Goal: Information Seeking & Learning: Learn about a topic

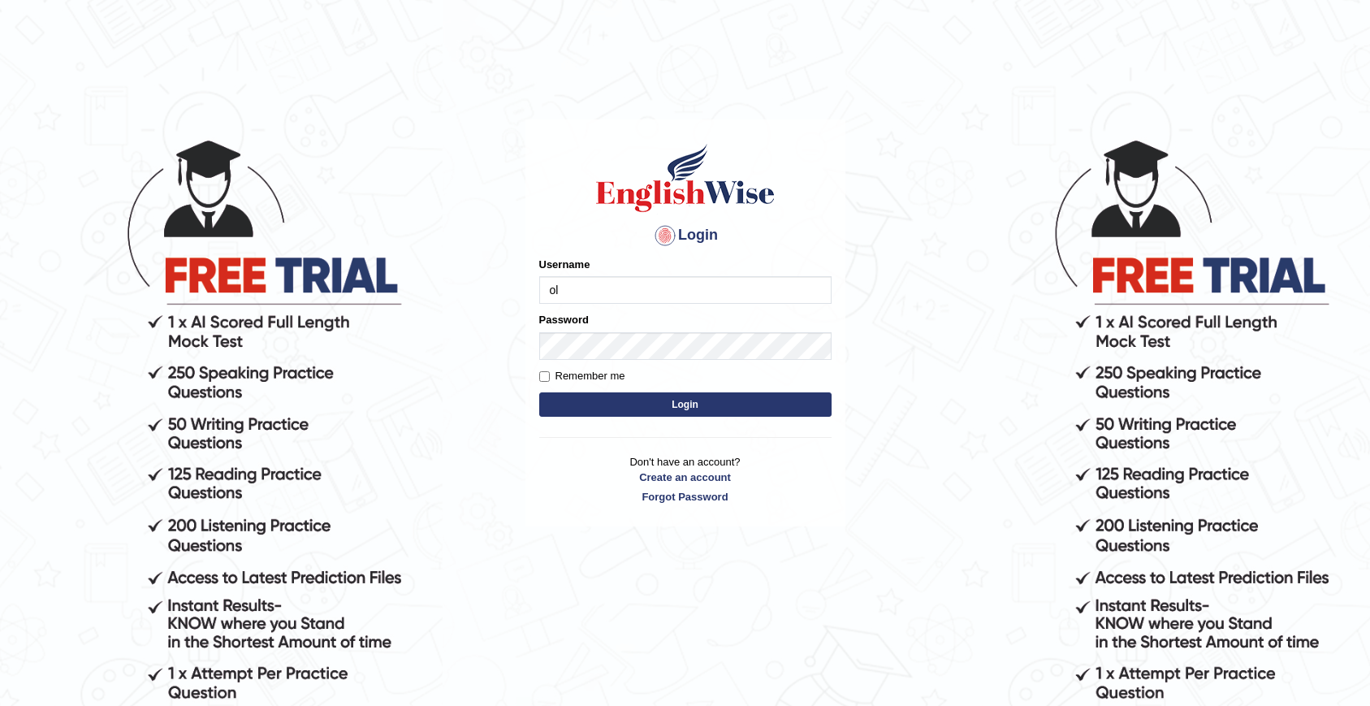
type input "olivert"
click at [539, 392] on button "Login" at bounding box center [685, 404] width 292 height 24
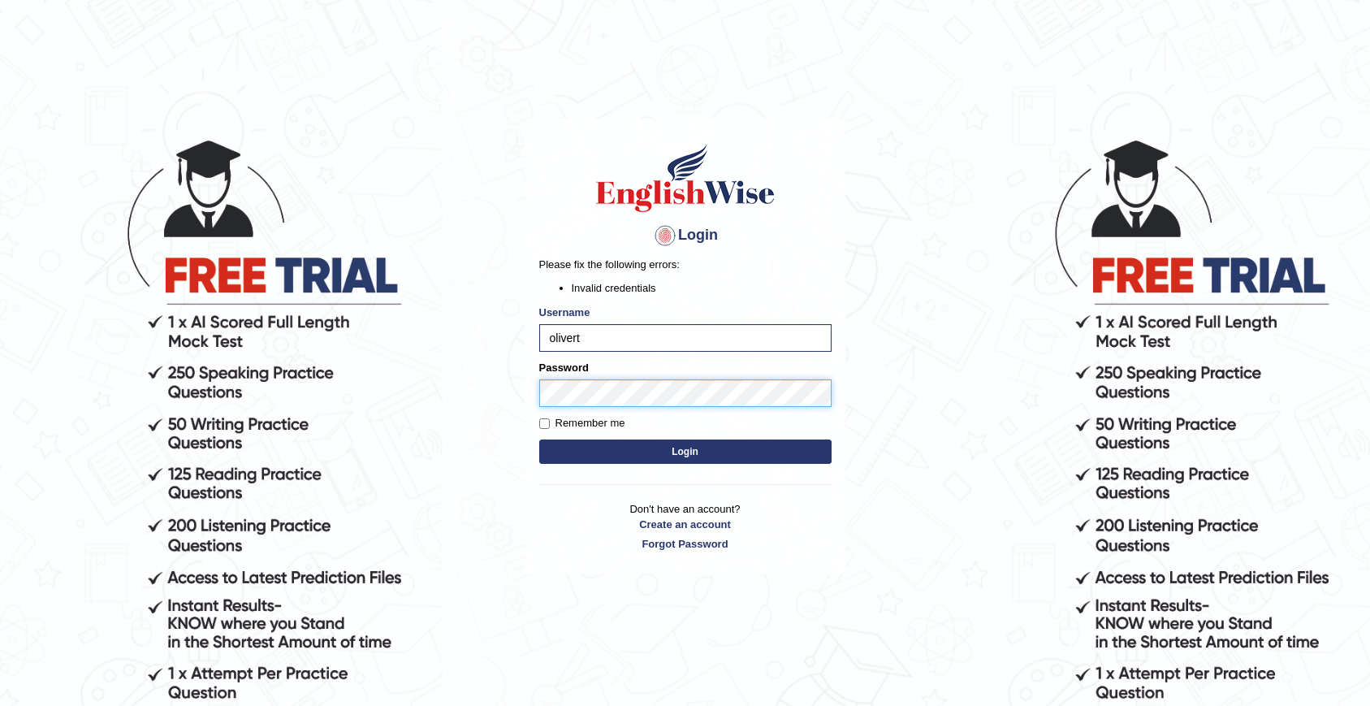
click at [352, 392] on body "Login Please fix the following errors: Invalid credentials Username olivert Pas…" at bounding box center [685, 421] width 1370 height 706
click at [539, 439] on button "Login" at bounding box center [685, 451] width 292 height 24
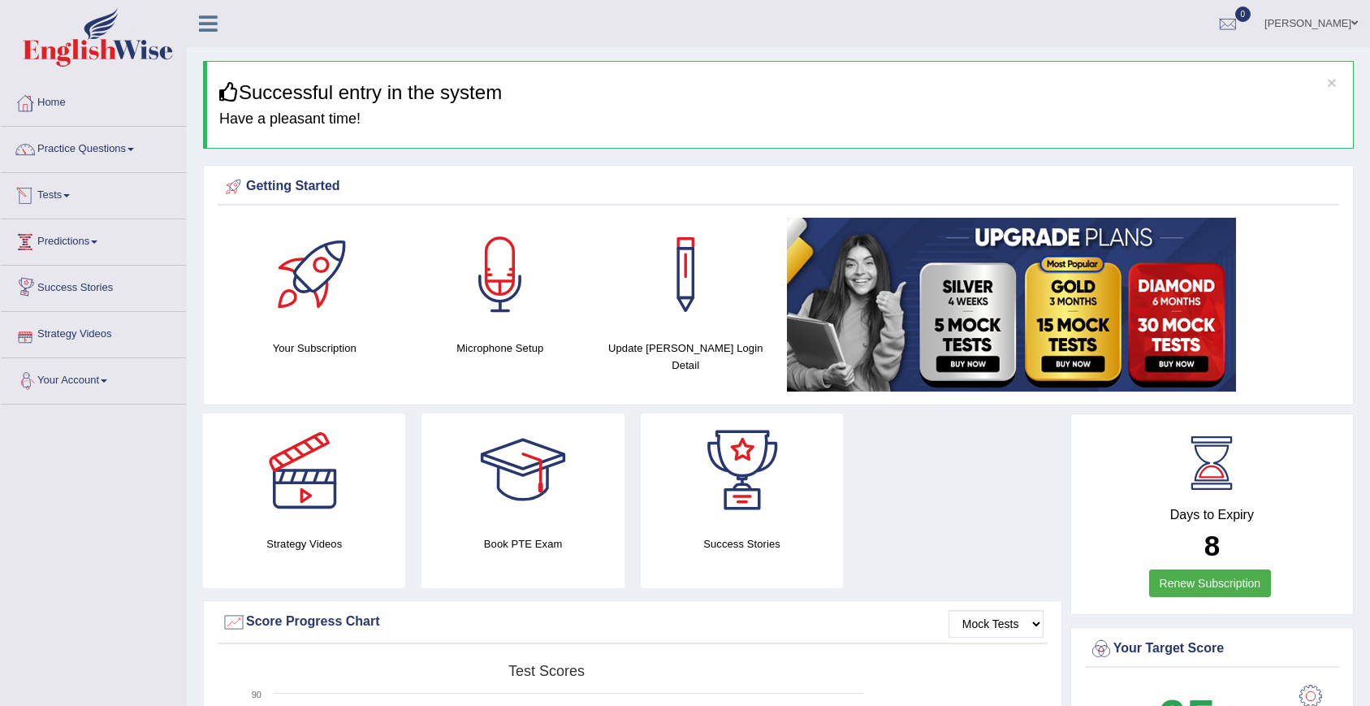
click at [64, 191] on link "Tests" at bounding box center [93, 193] width 185 height 41
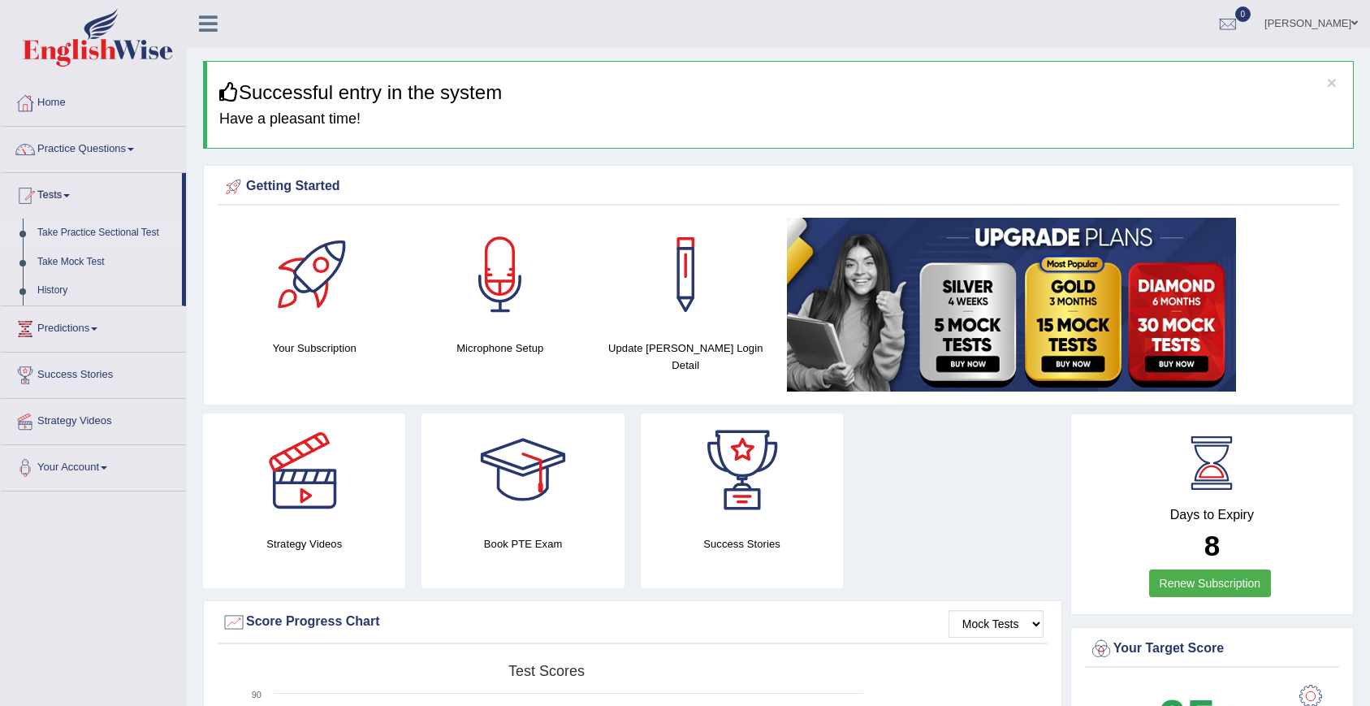
click at [76, 232] on link "Take Practice Sectional Test" at bounding box center [106, 232] width 152 height 29
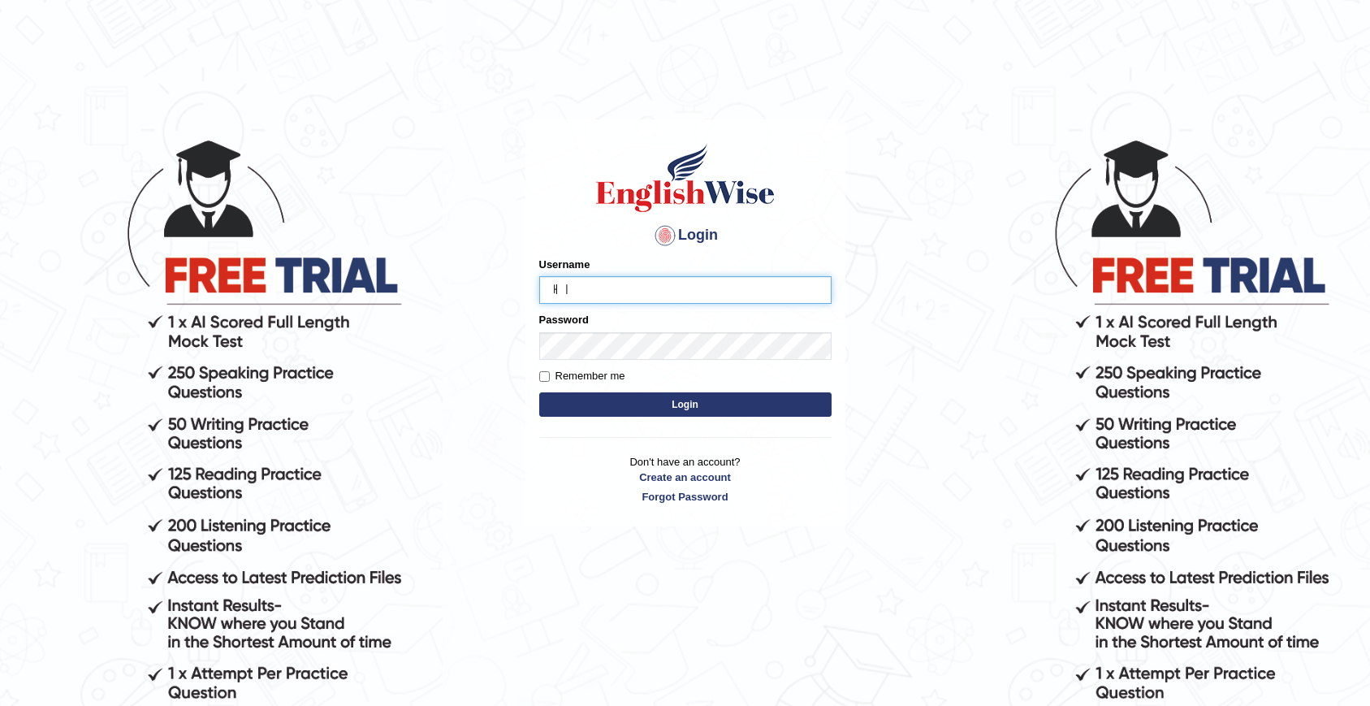
type input "ㅐ"
type input "olivert"
click at [539, 392] on button "Login" at bounding box center [685, 404] width 292 height 24
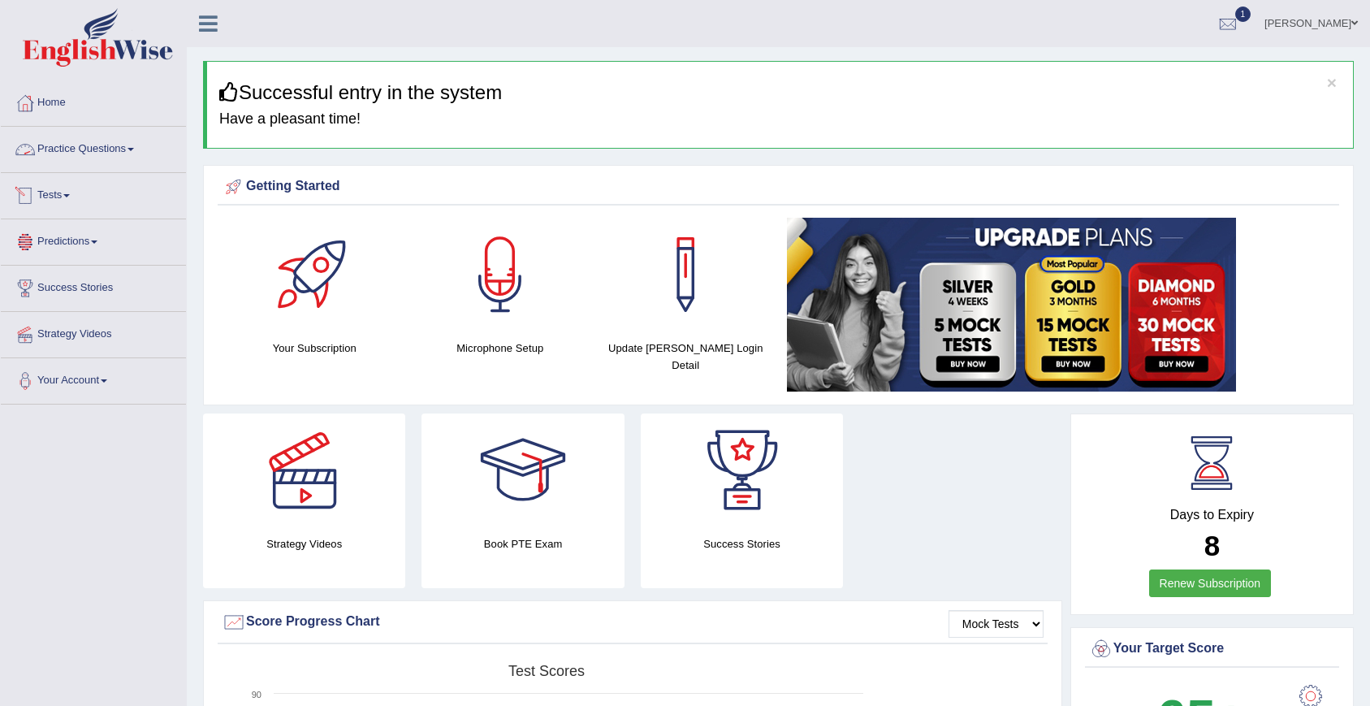
click at [61, 145] on link "Practice Questions" at bounding box center [93, 147] width 185 height 41
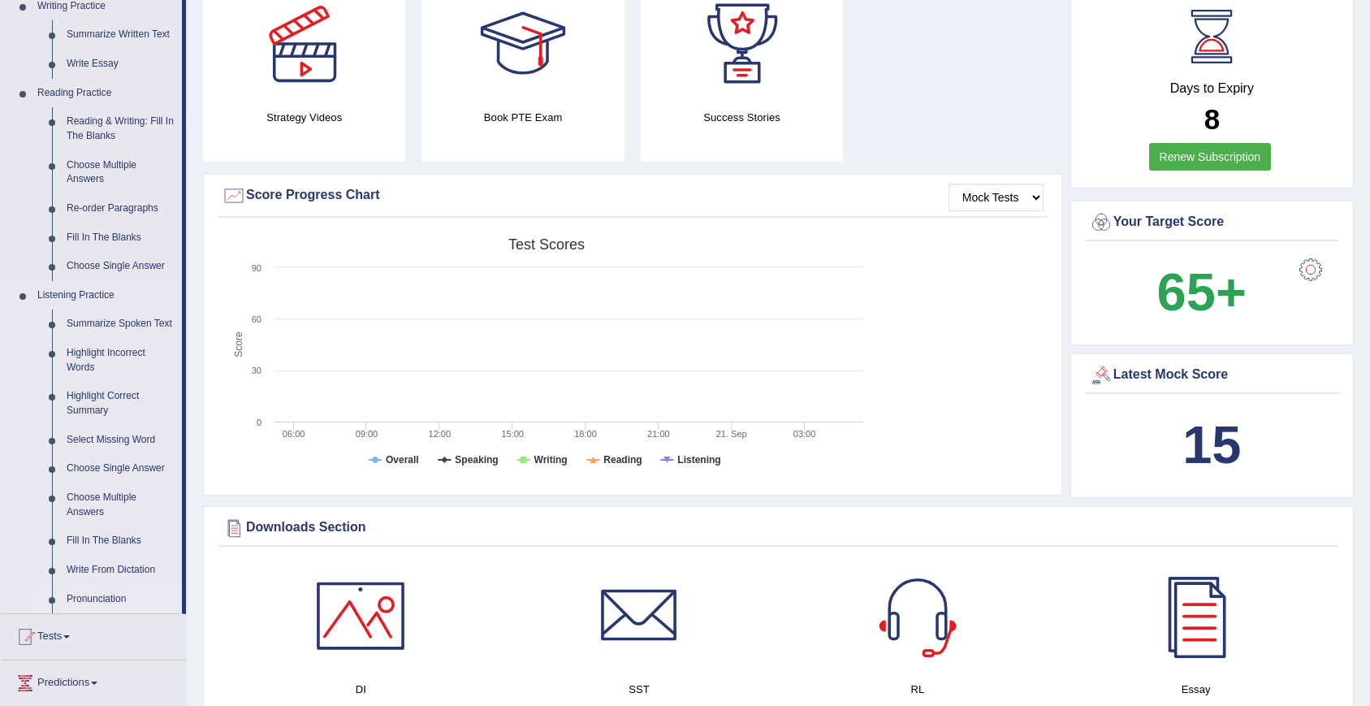
scroll to position [428, 0]
click at [77, 325] on link "Summarize Spoken Text" at bounding box center [120, 322] width 123 height 29
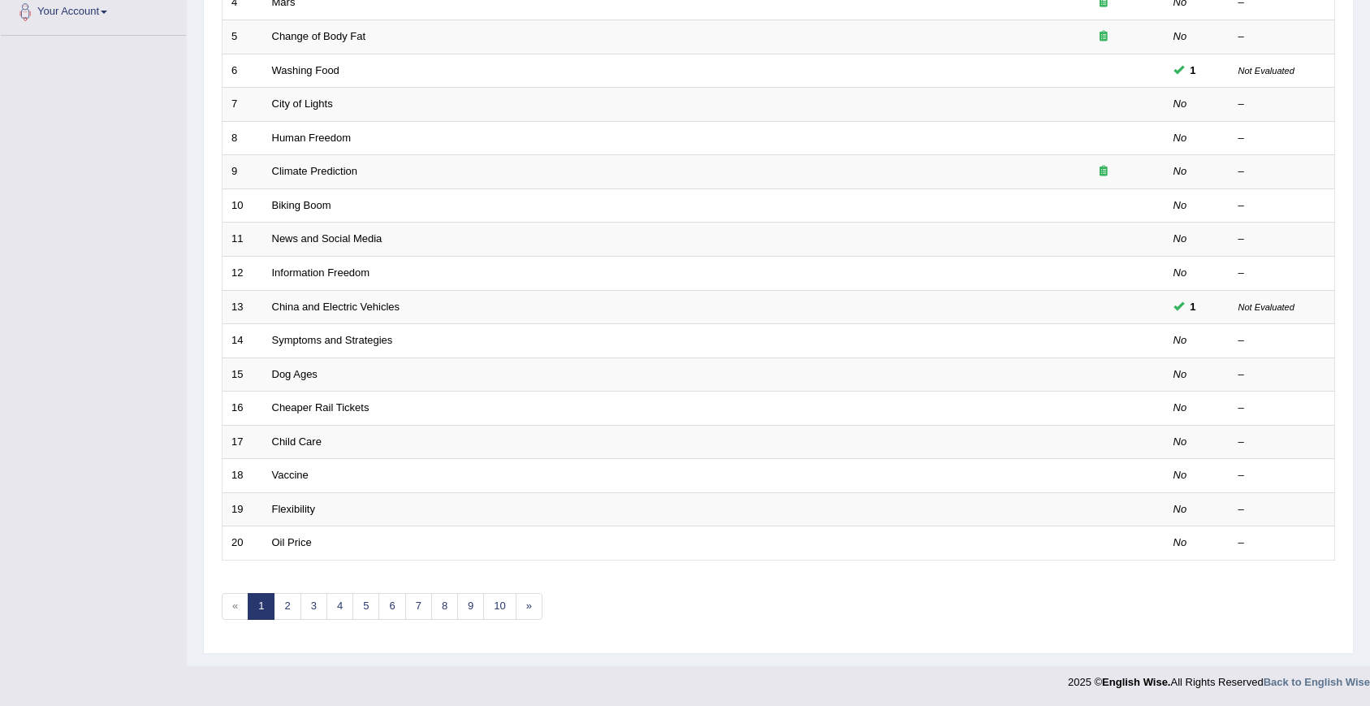
scroll to position [370, 0]
click at [296, 607] on link "2" at bounding box center [287, 605] width 27 height 27
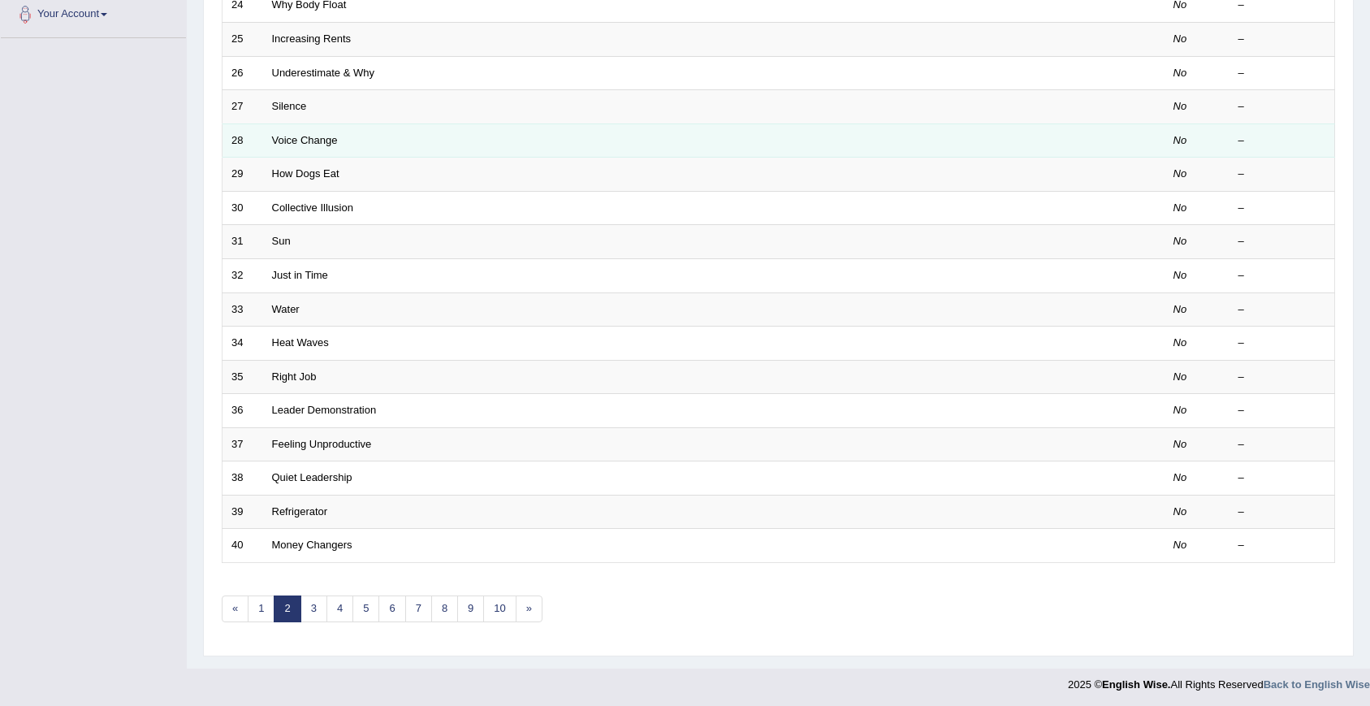
scroll to position [370, 0]
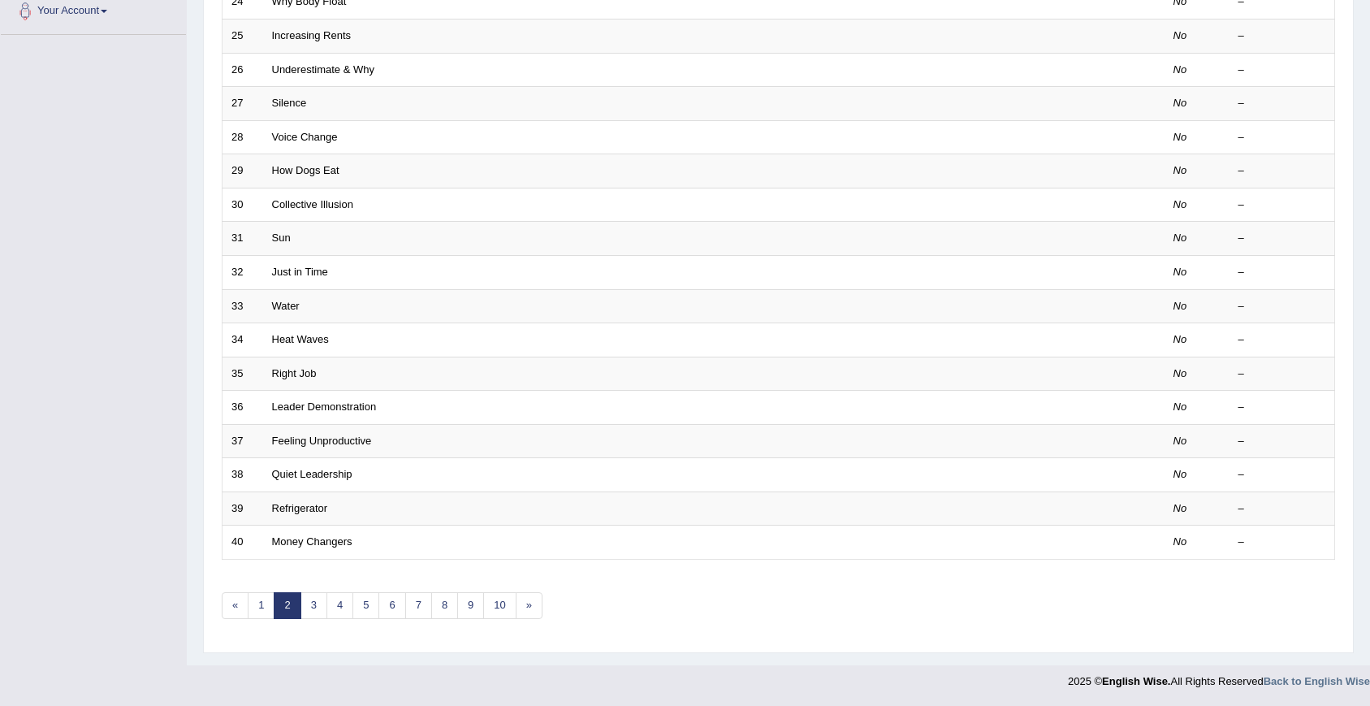
click at [168, 497] on div "Toggle navigation Home Practice Questions Speaking Practice Read Aloud Repeat S…" at bounding box center [685, 163] width 1370 height 1067
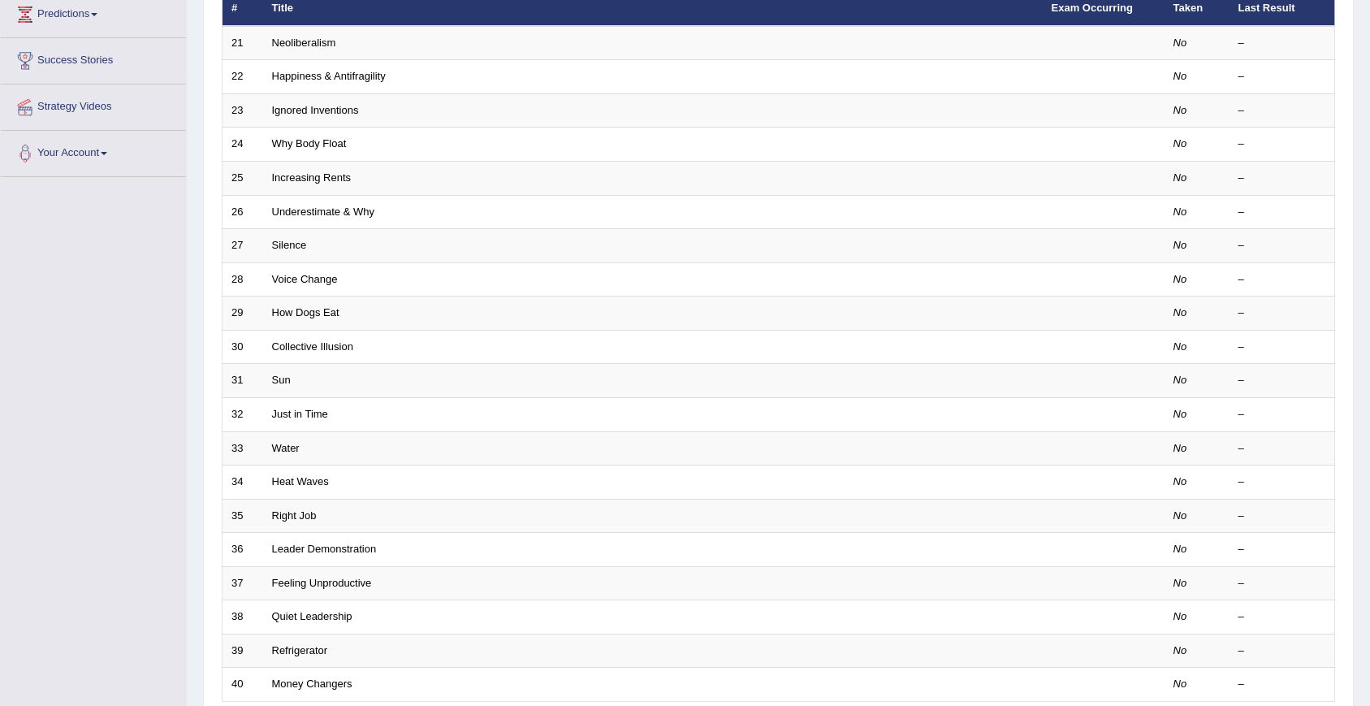
scroll to position [222, 0]
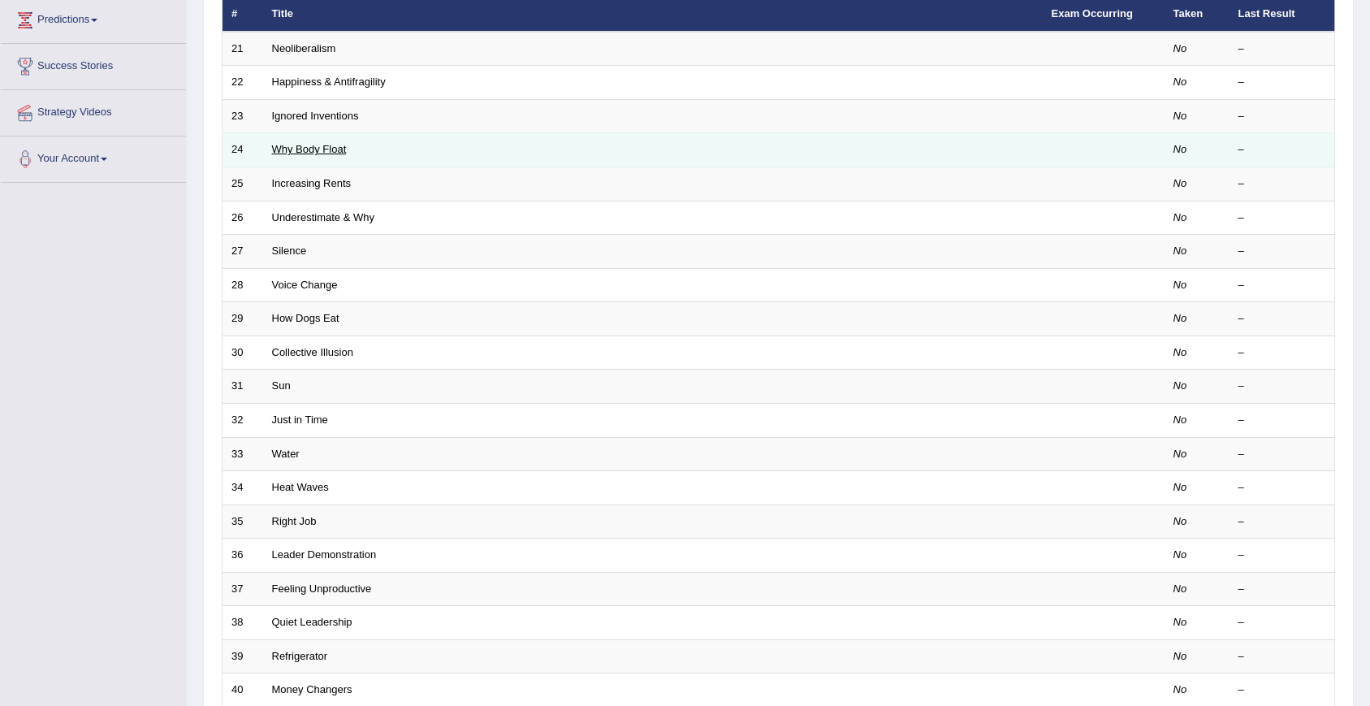
click at [309, 144] on link "Why Body Float" at bounding box center [309, 149] width 75 height 12
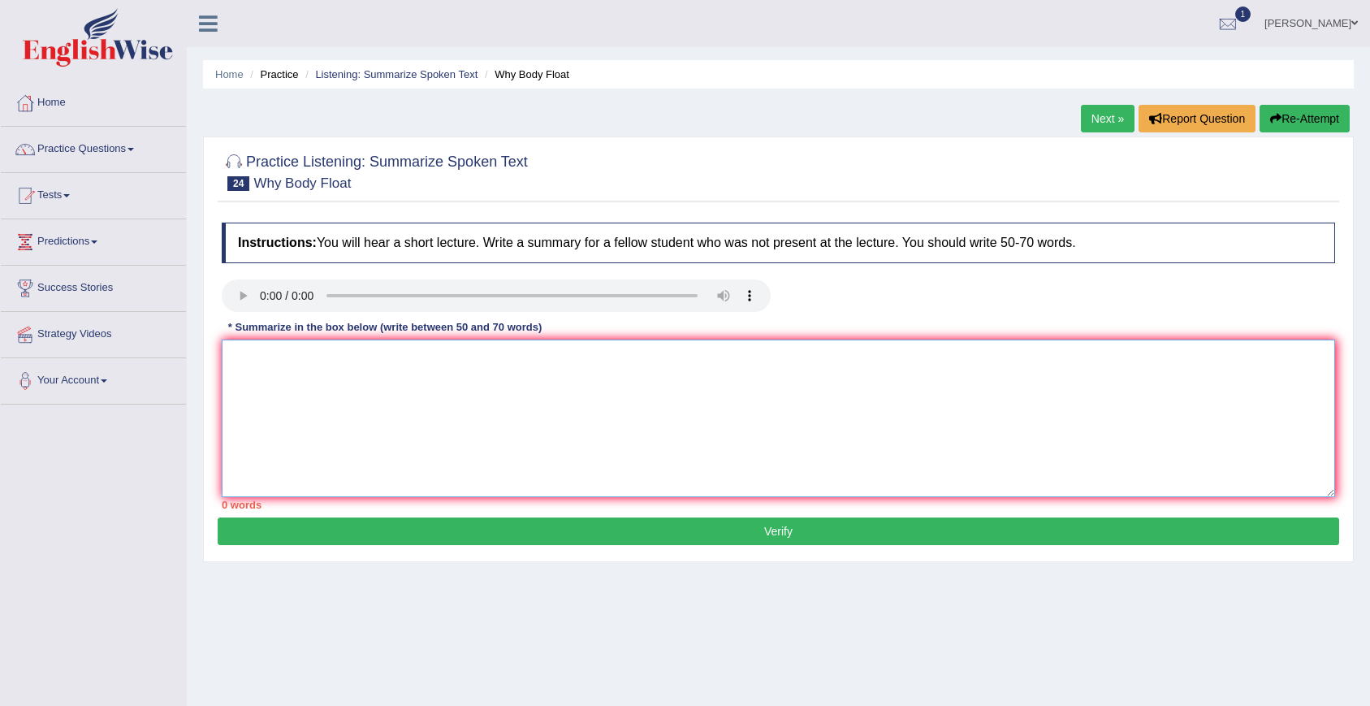
click at [480, 375] on textarea at bounding box center [778, 418] width 1113 height 158
click at [143, 454] on div "Toggle navigation Home Practice Questions Speaking Practice Read Aloud Repeat S…" at bounding box center [685, 422] width 1370 height 845
click at [427, 404] on textarea "To enrich screen reader interactions, please activate Accessibility in Grammarl…" at bounding box center [778, 418] width 1113 height 158
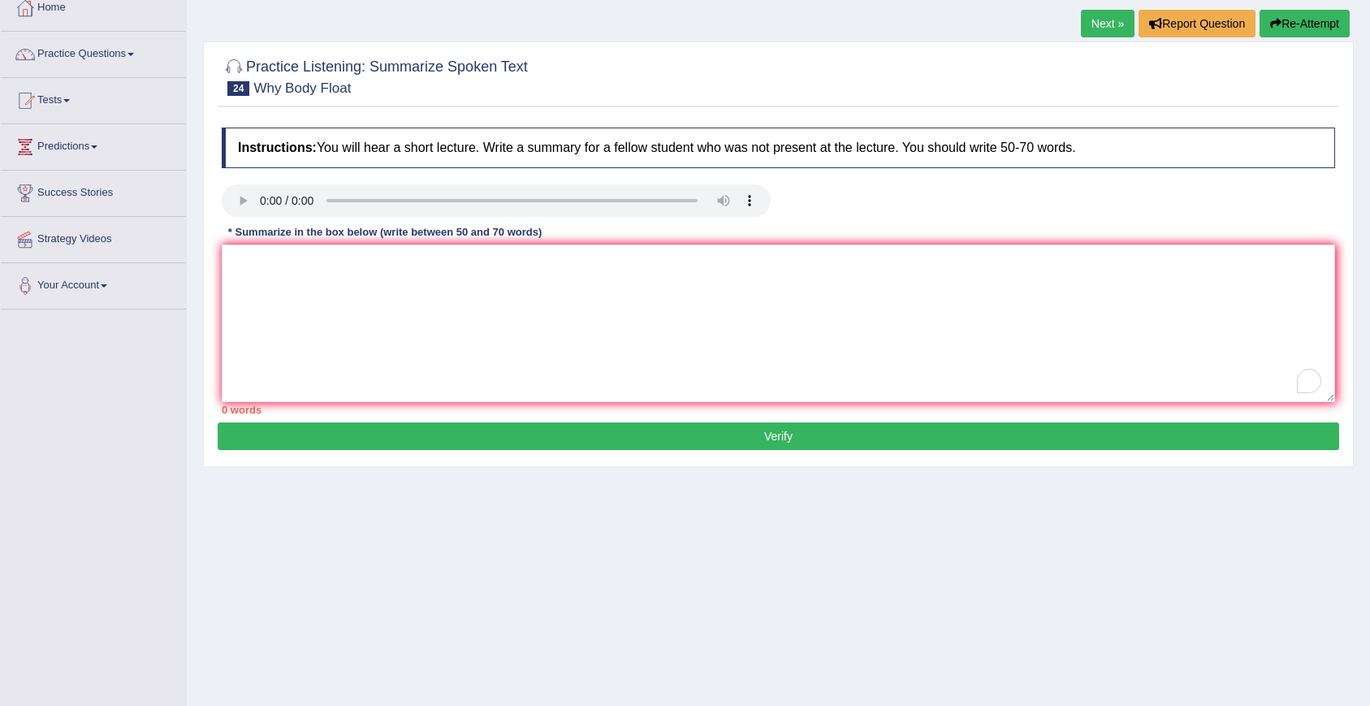
scroll to position [147, 0]
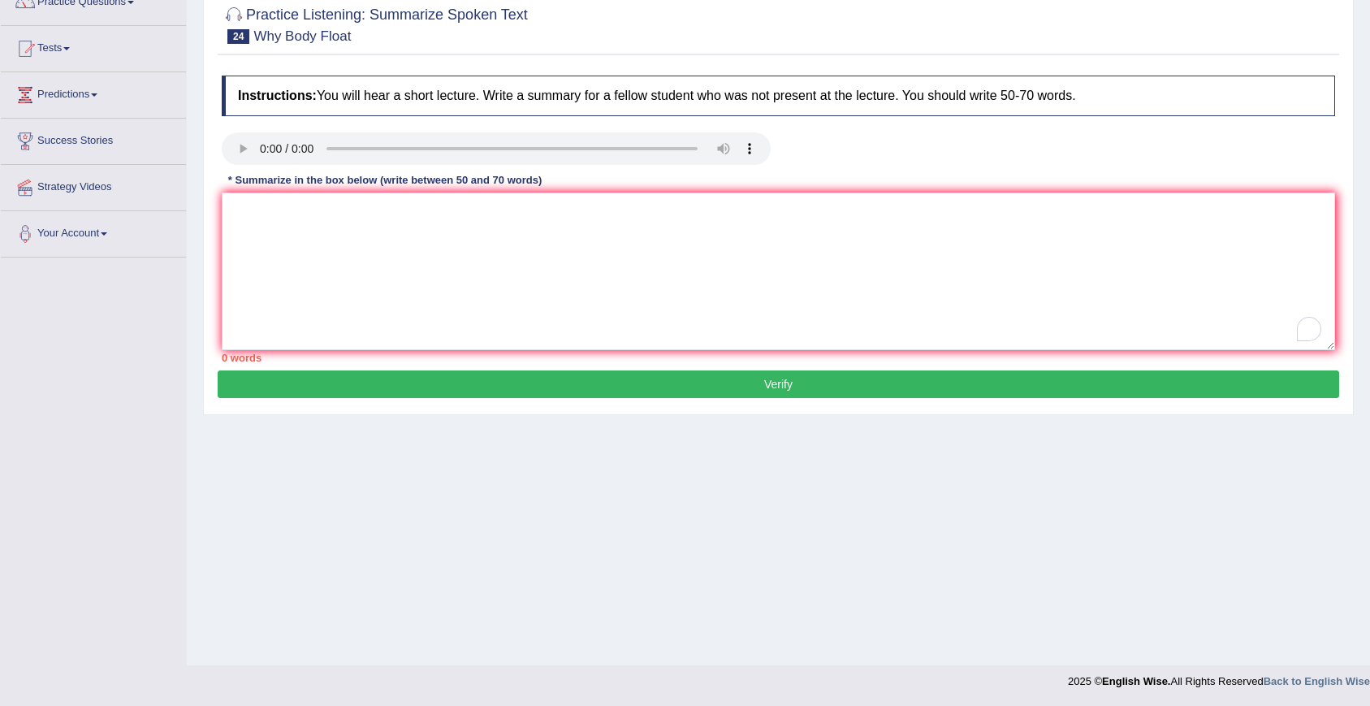
click at [806, 503] on div "Home Practice Listening: Summarize Spoken Text Why Body Float Next » Report Que…" at bounding box center [778, 259] width 1183 height 812
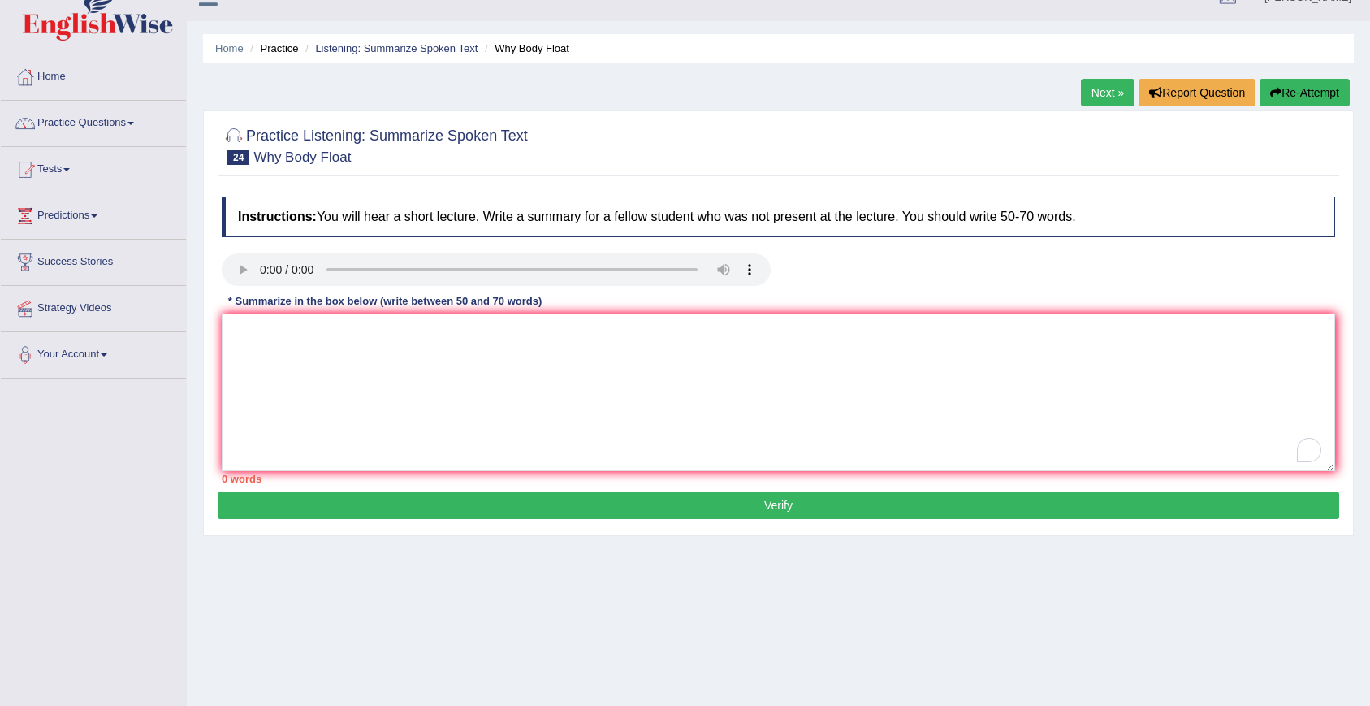
scroll to position [15, 0]
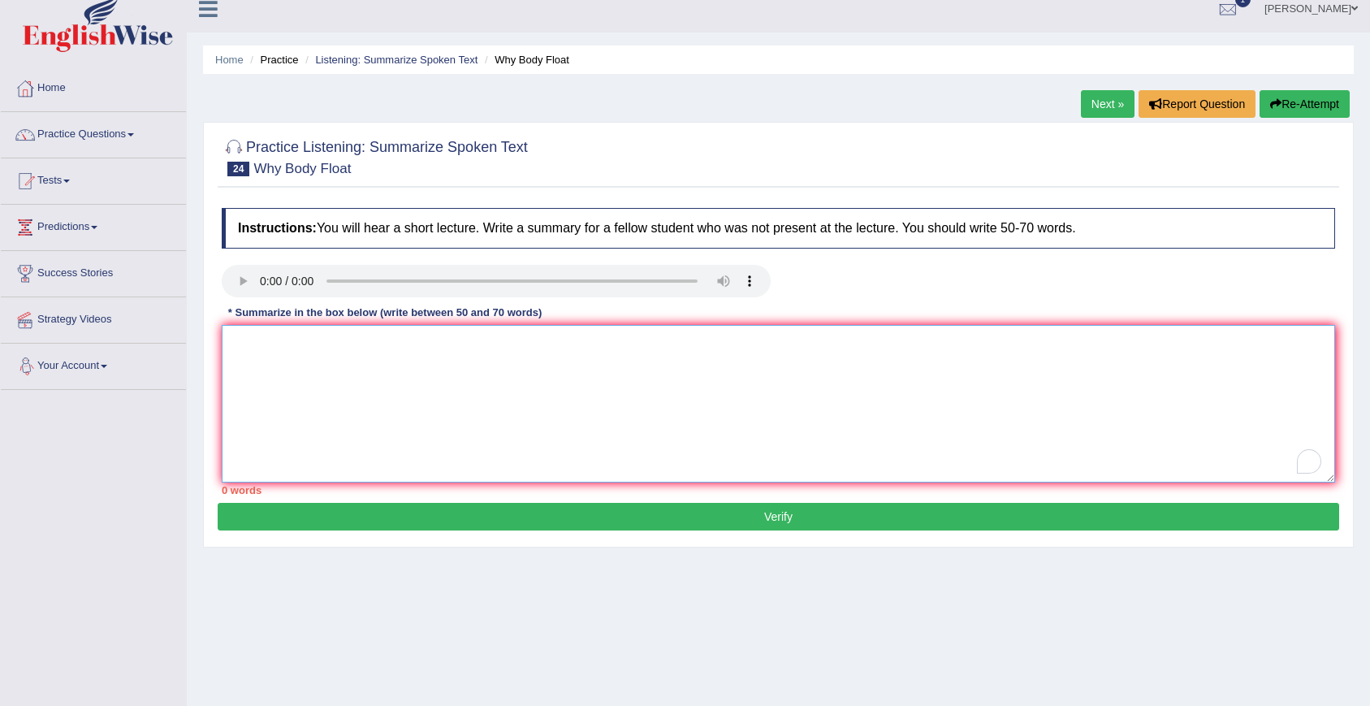
click at [377, 353] on textarea "To enrich screen reader interactions, please activate Accessibility in Grammarl…" at bounding box center [778, 404] width 1113 height 158
paste textarea "A noteworthy point revealed in the lecture was the mystery about people's bodie…"
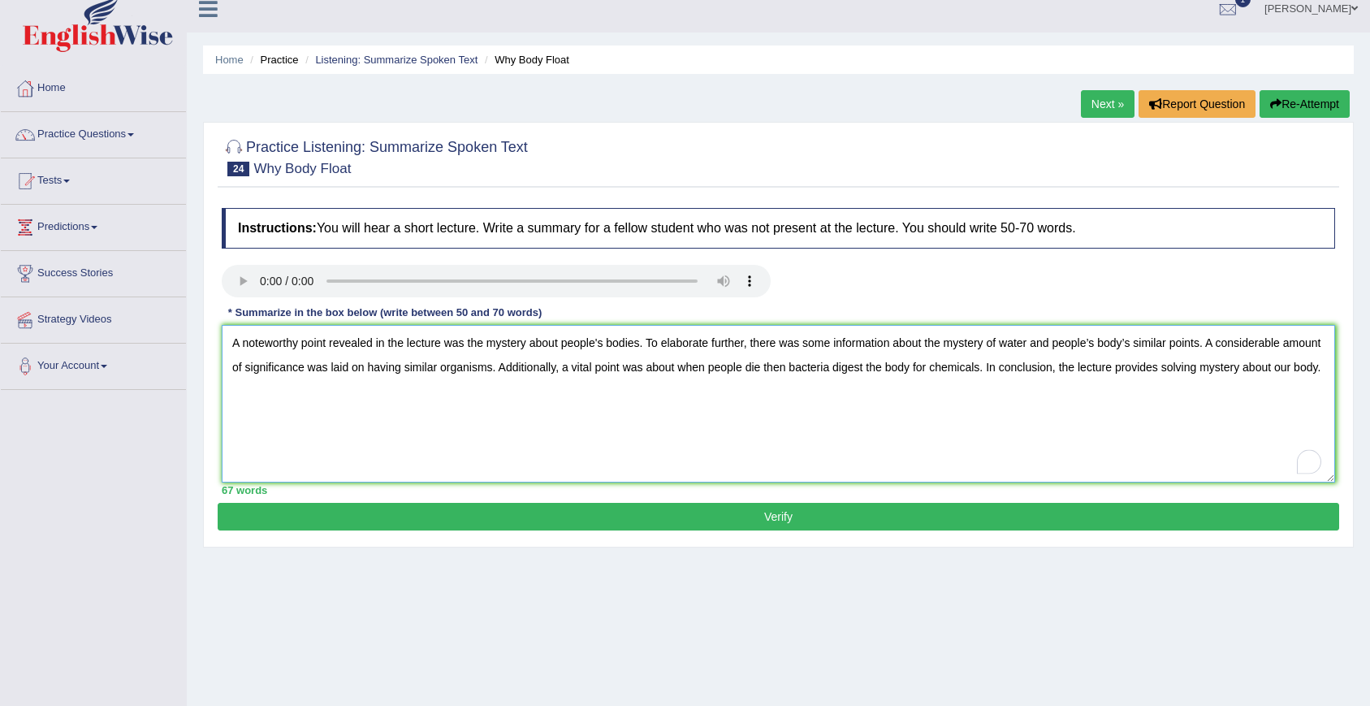
type textarea "A noteworthy point revealed in the lecture was the mystery about people's bodie…"
click at [473, 511] on button "Verify" at bounding box center [779, 517] width 1122 height 28
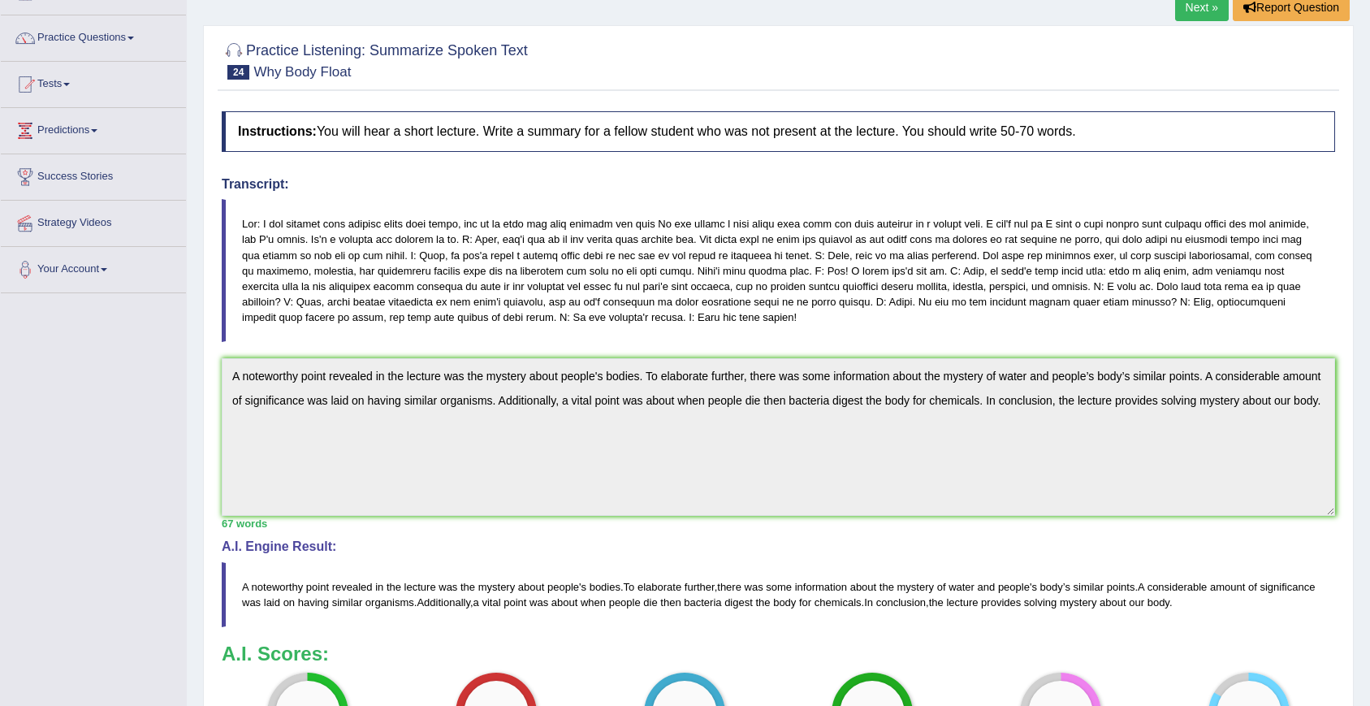
scroll to position [0, 0]
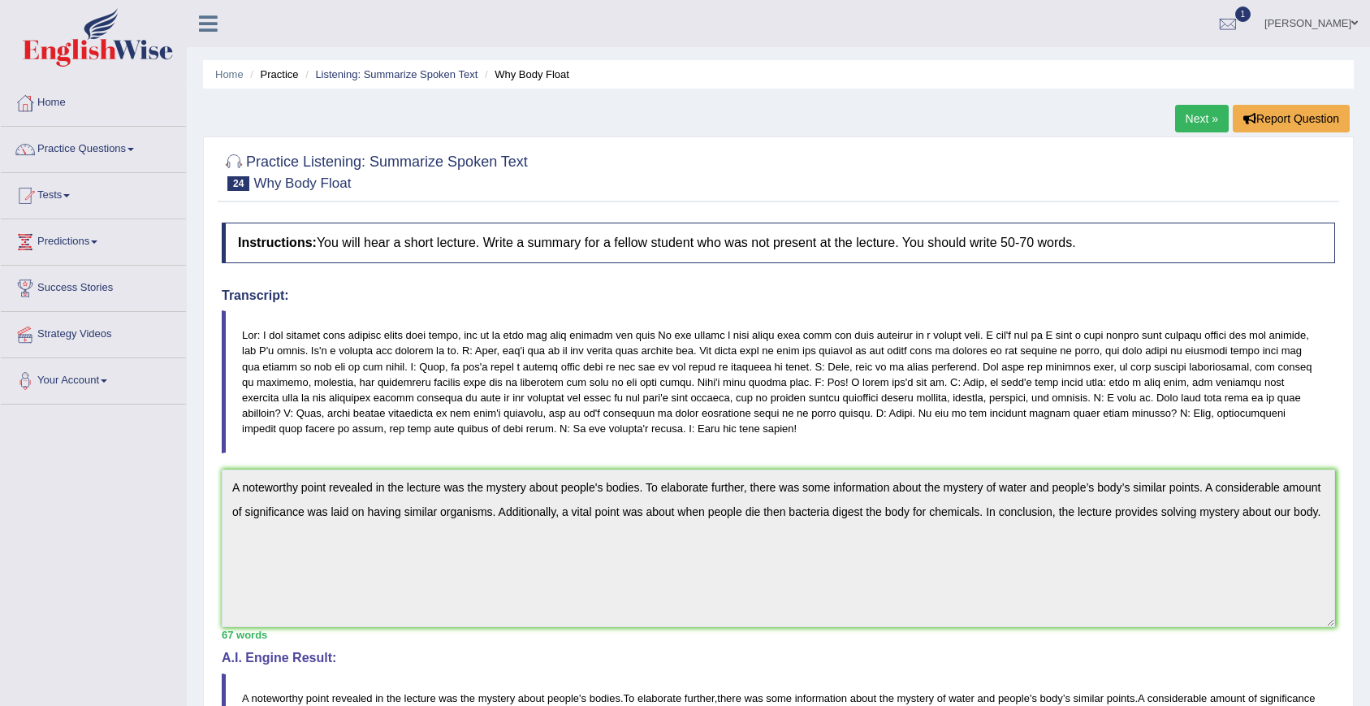
click at [1202, 127] on link "Next »" at bounding box center [1202, 119] width 54 height 28
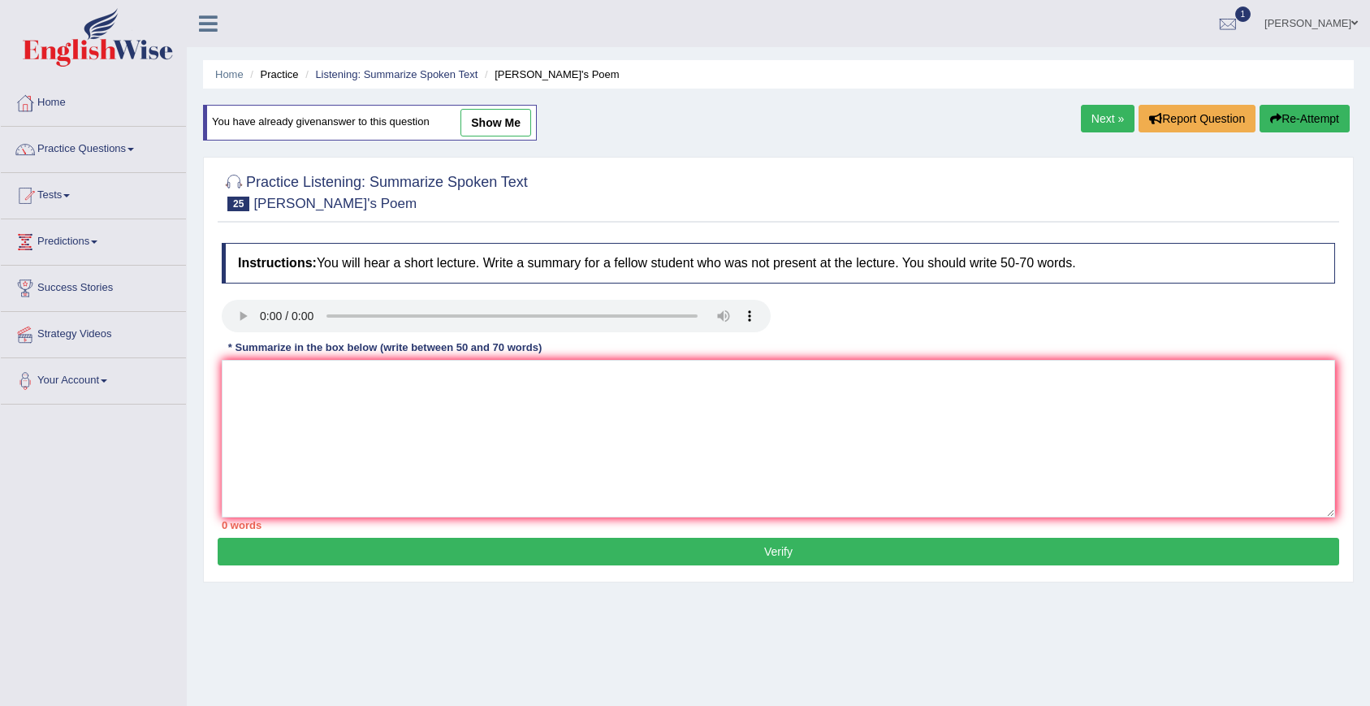
click at [1108, 125] on link "Next »" at bounding box center [1108, 119] width 54 height 28
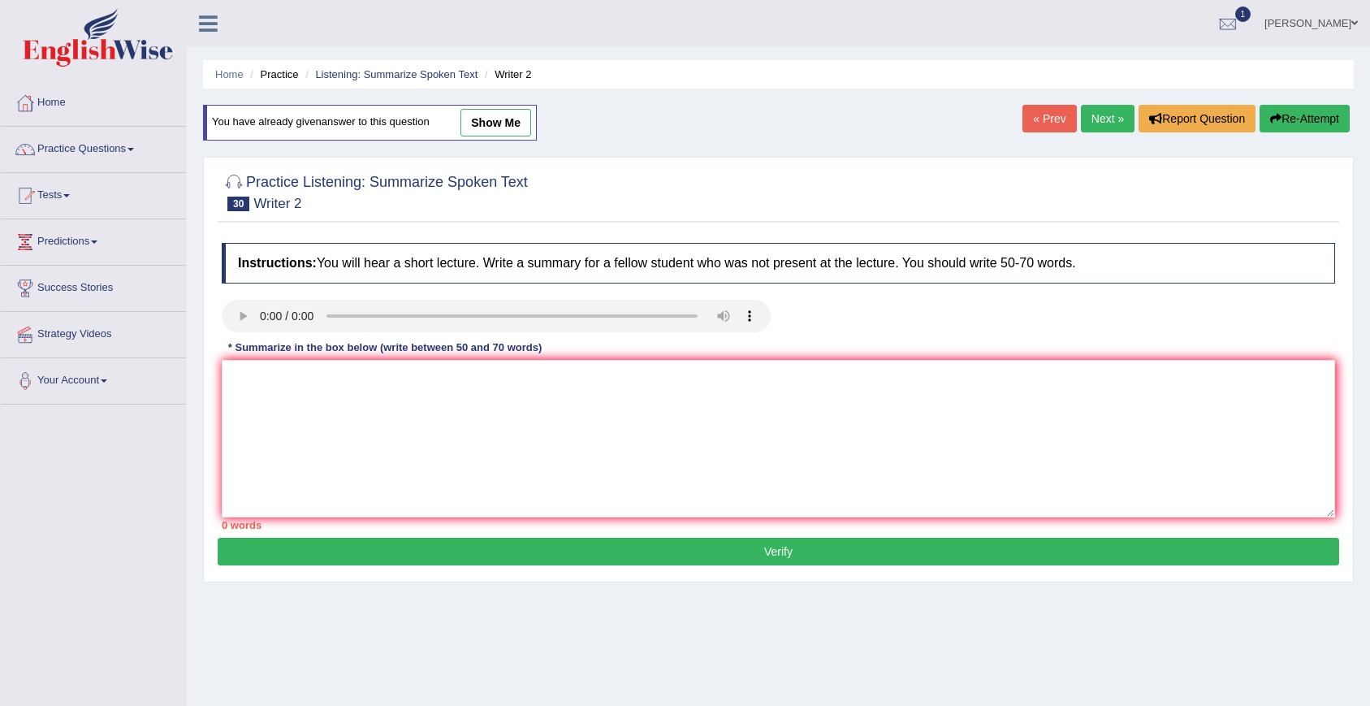
click at [1108, 125] on link "Next »" at bounding box center [1108, 119] width 54 height 28
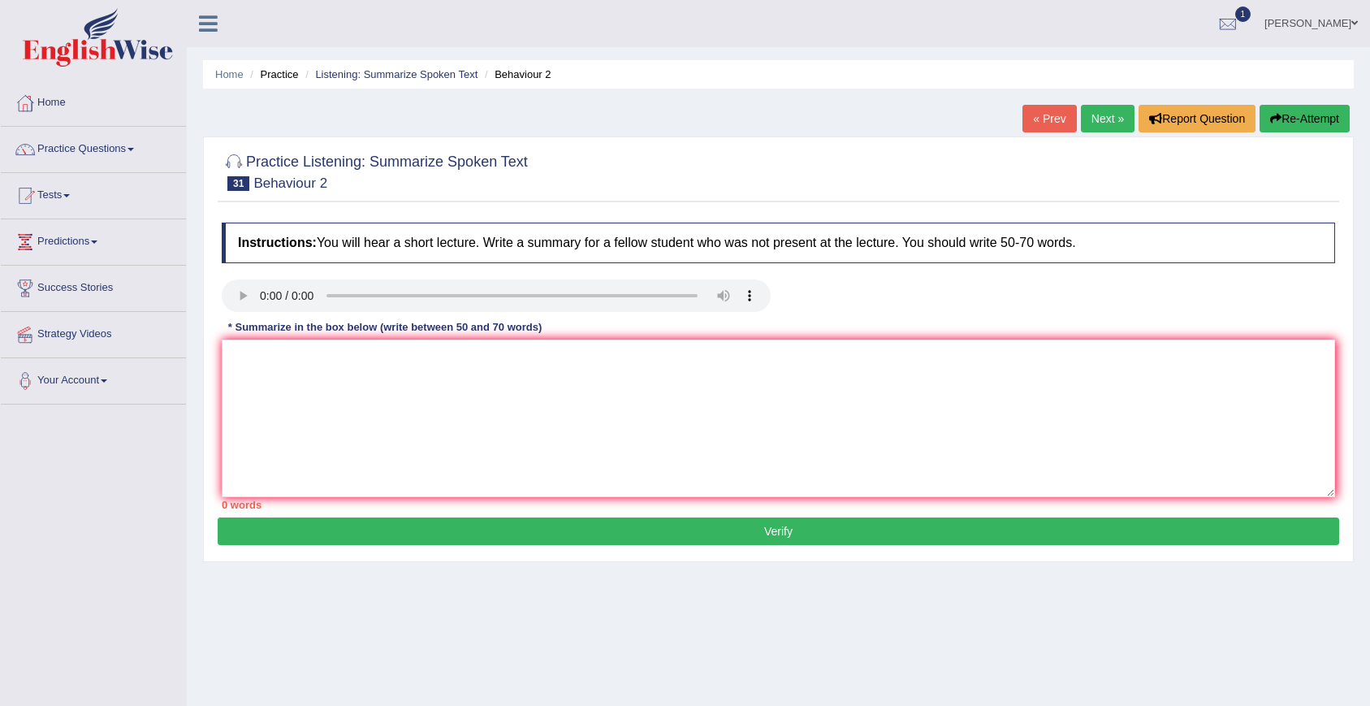
click at [1108, 125] on link "Next »" at bounding box center [1108, 119] width 54 height 28
click at [1099, 117] on link "Next »" at bounding box center [1108, 119] width 54 height 28
click at [1110, 123] on link "Next »" at bounding box center [1108, 119] width 54 height 28
click at [1049, 115] on link "« Prev" at bounding box center [1049, 119] width 54 height 28
click at [426, 387] on textarea at bounding box center [778, 418] width 1113 height 158
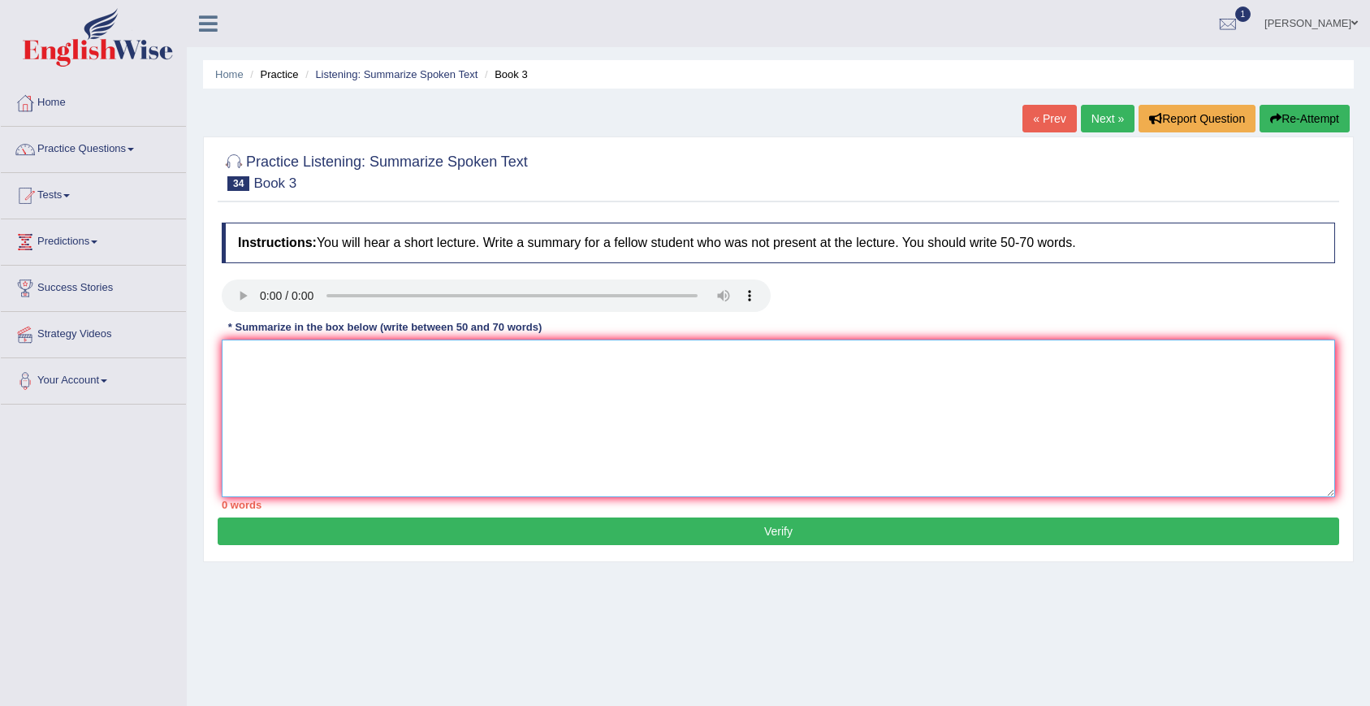
click at [426, 387] on textarea at bounding box center [778, 418] width 1113 height 158
paste textarea "A noteworthy point revealed in the lecture was about the English novel. To elab…"
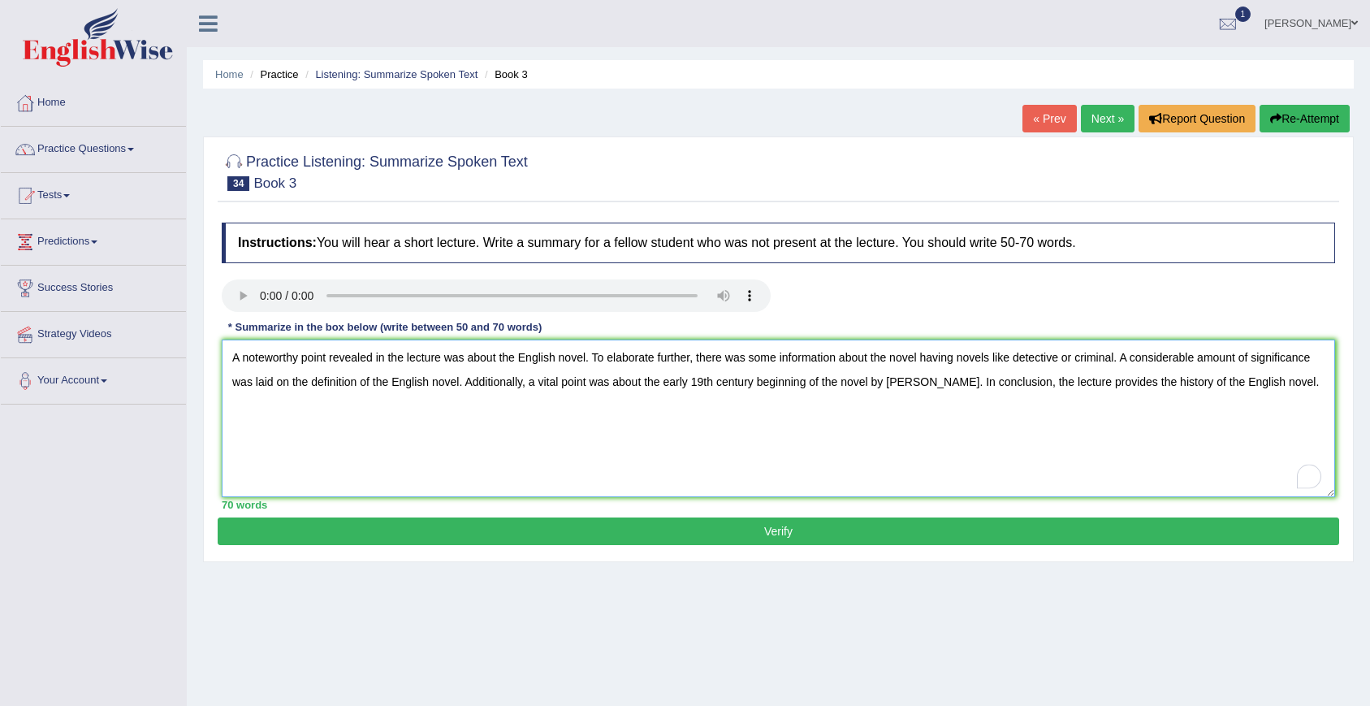
type textarea "A noteworthy point revealed in the lecture was about the English novel. To elab…"
click at [549, 539] on button "Verify" at bounding box center [779, 531] width 1122 height 28
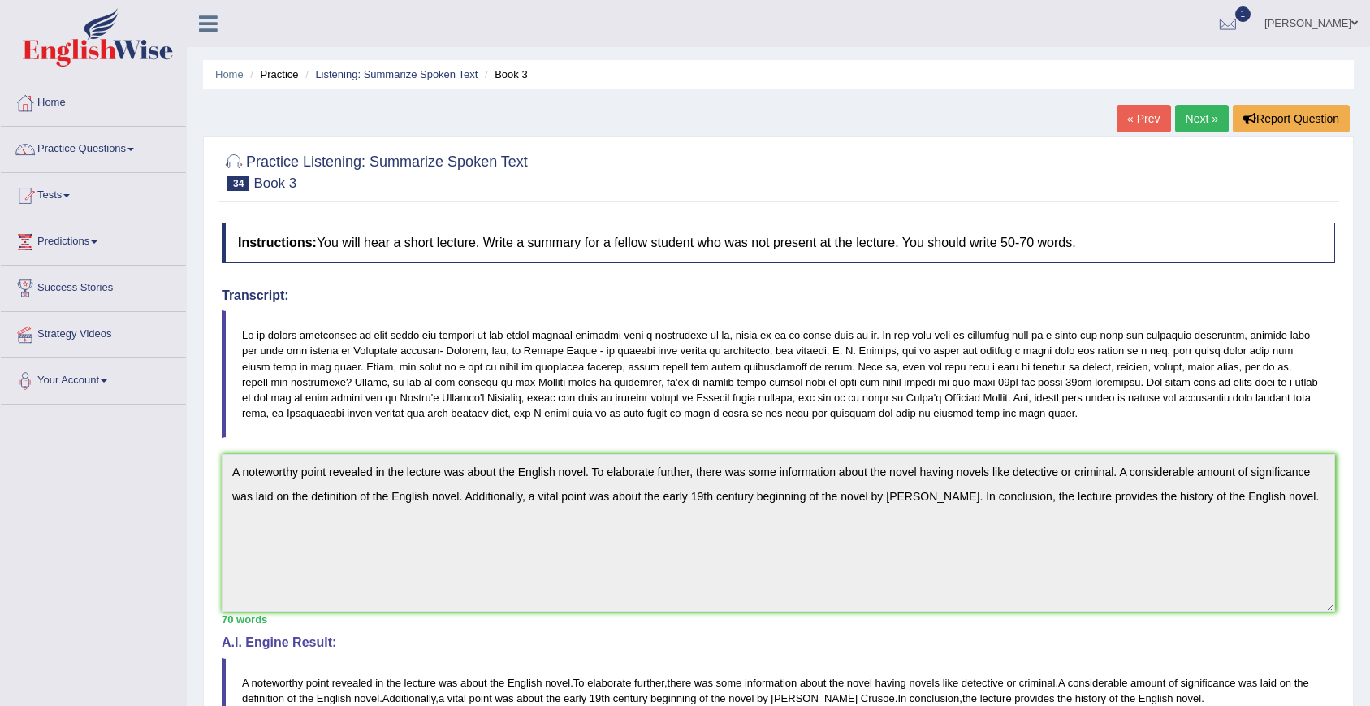
click at [1221, 126] on link "Next »" at bounding box center [1202, 119] width 54 height 28
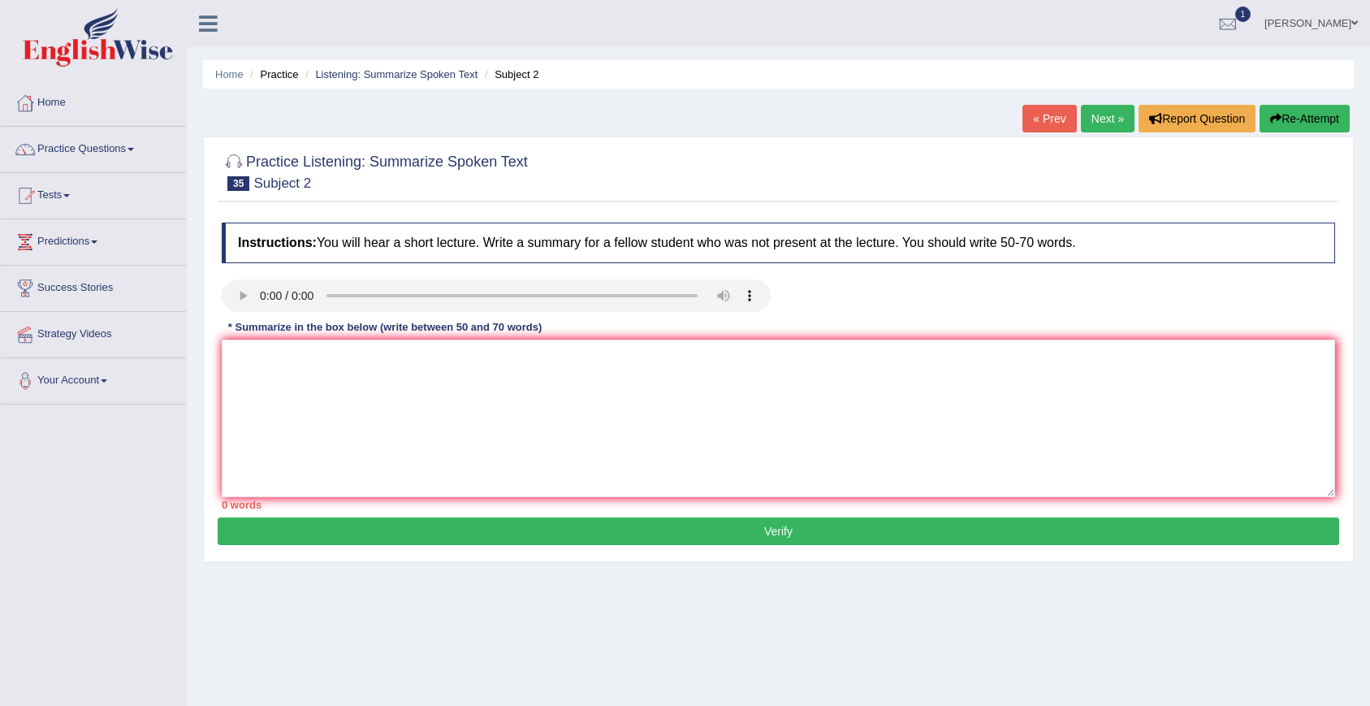
click at [1110, 118] on link "Next »" at bounding box center [1108, 119] width 54 height 28
click at [355, 379] on textarea at bounding box center [778, 418] width 1113 height 158
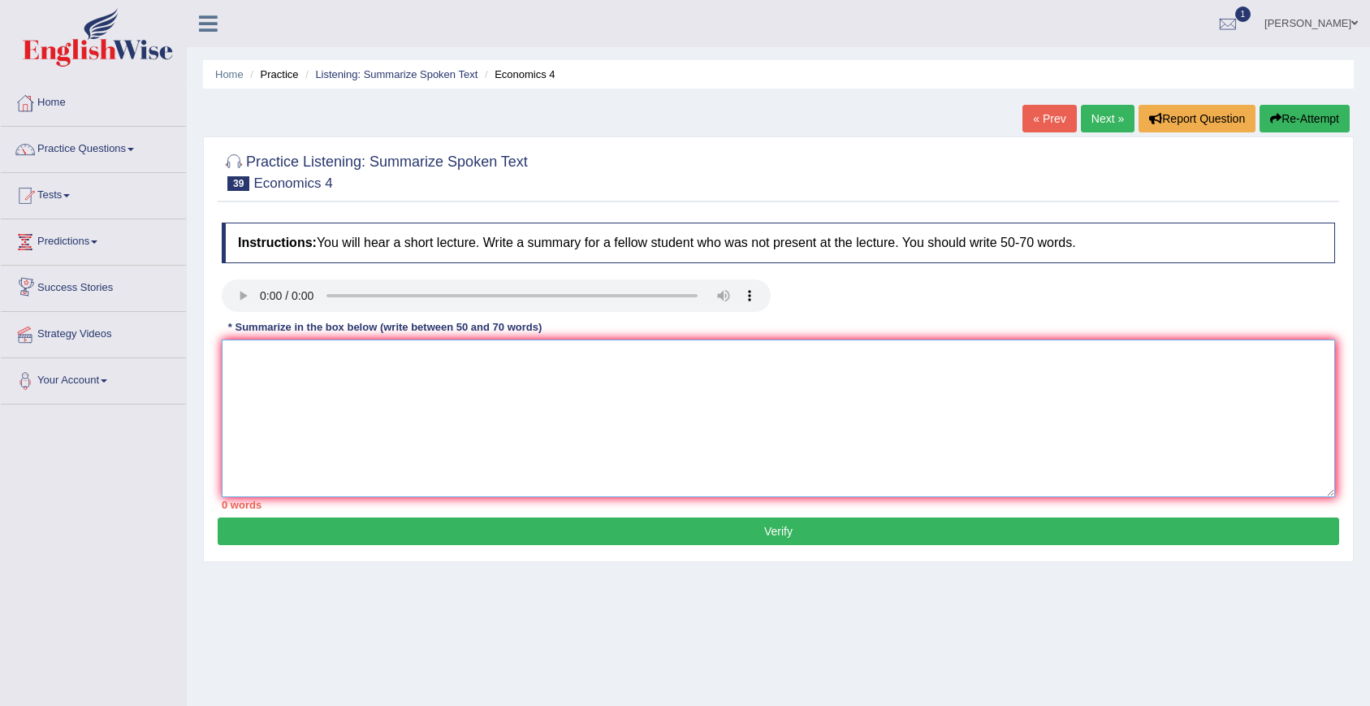
paste textarea "A noteworthy point revealed in the lecture was about economies around the world…"
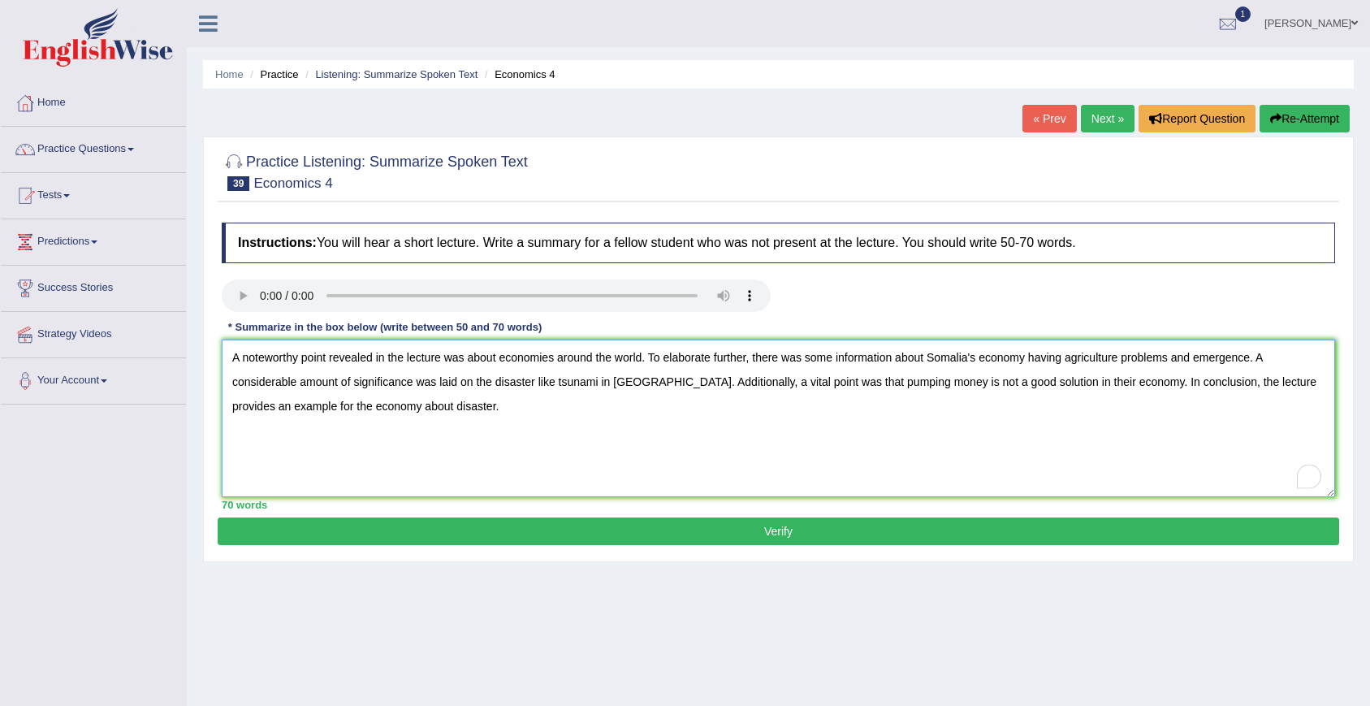
type textarea "A noteworthy point revealed in the lecture was about economies around the world…"
click at [424, 536] on button "Verify" at bounding box center [779, 531] width 1122 height 28
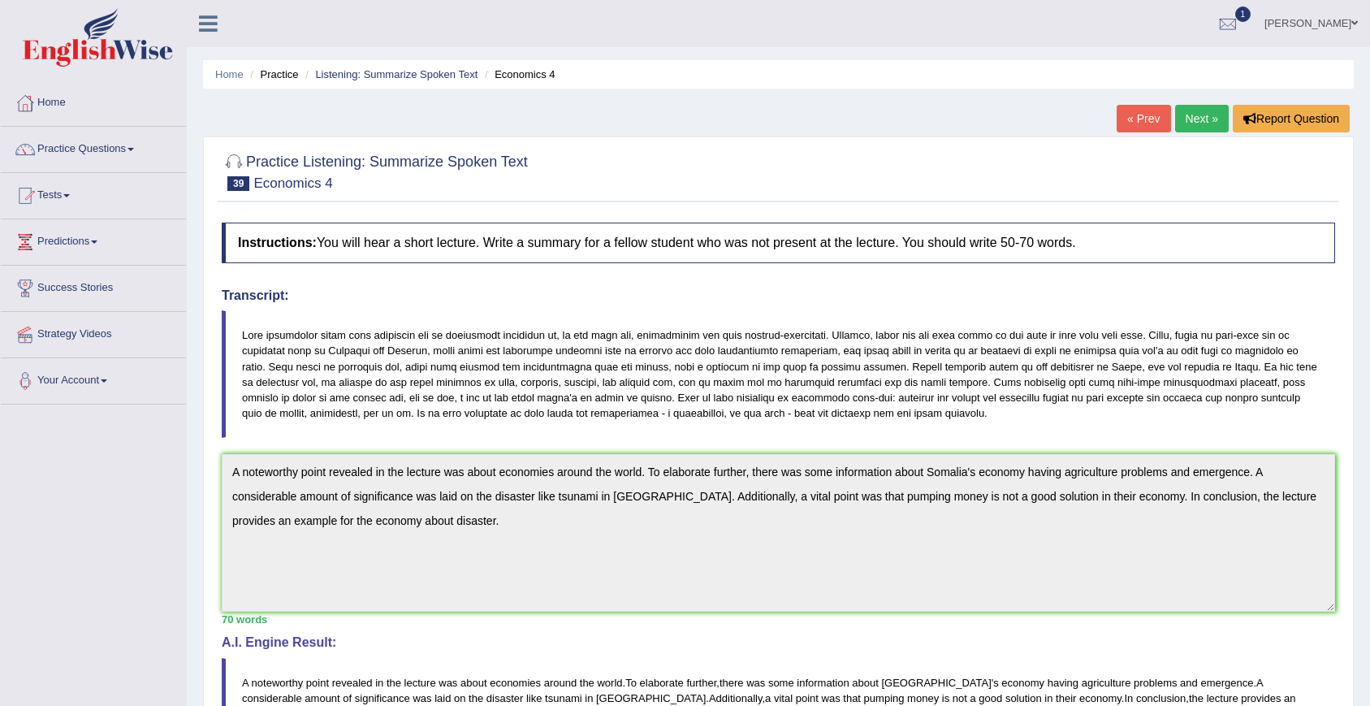
click at [1187, 181] on div at bounding box center [778, 171] width 1113 height 50
click at [1196, 117] on link "Next »" at bounding box center [1202, 119] width 54 height 28
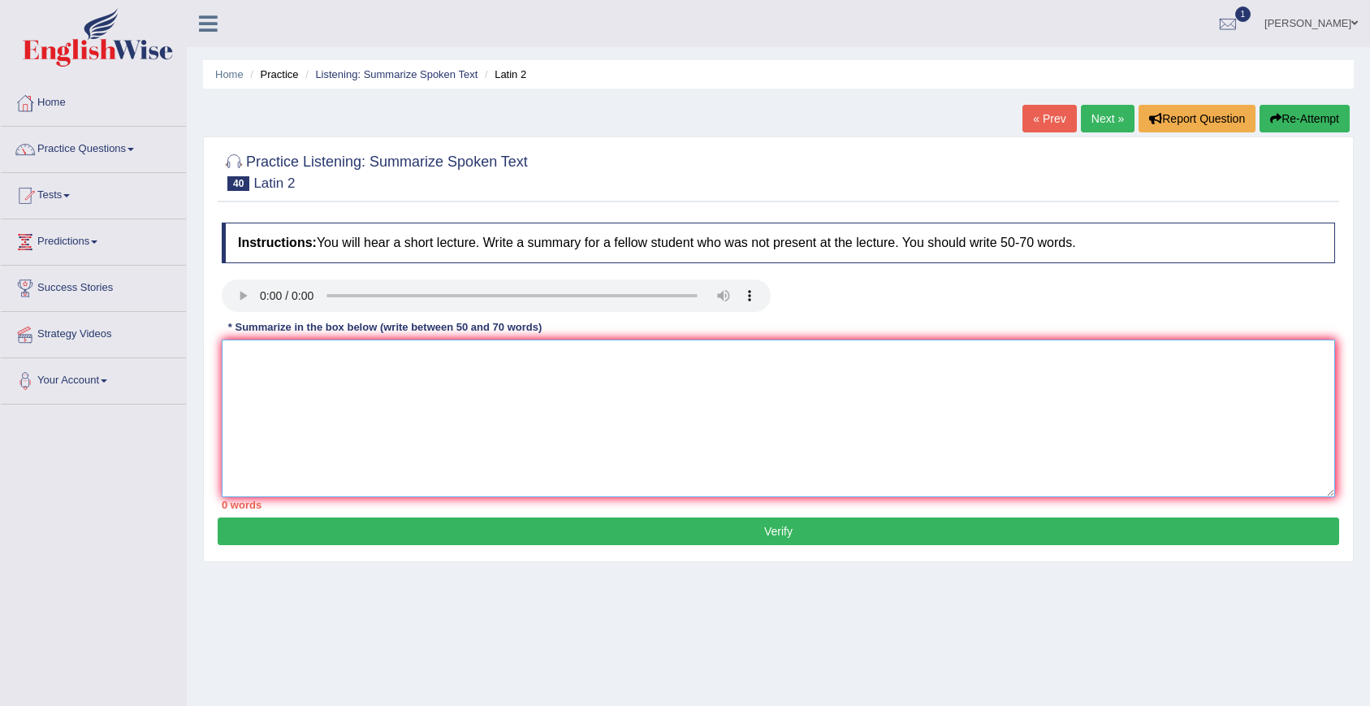
click at [591, 383] on textarea at bounding box center [778, 418] width 1113 height 158
paste textarea "A noteworthy point revealed in the lecture was about roman linguistics. To elab…"
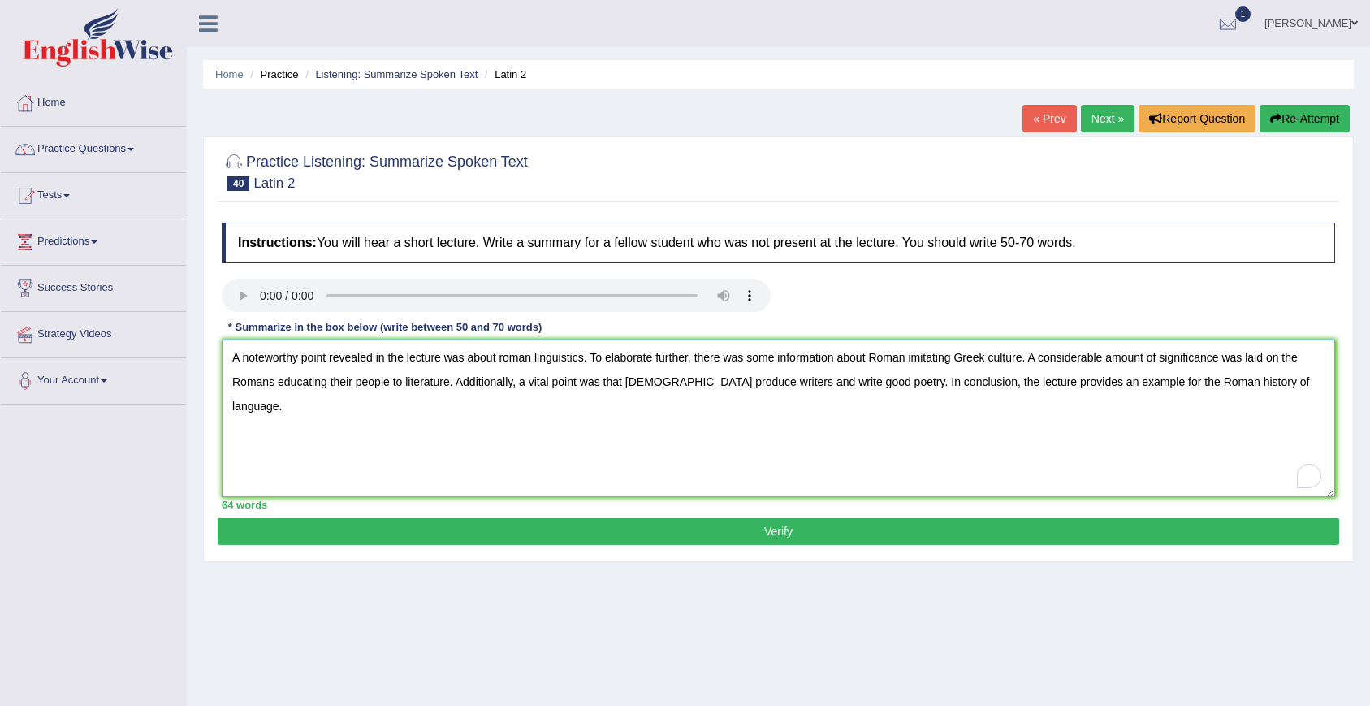
type textarea "A noteworthy point revealed in the lecture was about roman linguistics. To elab…"
click at [652, 526] on button "Verify" at bounding box center [779, 531] width 1122 height 28
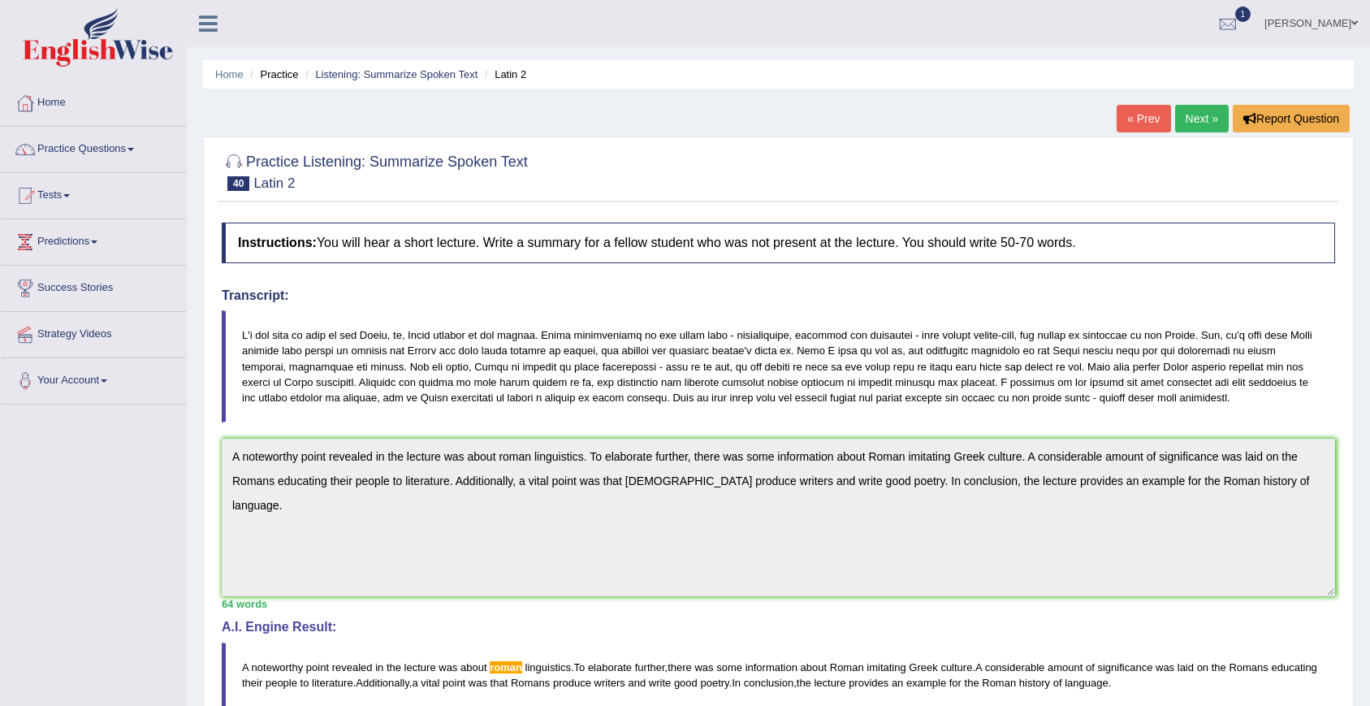
click at [1155, 141] on div "Practice Listening: Summarize Spoken Text 40 Latin 2 Instructions: You will hea…" at bounding box center [778, 648] width 1151 height 1025
click at [1188, 118] on link "Next »" at bounding box center [1202, 119] width 54 height 28
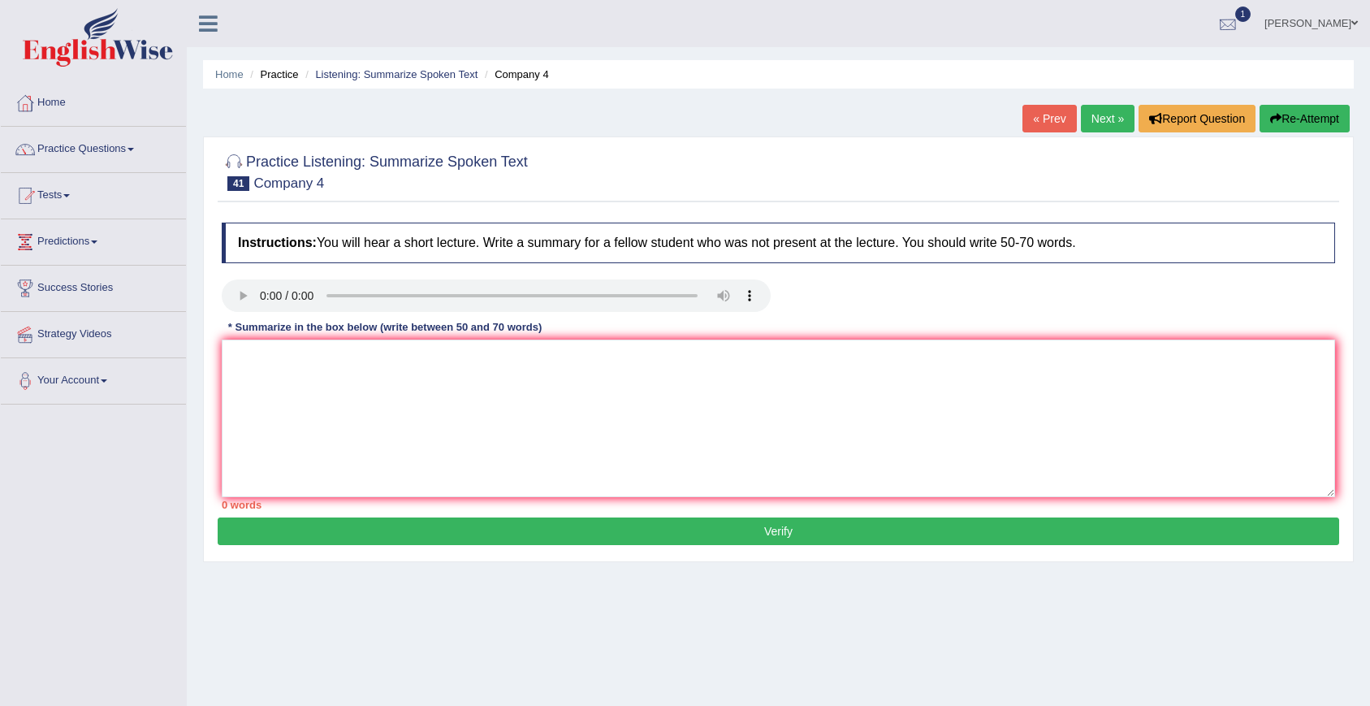
click at [1240, 24] on div at bounding box center [1228, 24] width 24 height 24
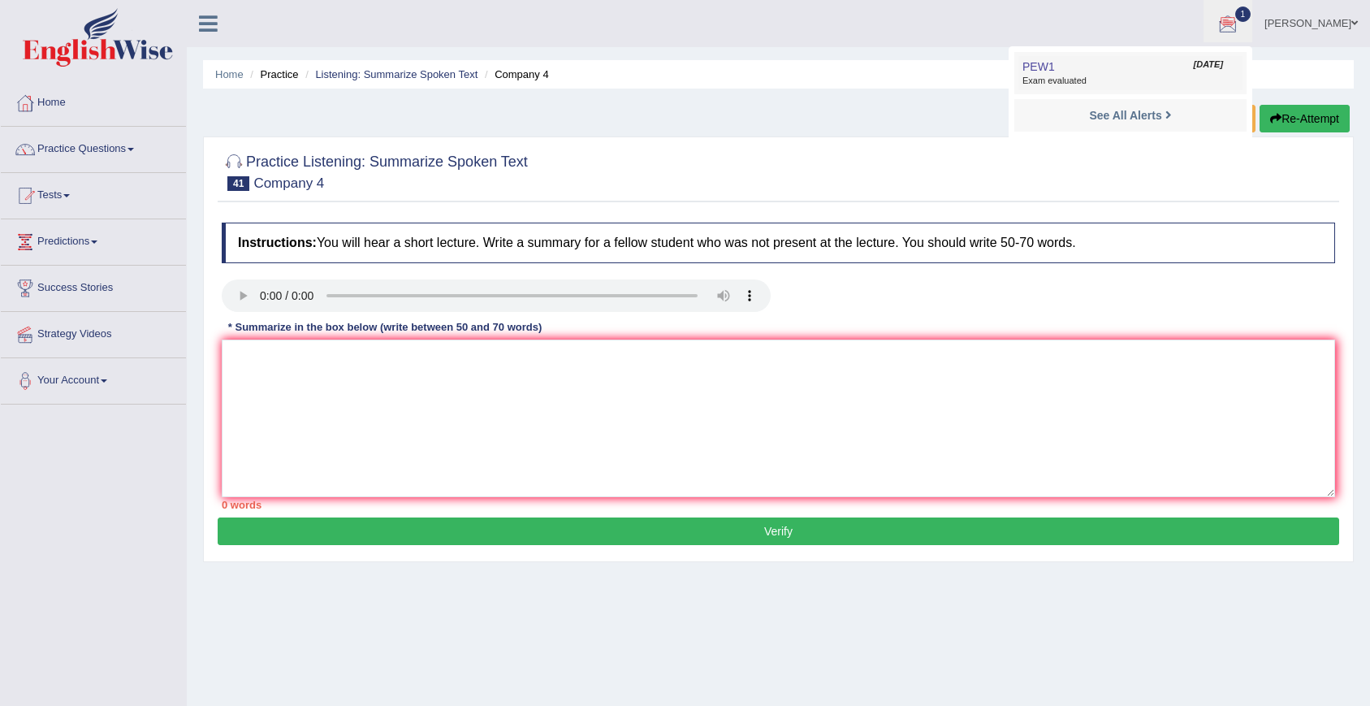
click at [1151, 82] on span "Exam evaluated" at bounding box center [1130, 81] width 216 height 13
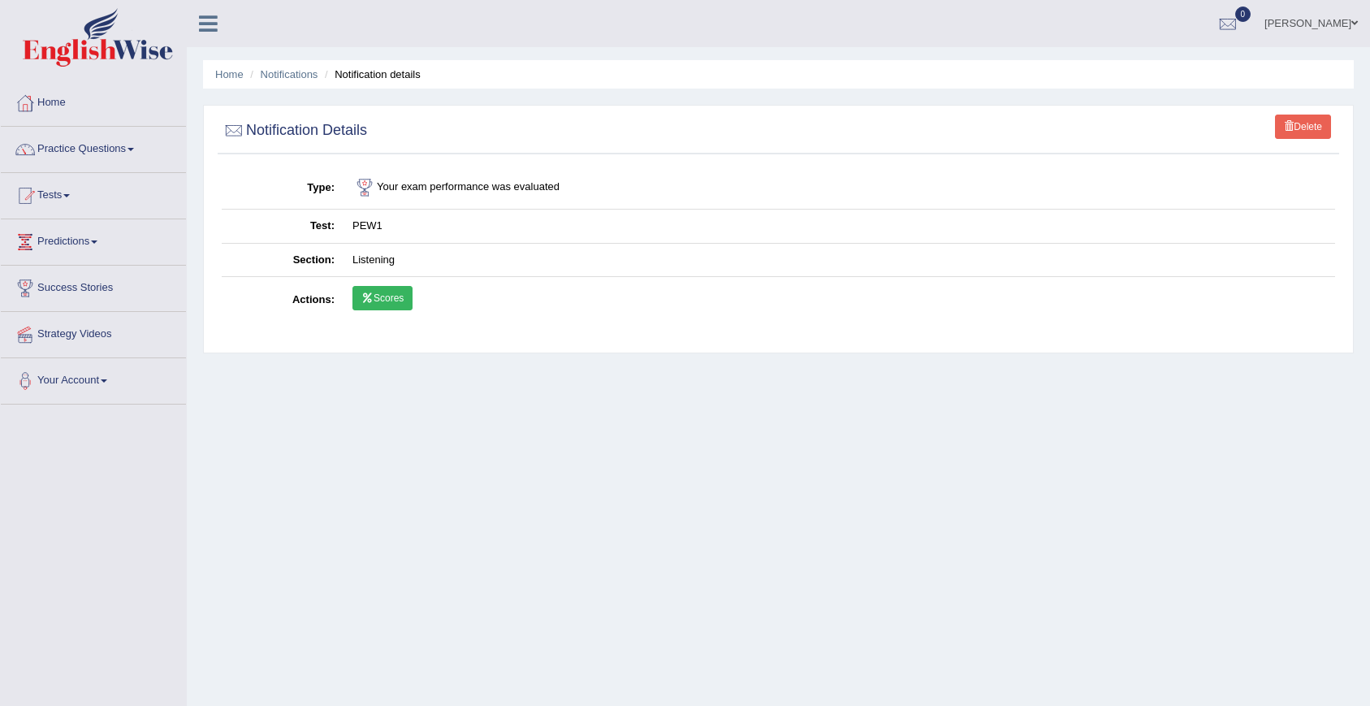
click at [387, 305] on link "Scores" at bounding box center [382, 298] width 60 height 24
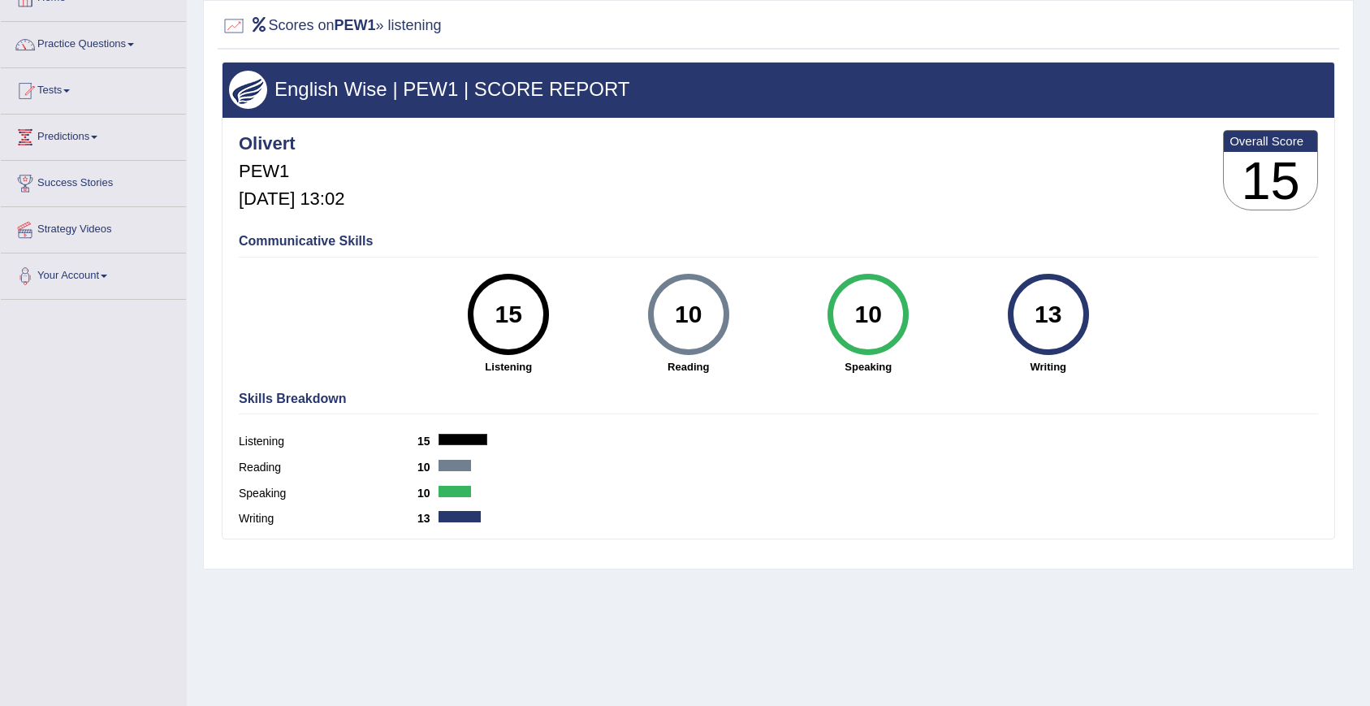
scroll to position [93, 0]
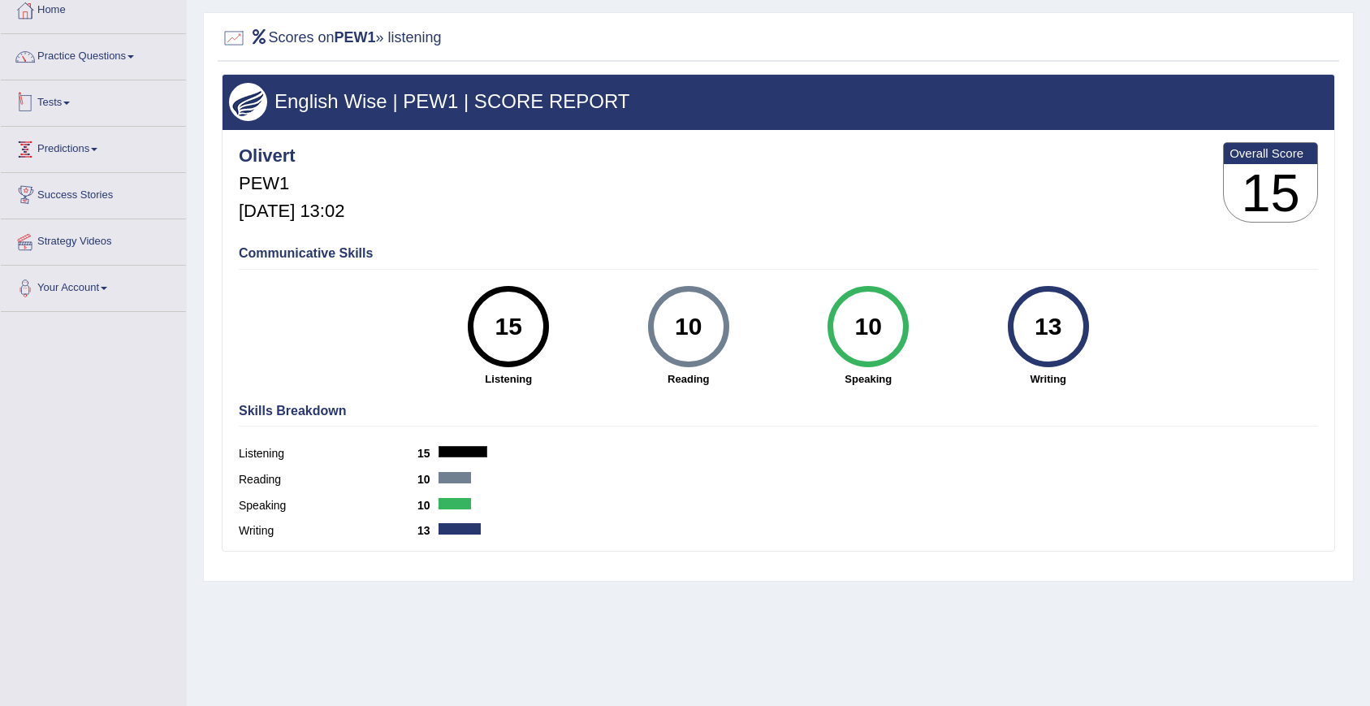
click at [58, 104] on link "Tests" at bounding box center [93, 100] width 185 height 41
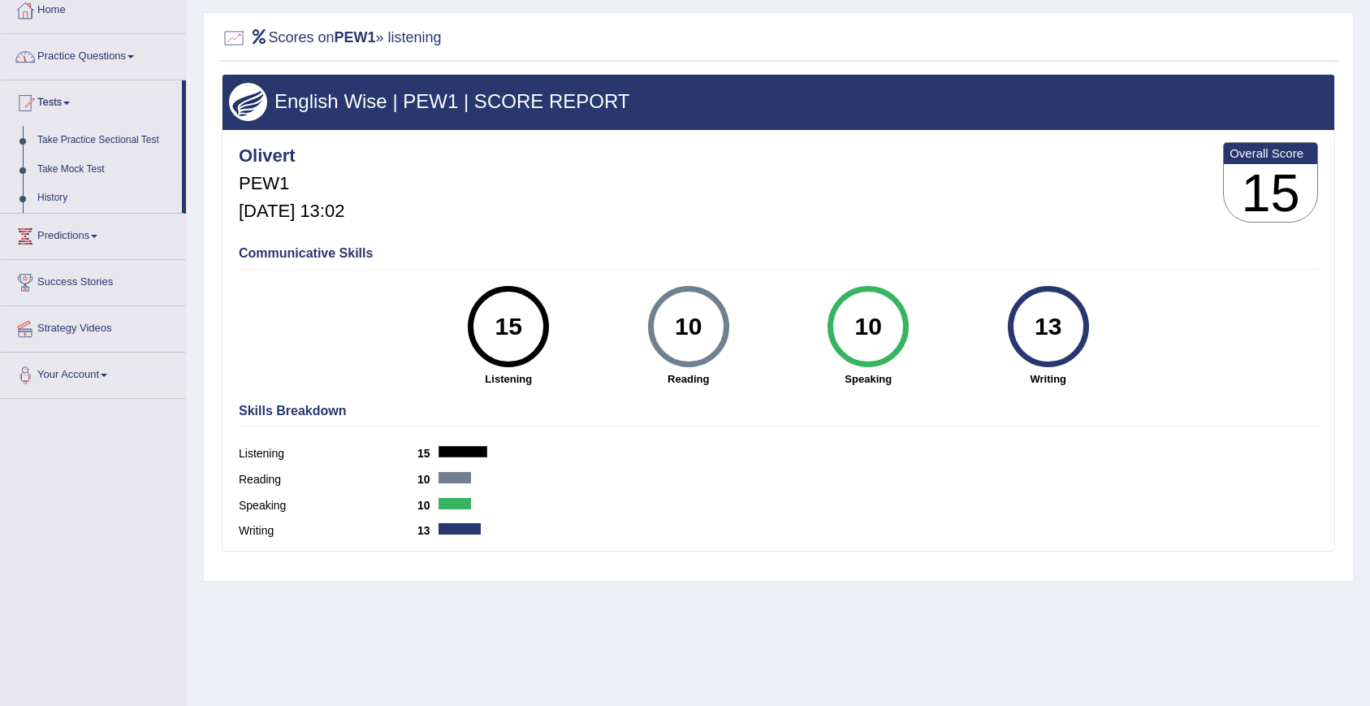
click at [62, 196] on link "History" at bounding box center [106, 198] width 152 height 29
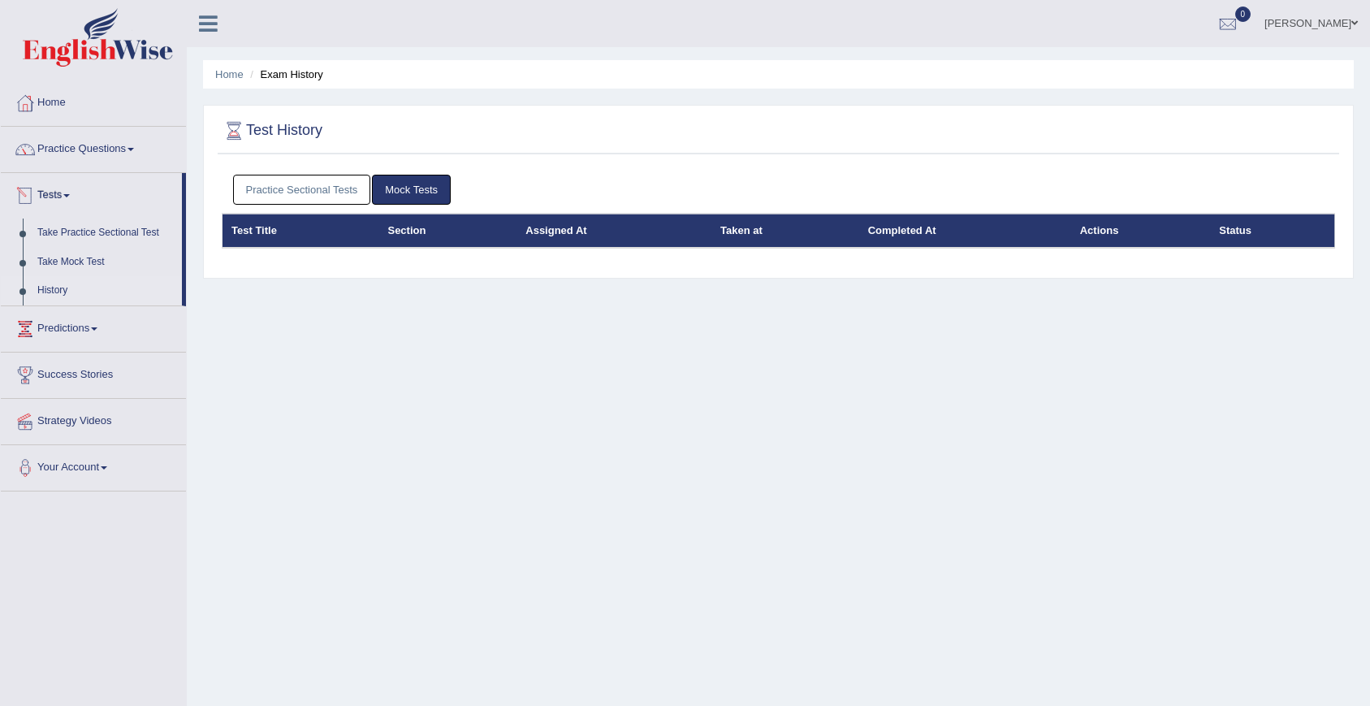
click at [297, 200] on link "Practice Sectional Tests" at bounding box center [302, 190] width 138 height 30
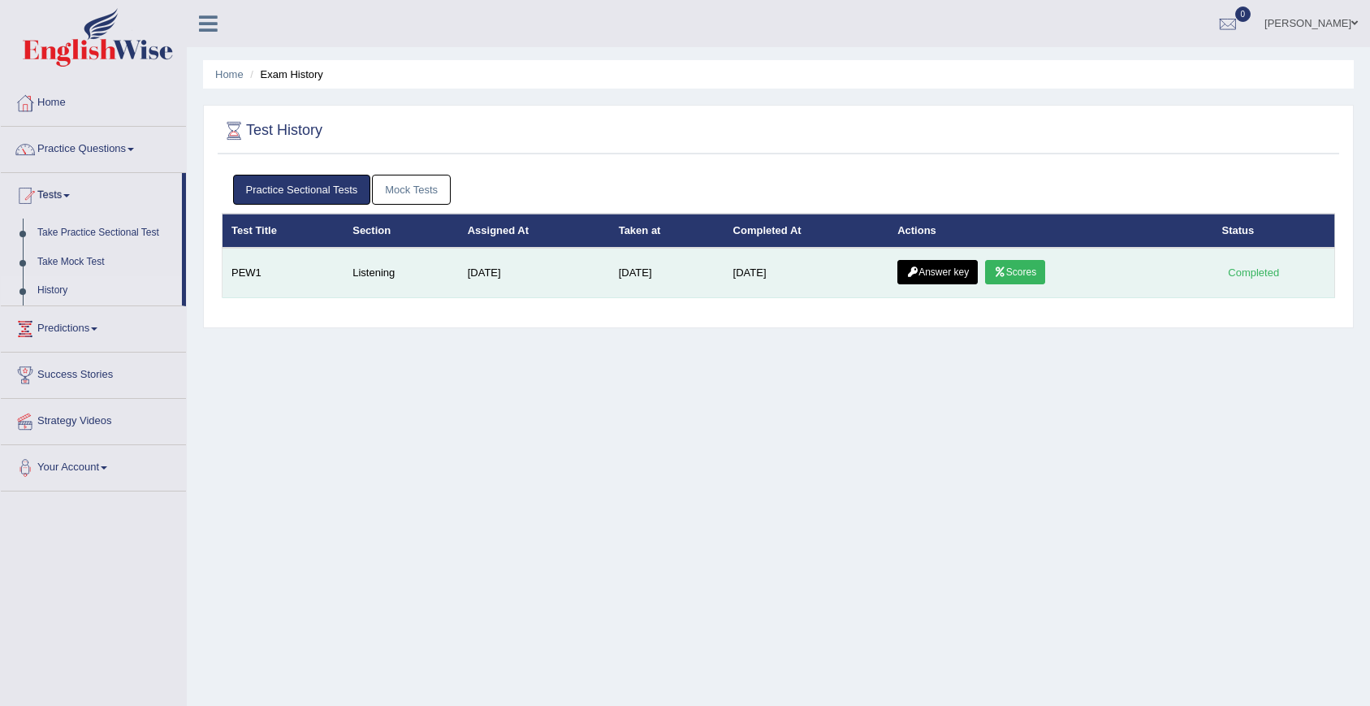
click at [939, 270] on link "Answer key" at bounding box center [937, 272] width 80 height 24
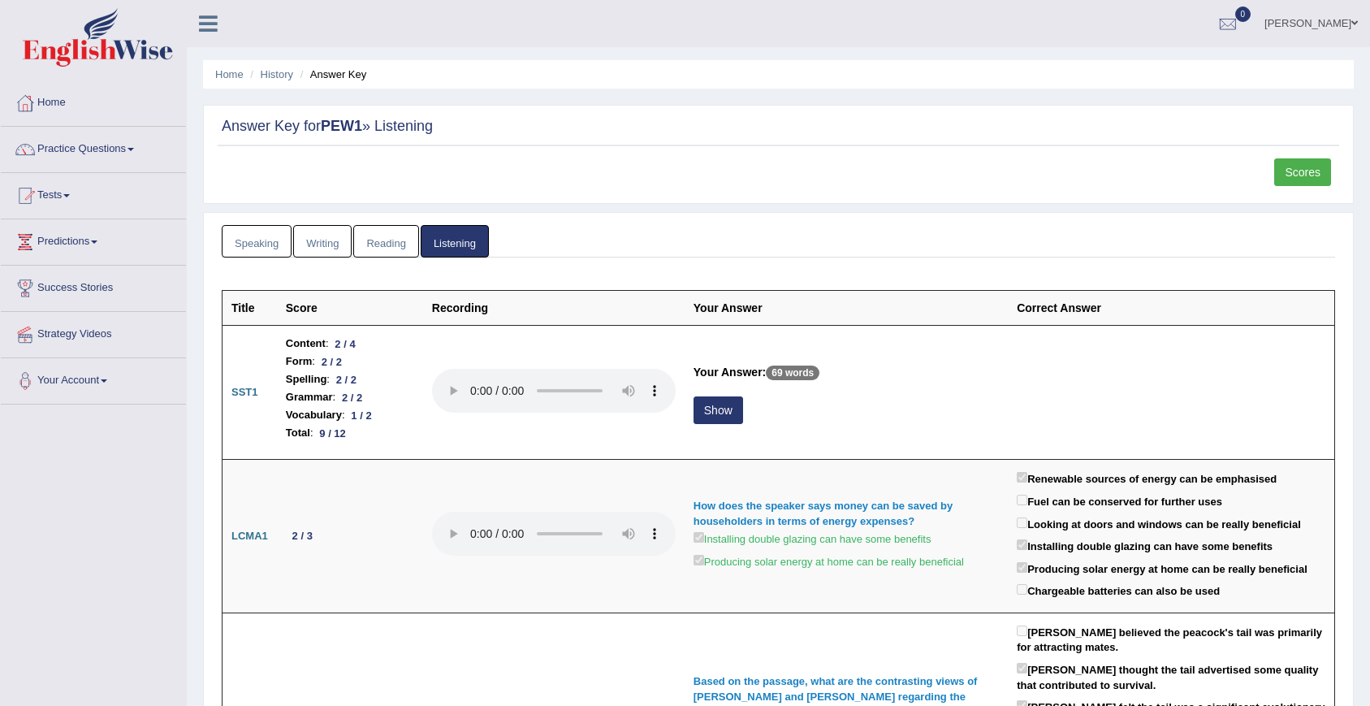
click at [253, 248] on link "Speaking" at bounding box center [257, 241] width 70 height 33
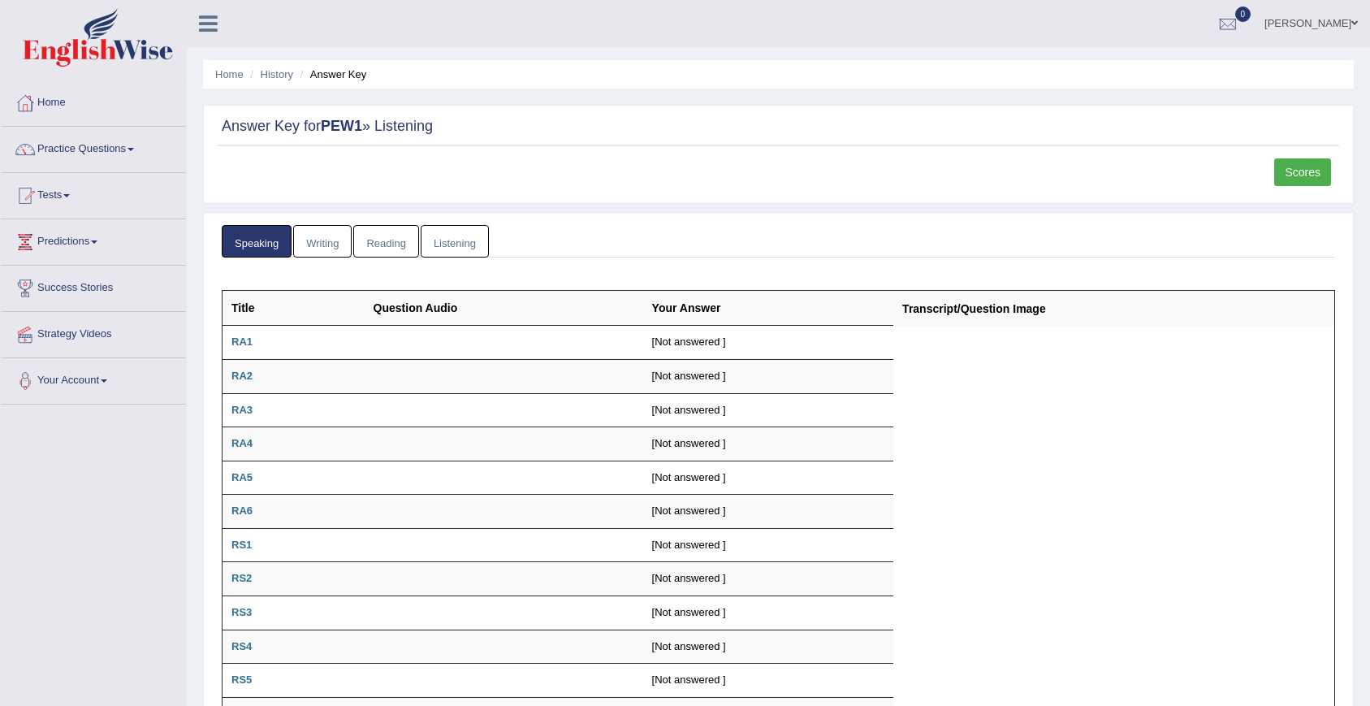
click at [444, 230] on link "Listening" at bounding box center [455, 241] width 68 height 33
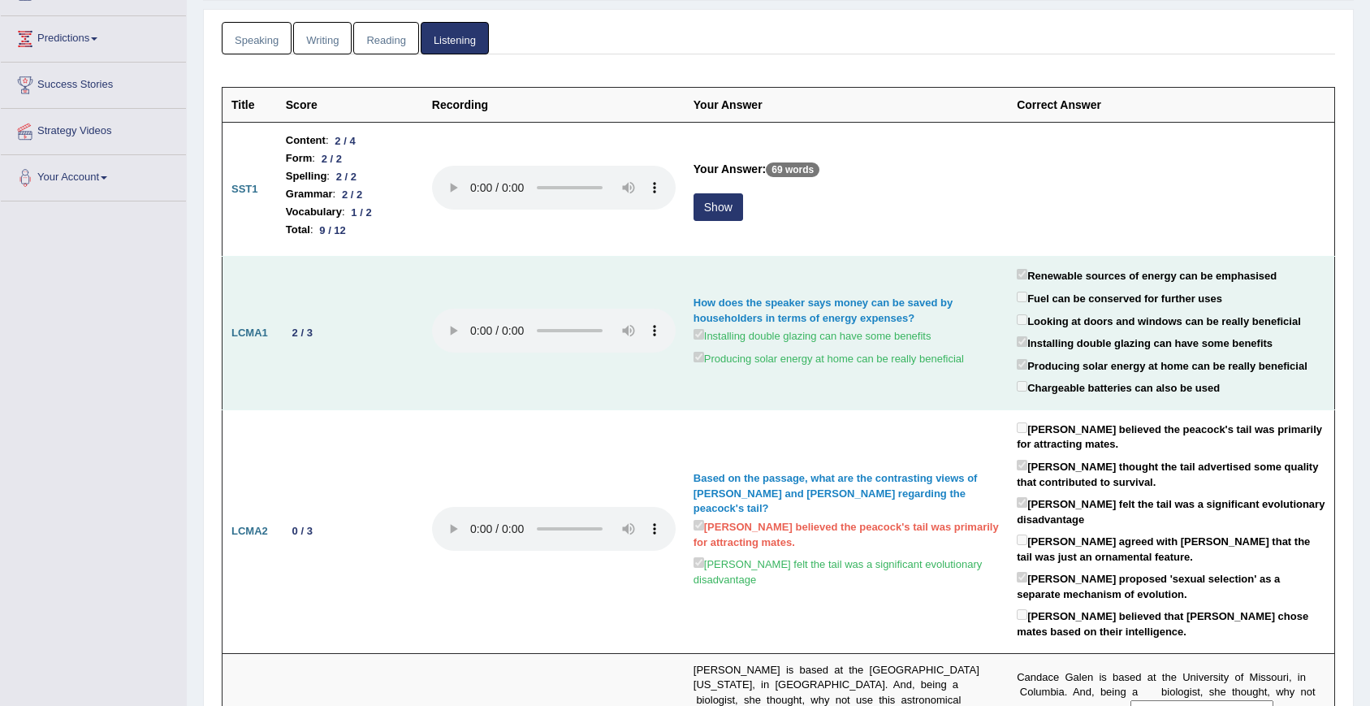
scroll to position [179, 0]
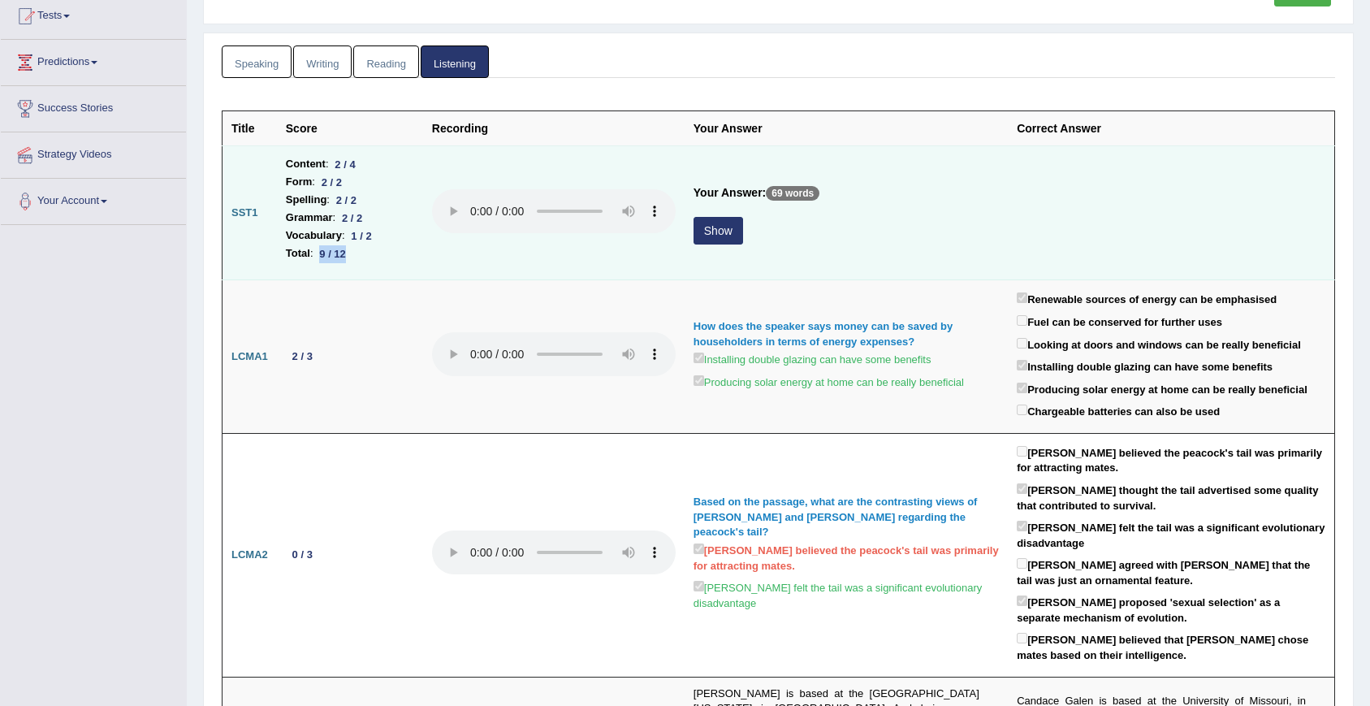
drag, startPoint x: 321, startPoint y: 258, endPoint x: 364, endPoint y: 253, distance: 43.3
click at [364, 253] on li "Total : 9 / 12" at bounding box center [350, 253] width 128 height 18
click at [733, 238] on button "Show" at bounding box center [719, 231] width 50 height 28
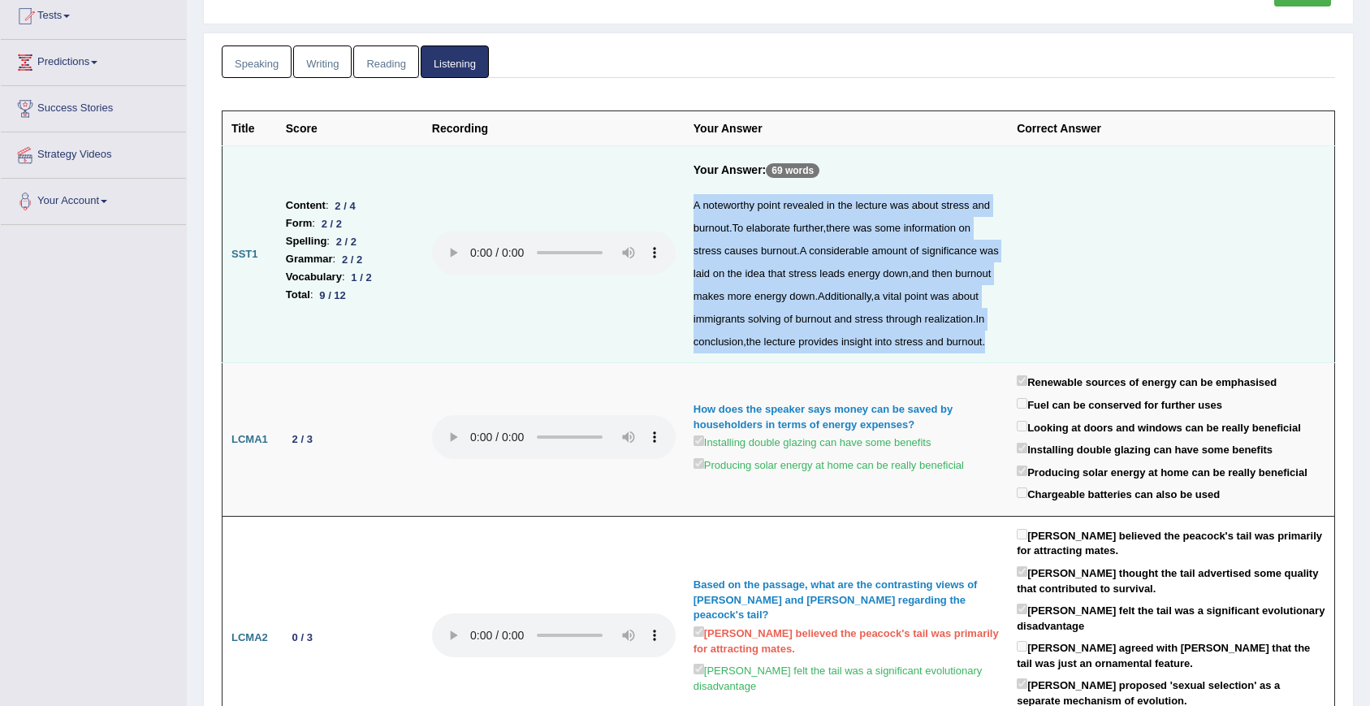
drag, startPoint x: 694, startPoint y: 210, endPoint x: 776, endPoint y: 365, distance: 175.5
click at [776, 353] on div "A noteworthy point revealed in the lecture was about stress and burnout . To el…" at bounding box center [846, 273] width 305 height 159
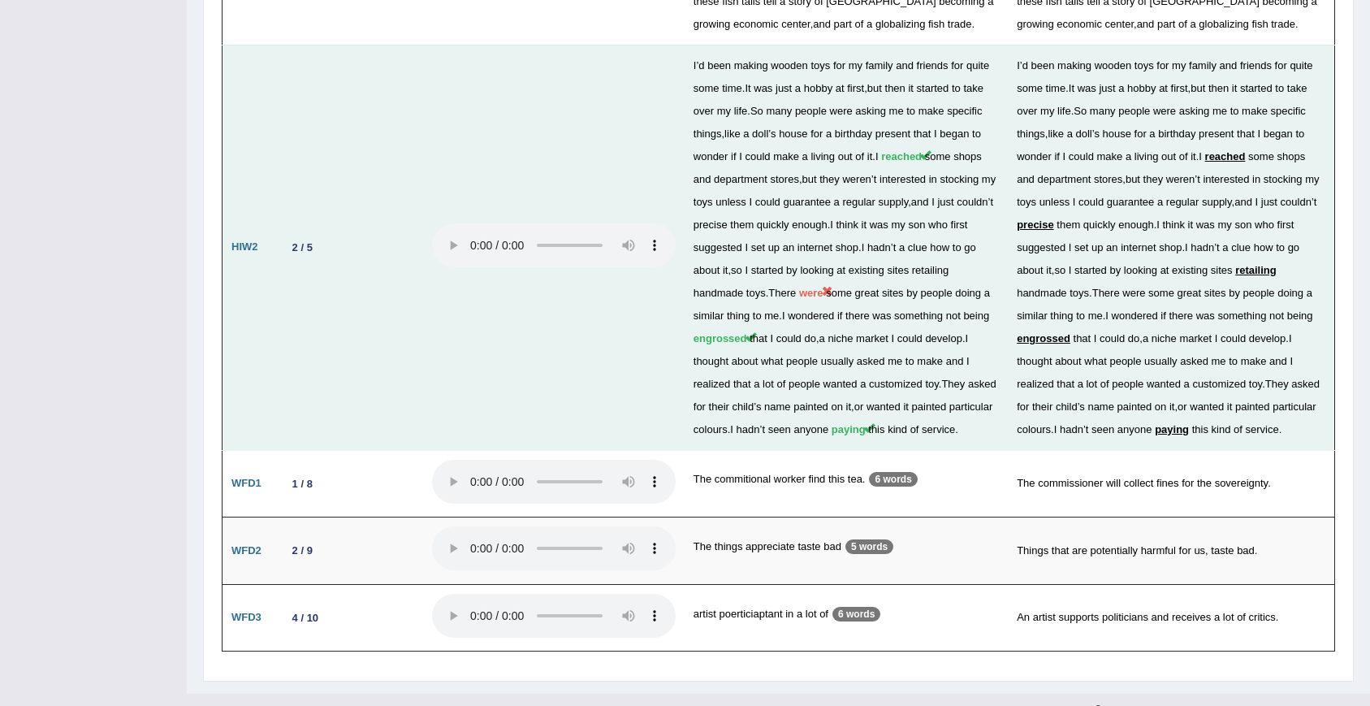
scroll to position [3050, 0]
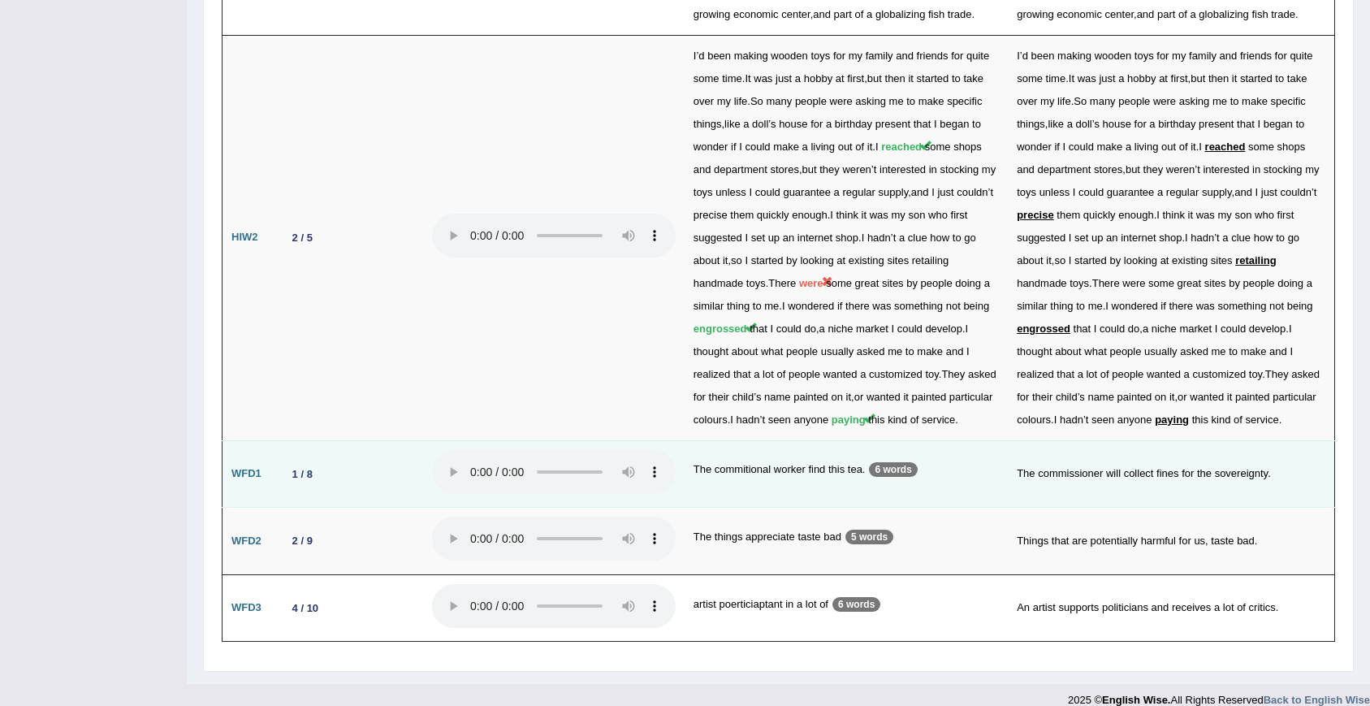
click at [346, 455] on td "1 / 8" at bounding box center [350, 473] width 146 height 67
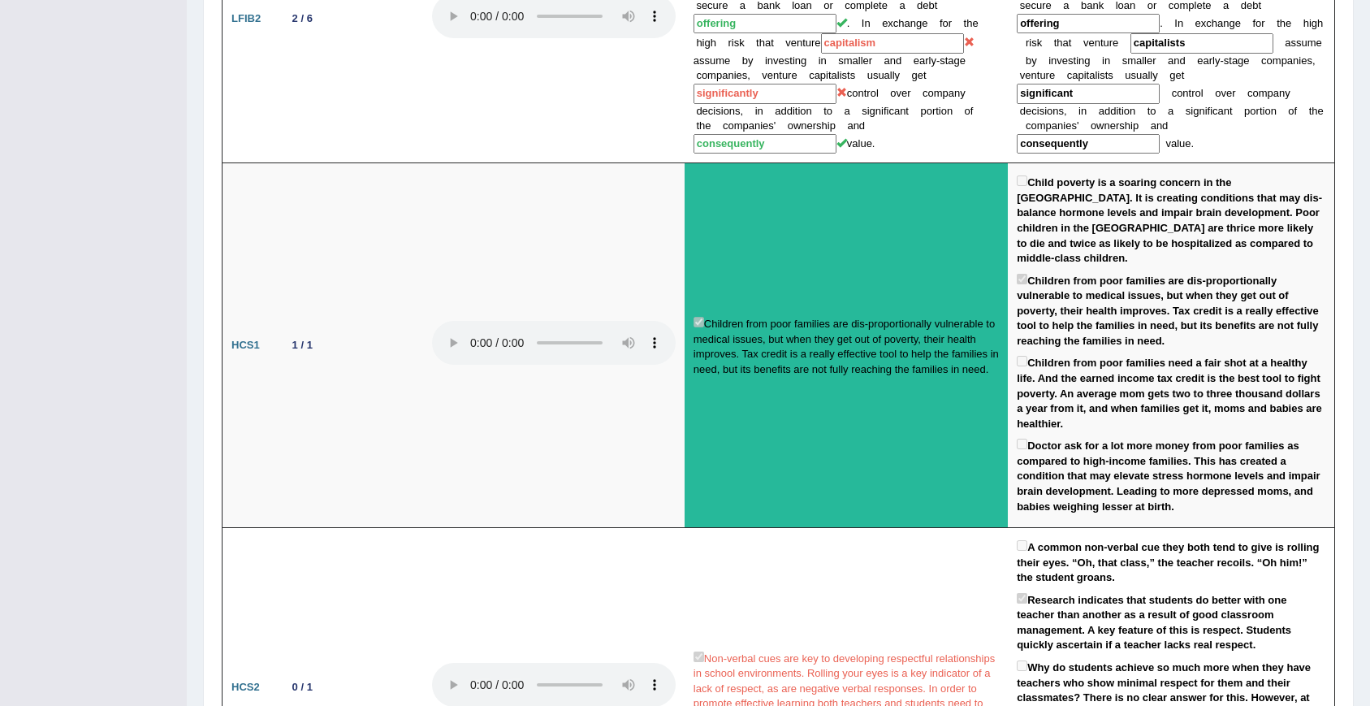
scroll to position [0, 0]
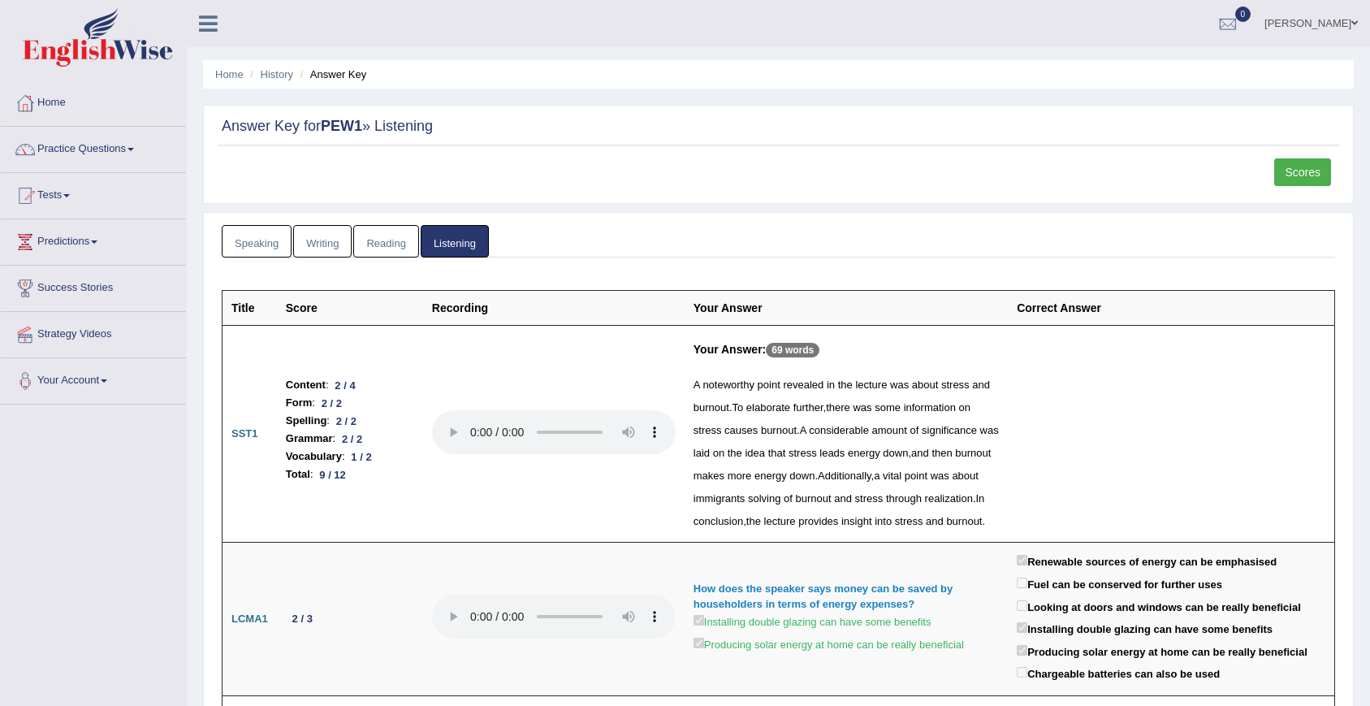
click at [1277, 174] on link "Scores" at bounding box center [1302, 172] width 57 height 28
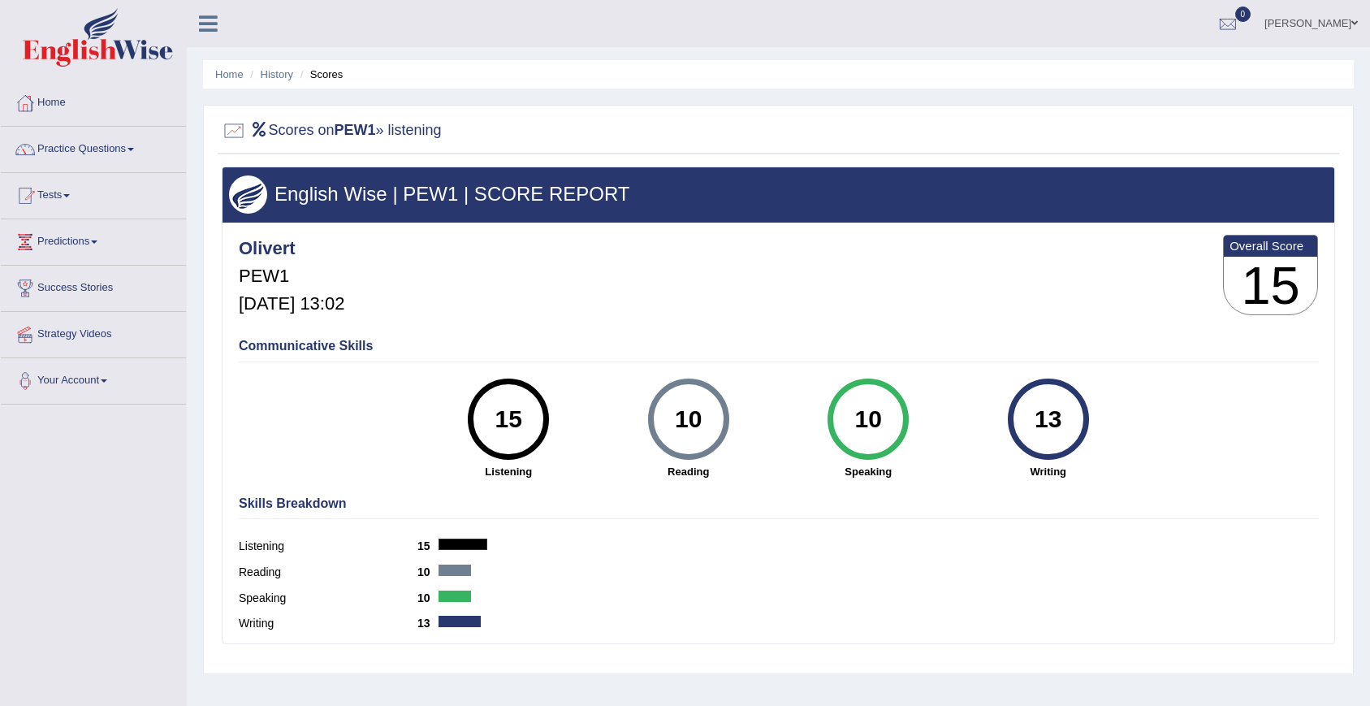
click at [297, 129] on h2 "Scores on PEW1 » listening" at bounding box center [332, 131] width 220 height 24
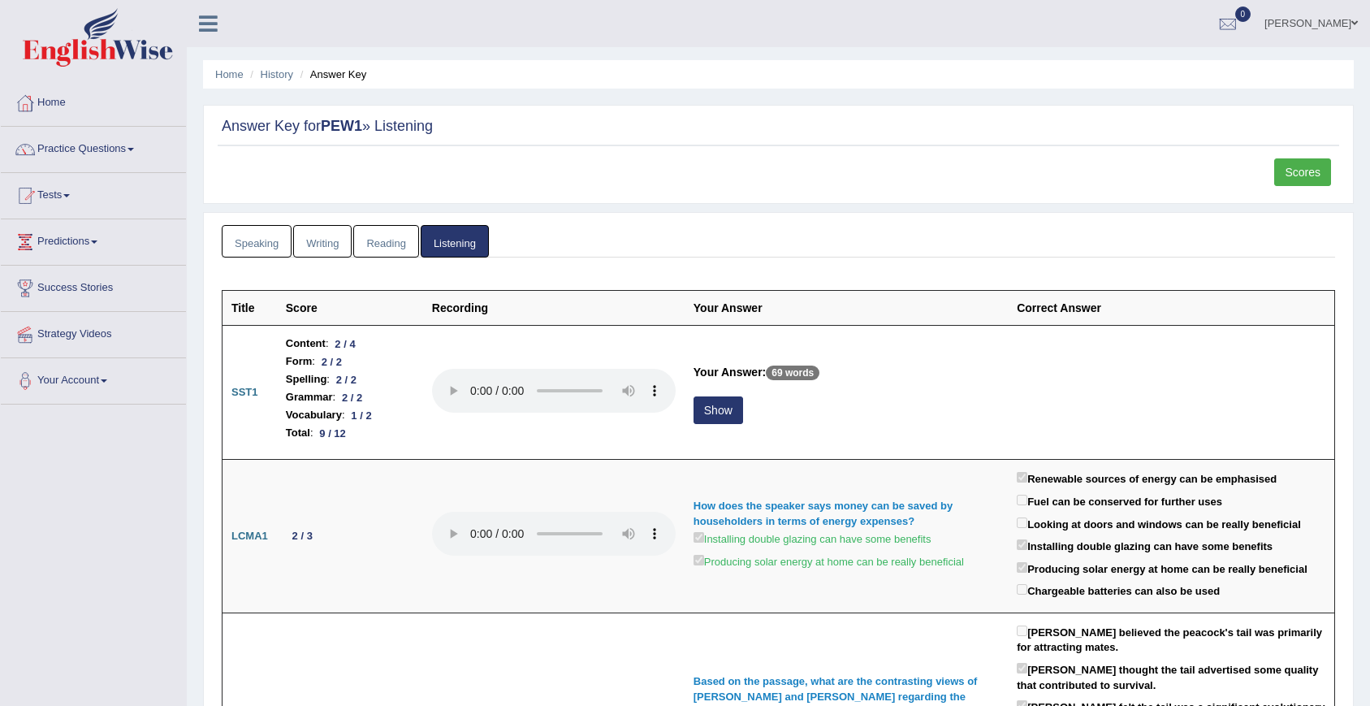
click at [1328, 172] on link "Scores" at bounding box center [1302, 172] width 57 height 28
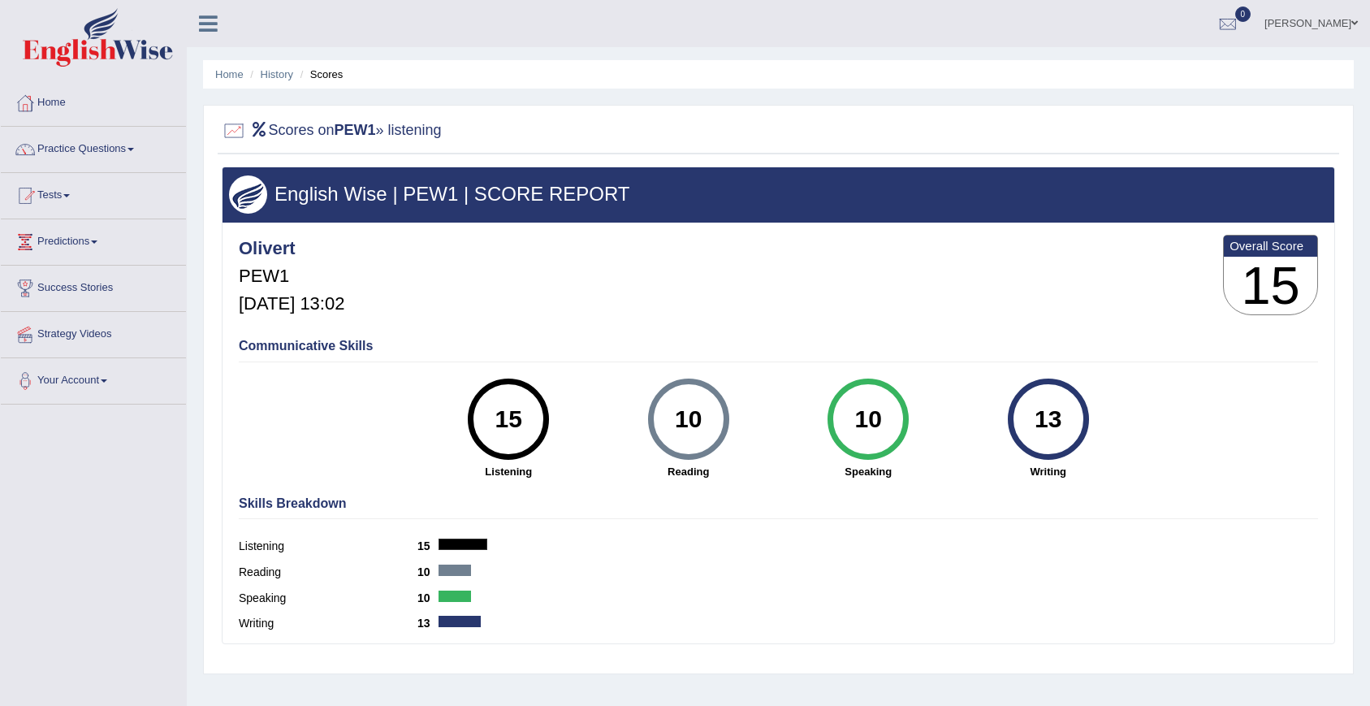
click at [511, 437] on div "15" at bounding box center [508, 419] width 59 height 68
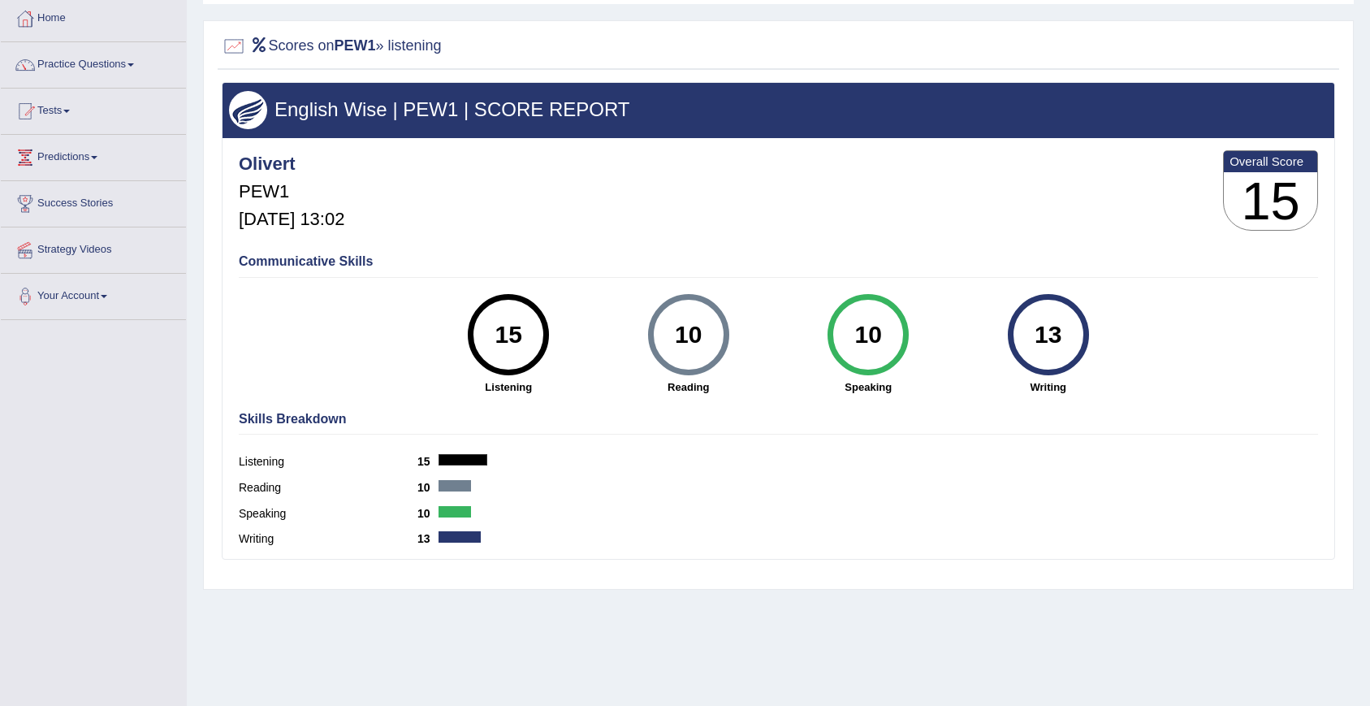
scroll to position [105, 0]
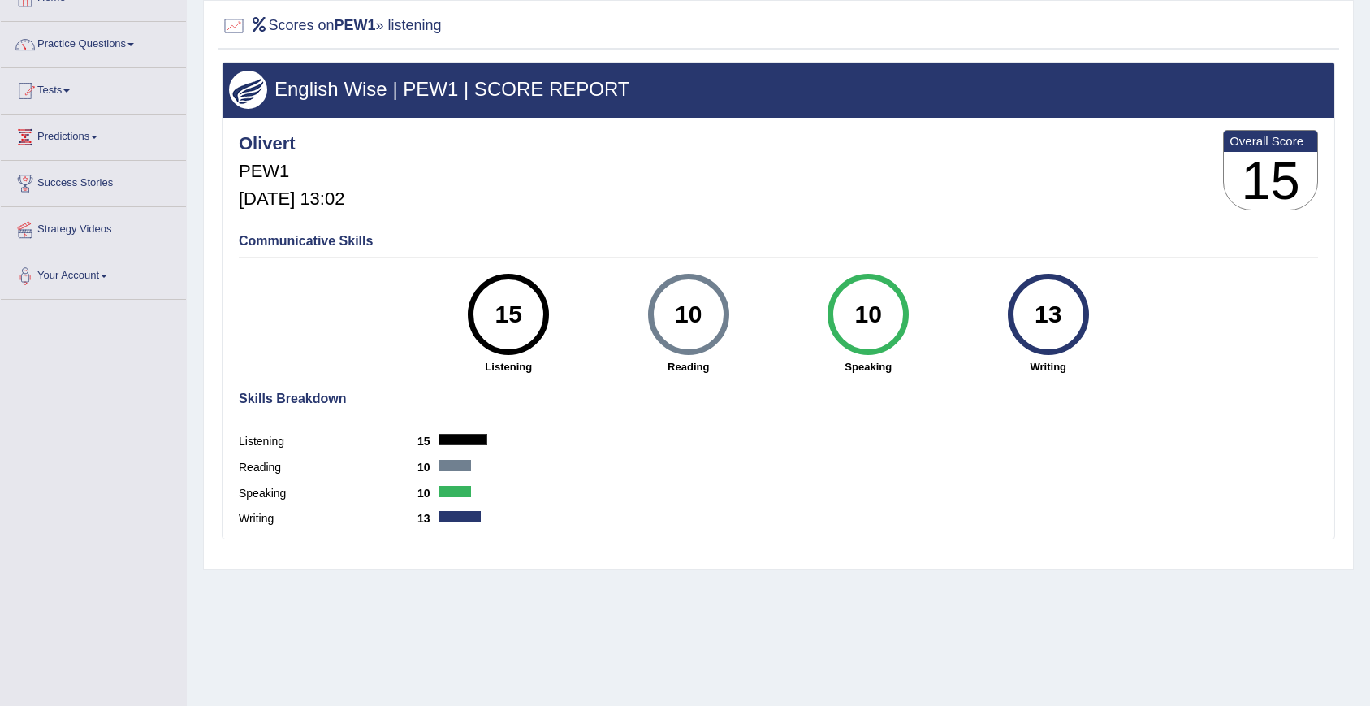
click at [453, 518] on div at bounding box center [460, 516] width 42 height 11
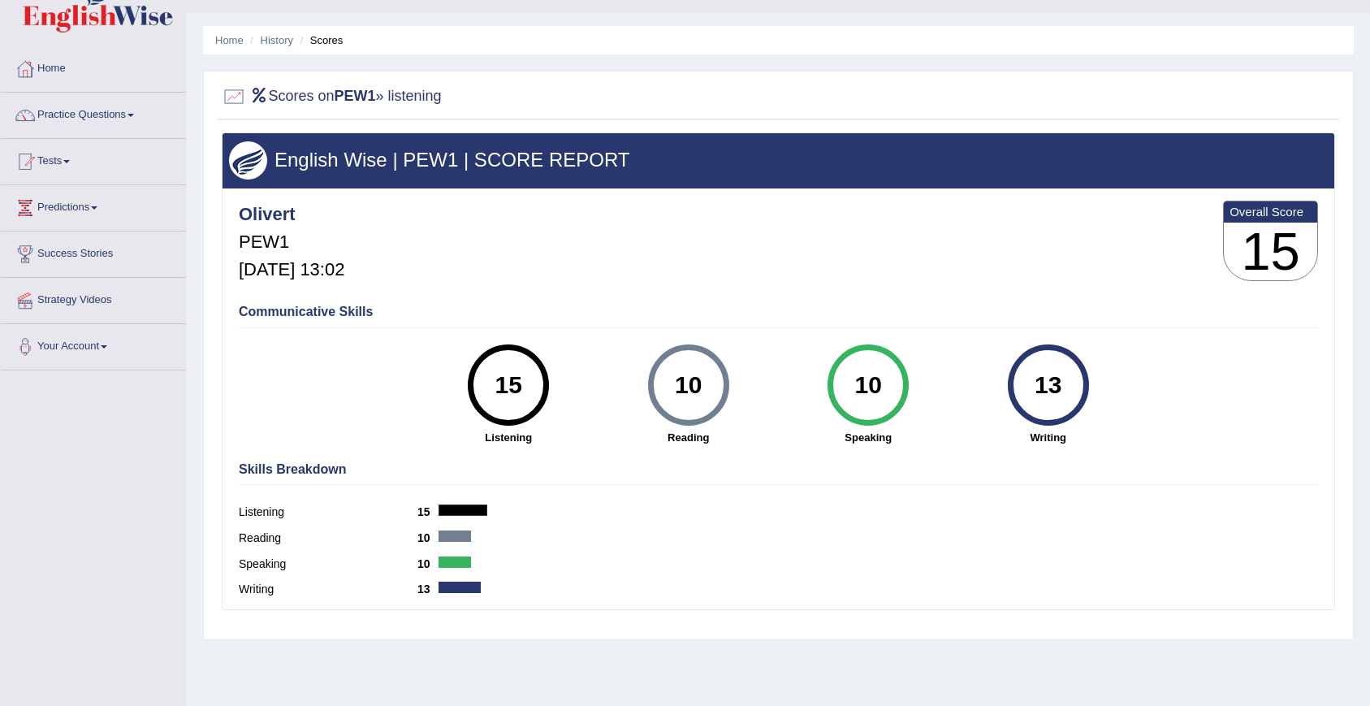
scroll to position [23, 0]
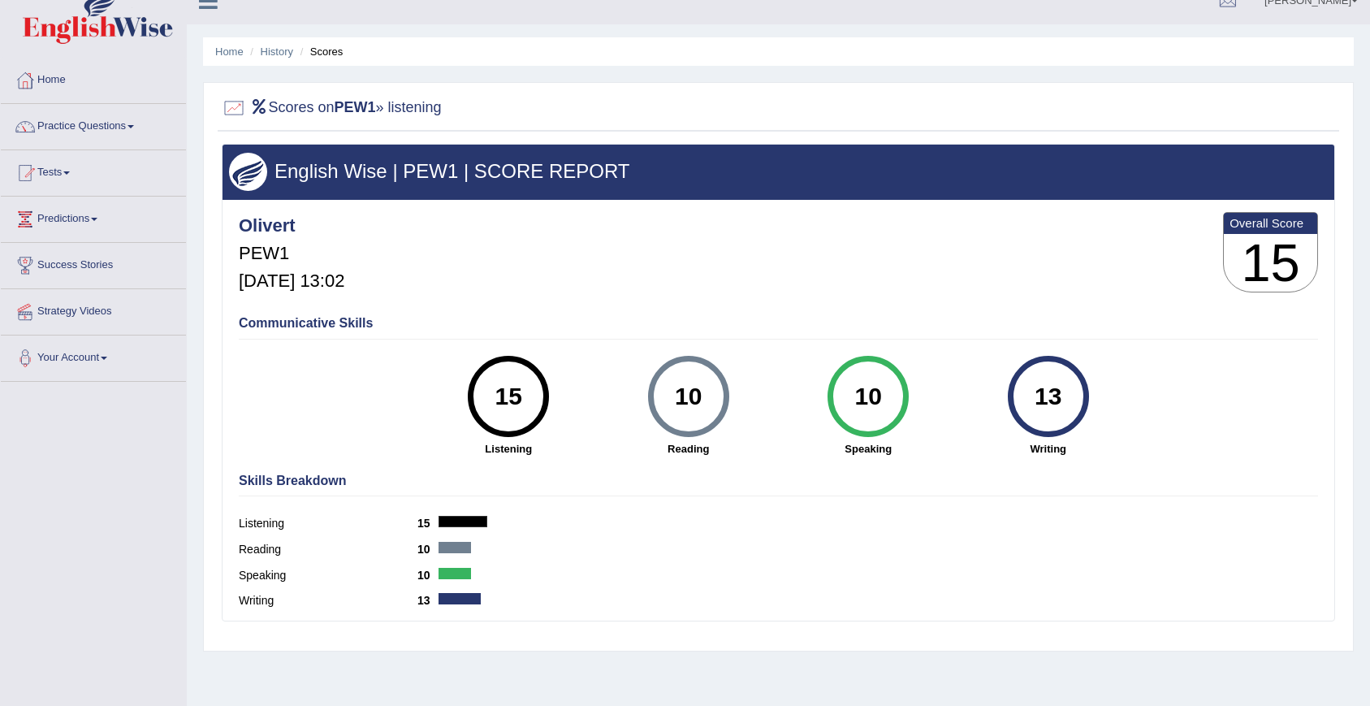
click at [285, 111] on h2 "Scores on PEW1 » listening" at bounding box center [332, 108] width 220 height 24
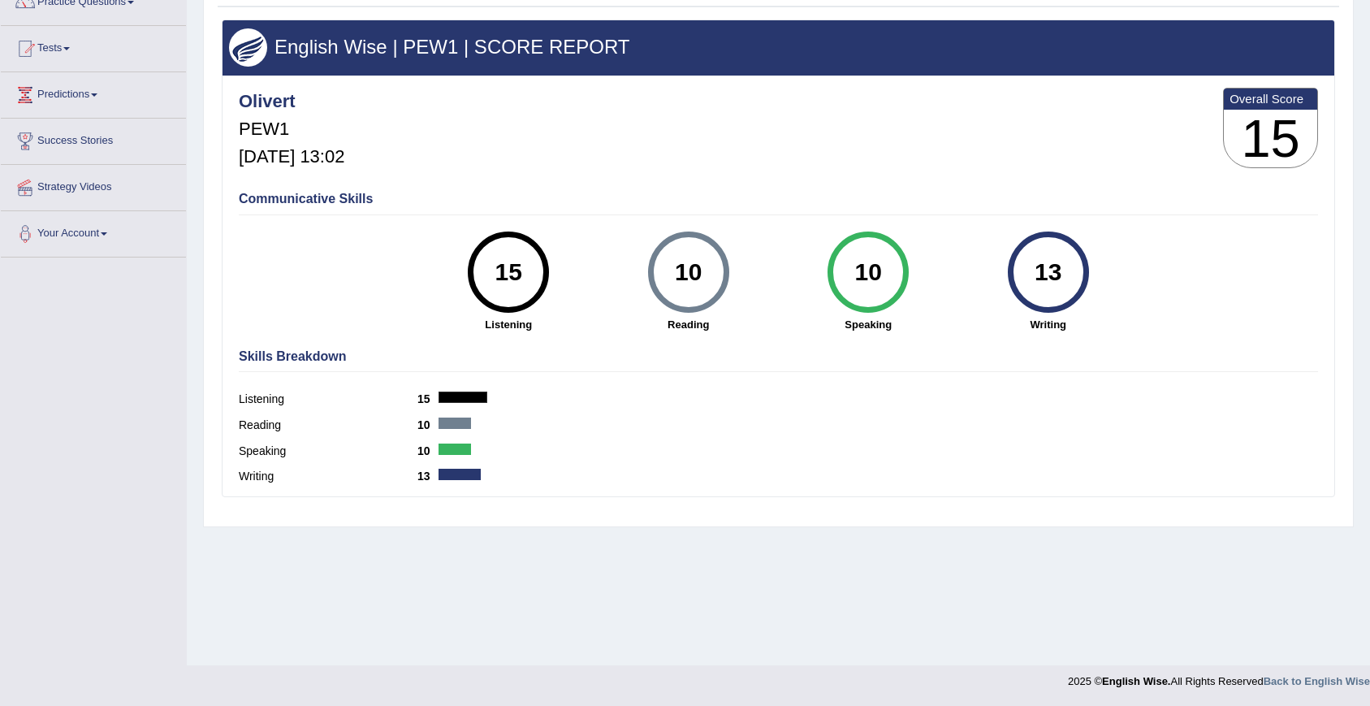
scroll to position [0, 0]
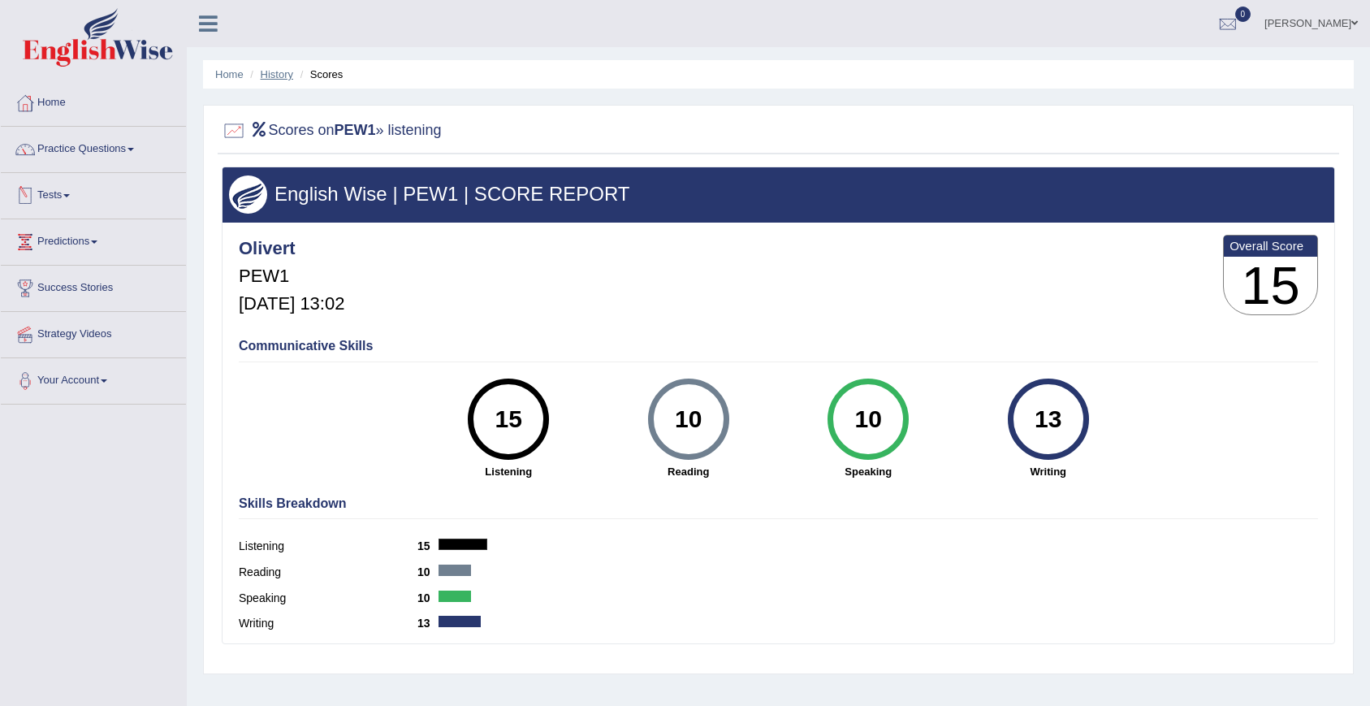
click at [281, 77] on link "History" at bounding box center [277, 74] width 32 height 12
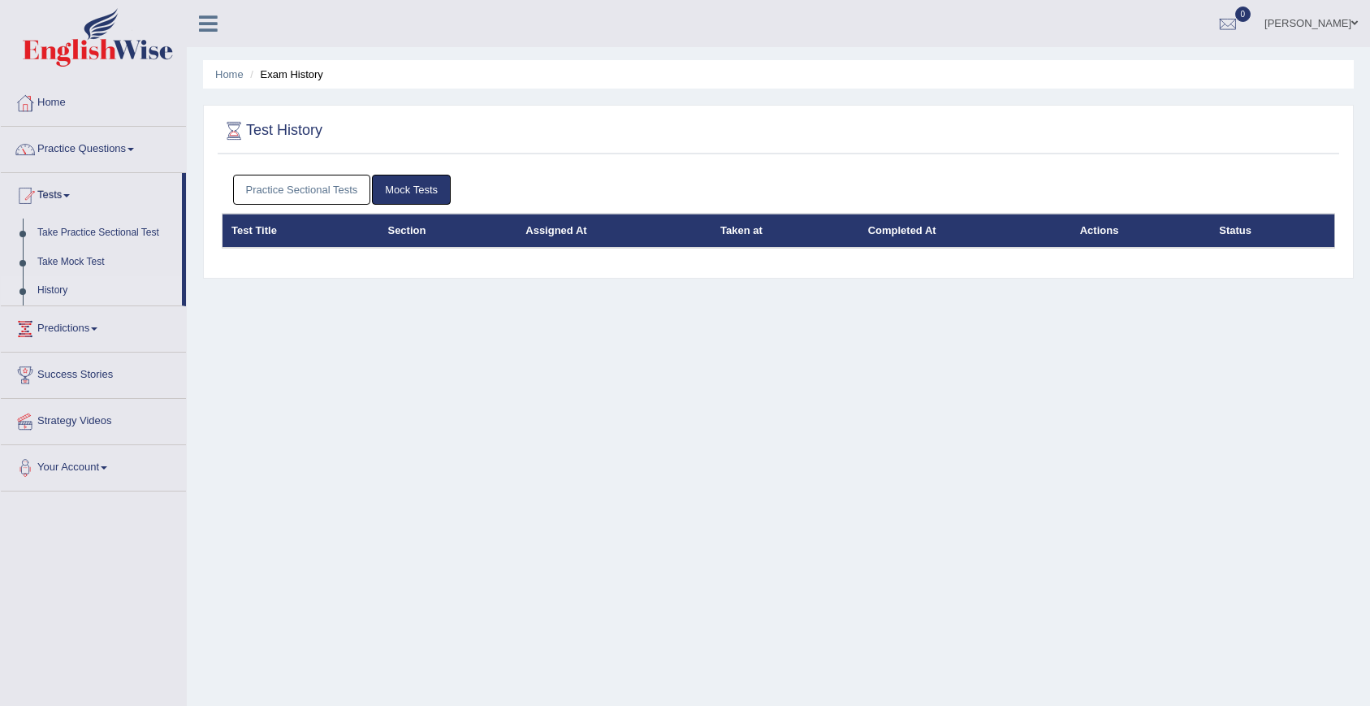
click at [306, 195] on link "Practice Sectional Tests" at bounding box center [302, 190] width 138 height 30
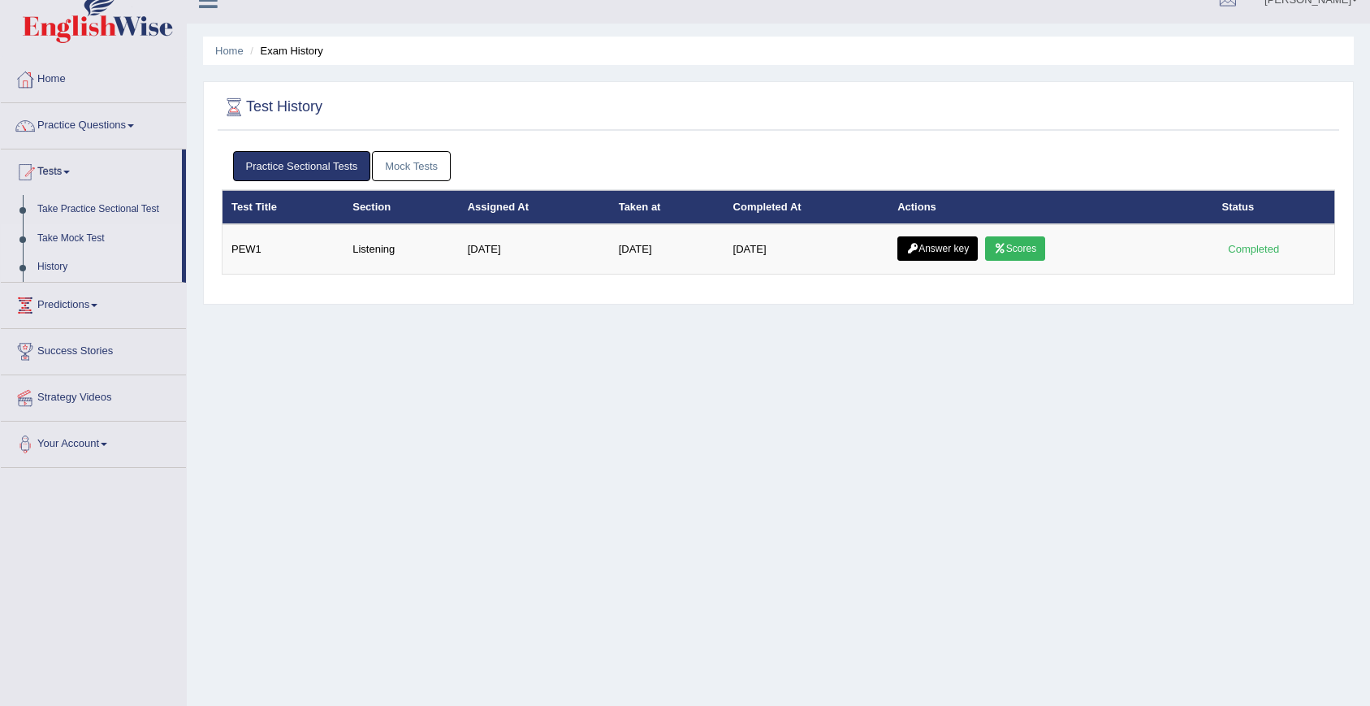
scroll to position [26, 0]
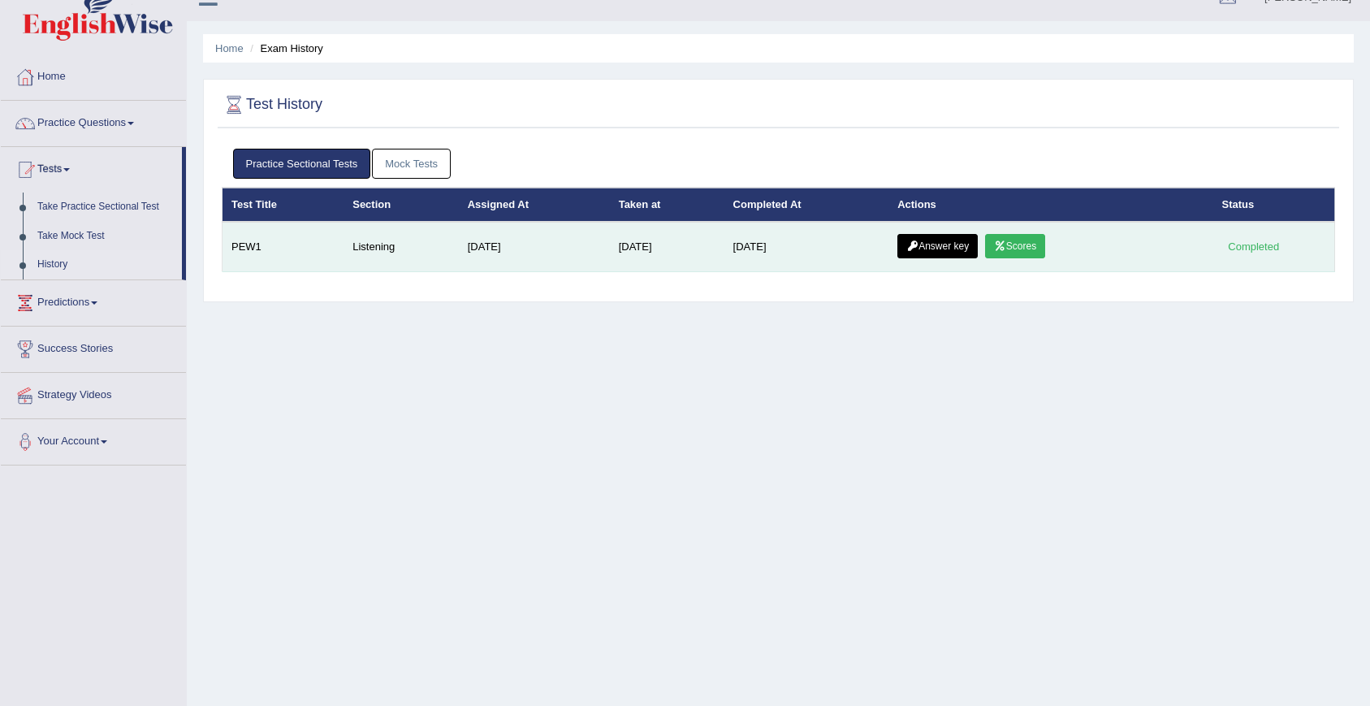
click at [962, 244] on link "Answer key" at bounding box center [937, 246] width 80 height 24
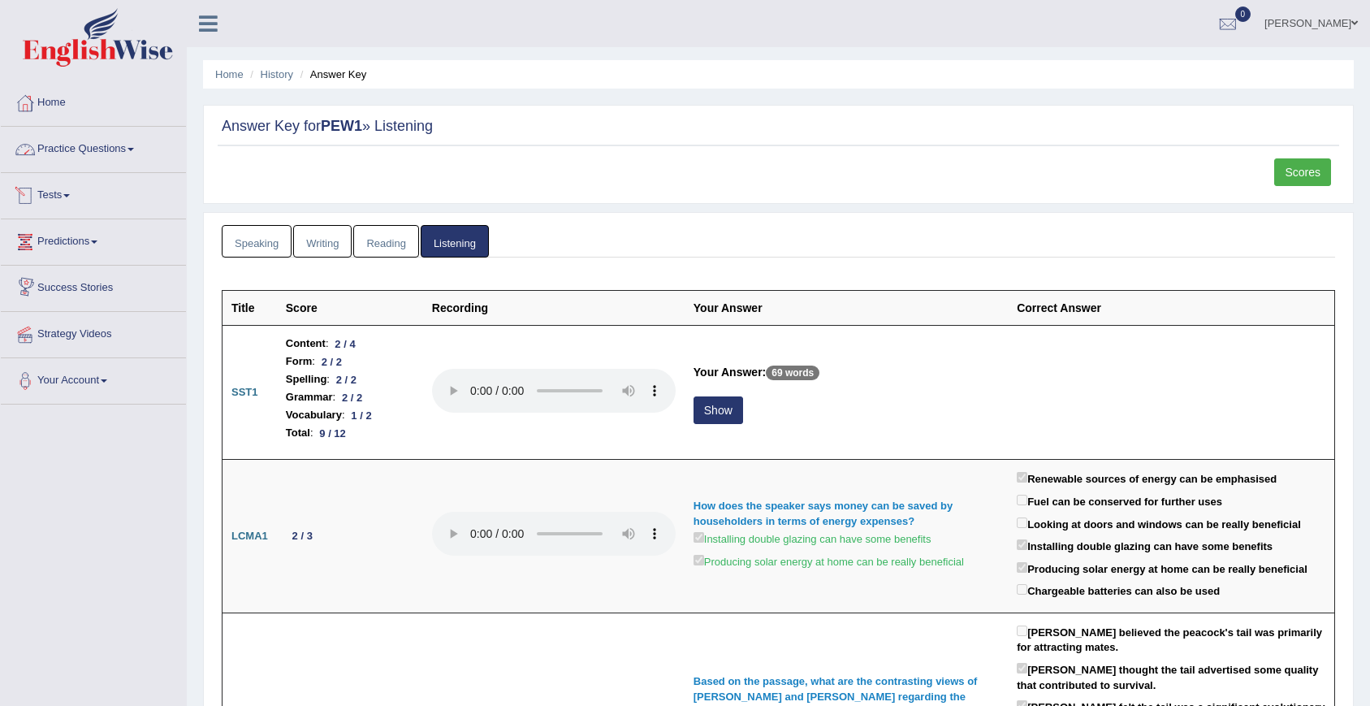
click at [87, 156] on link "Practice Questions" at bounding box center [93, 147] width 185 height 41
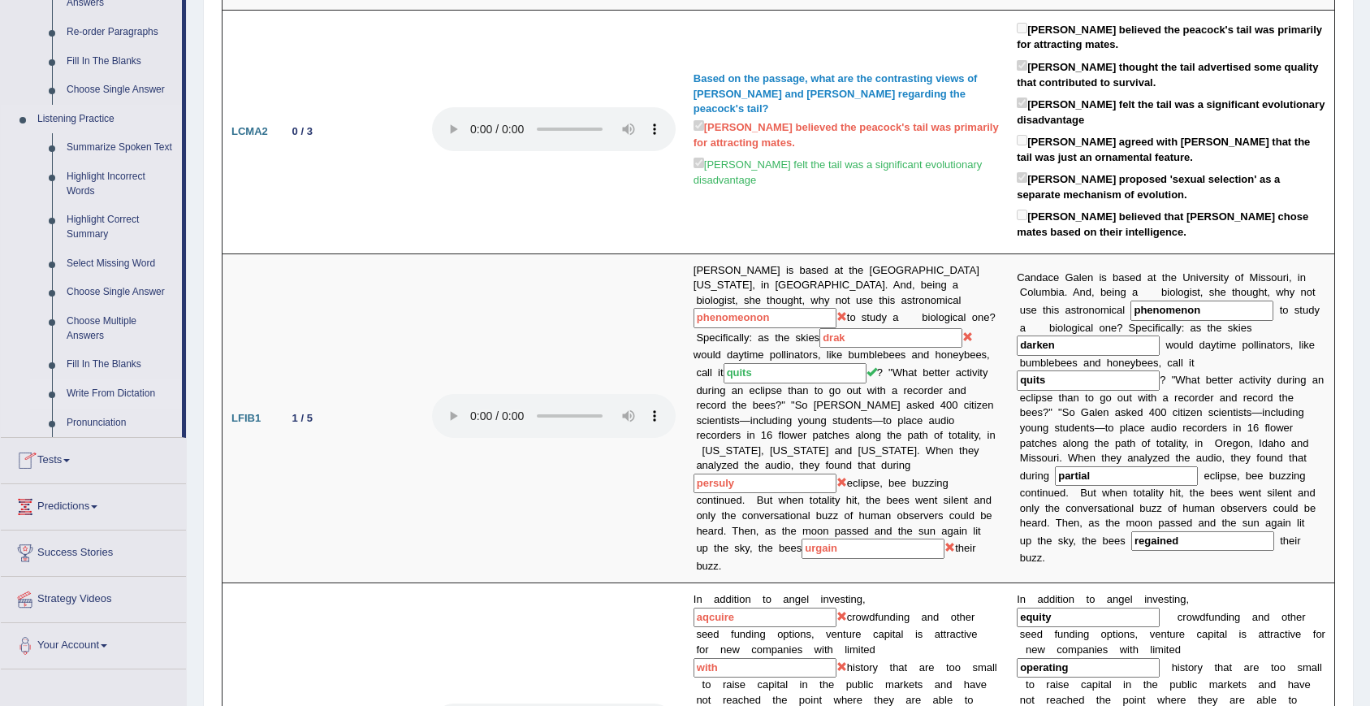
scroll to position [588, 0]
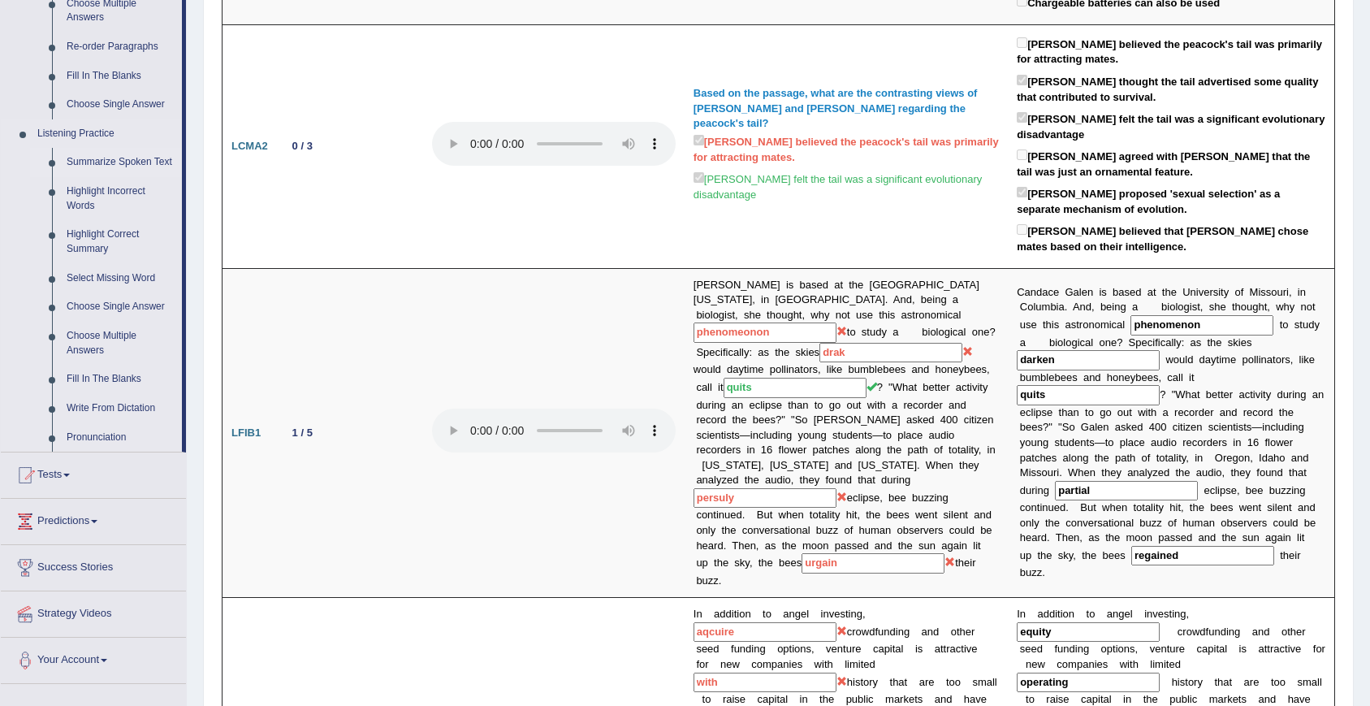
click at [101, 150] on link "Summarize Spoken Text" at bounding box center [120, 162] width 123 height 29
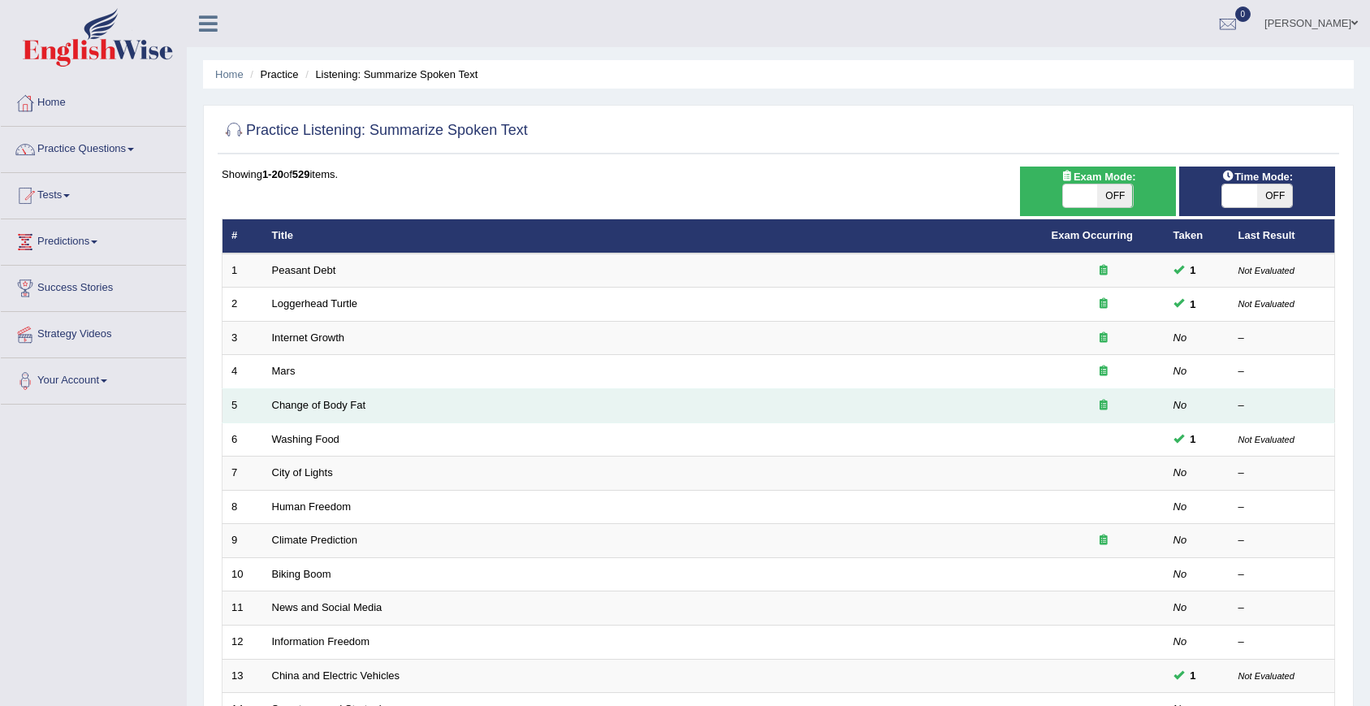
scroll to position [370, 0]
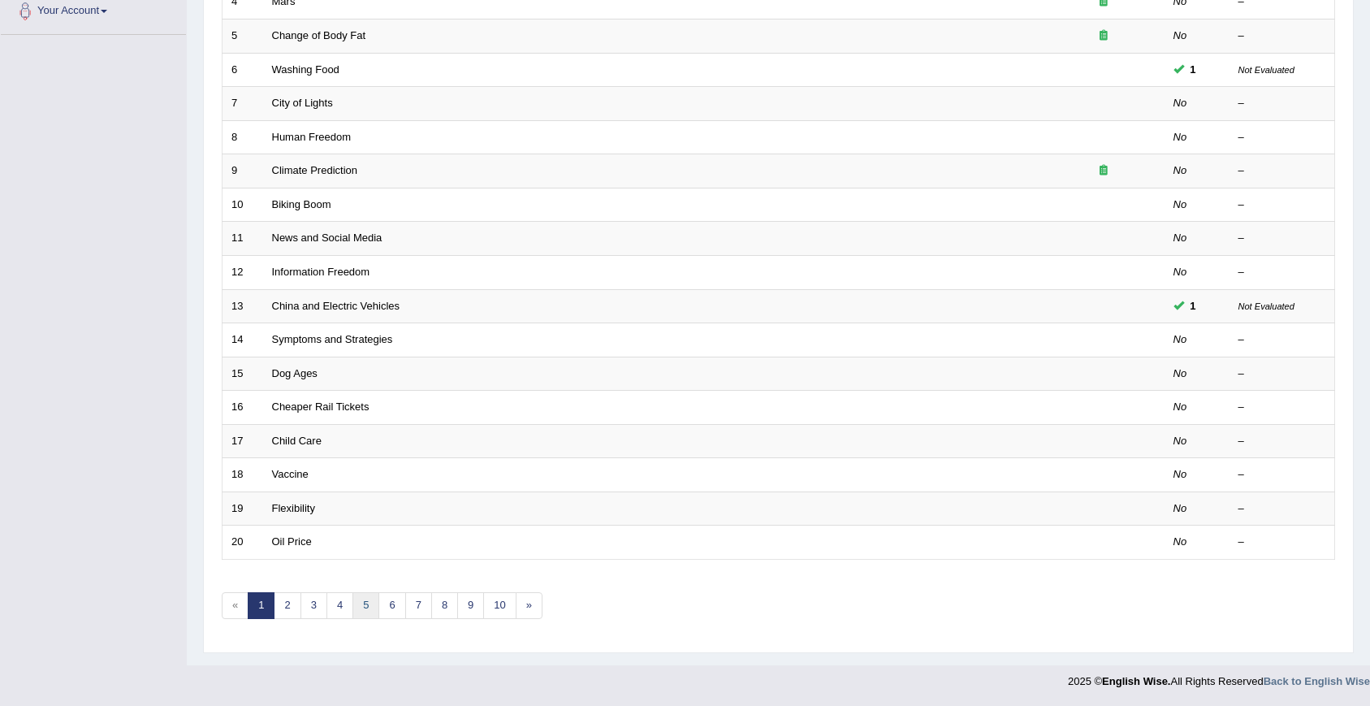
click at [361, 603] on link "5" at bounding box center [365, 605] width 27 height 27
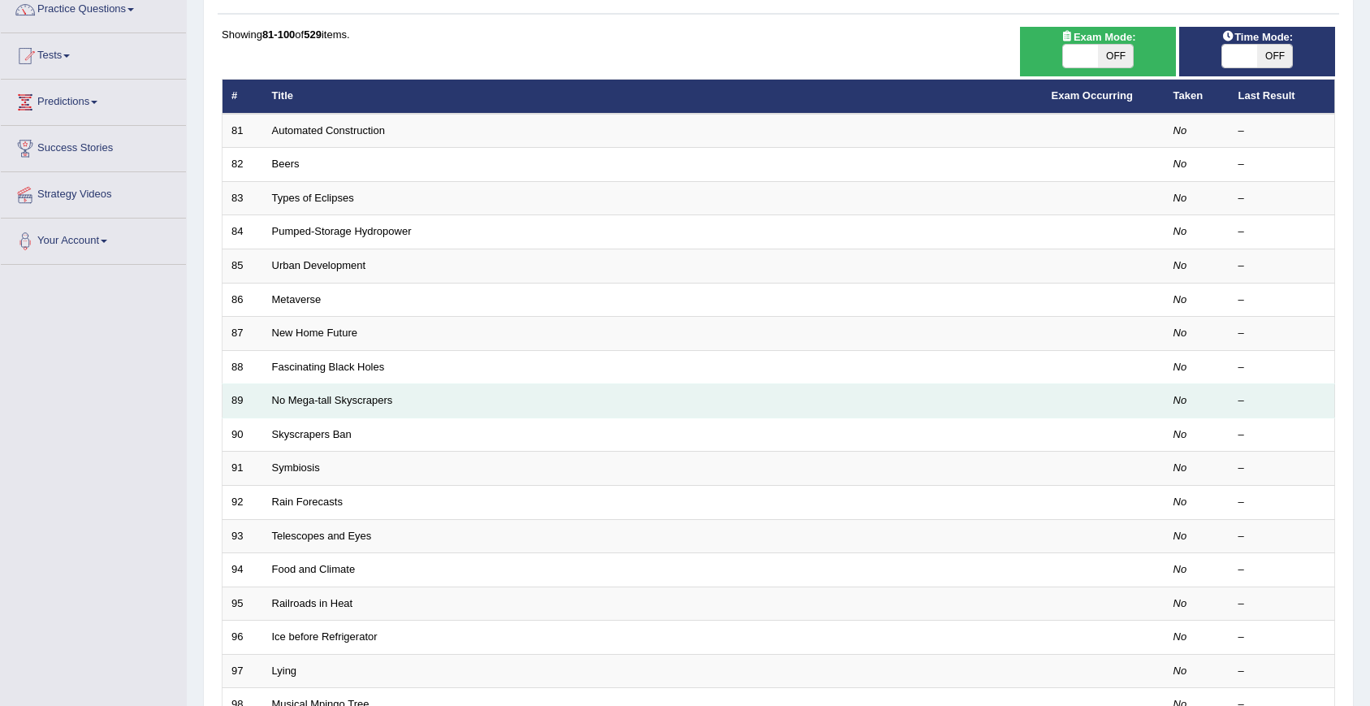
scroll to position [144, 0]
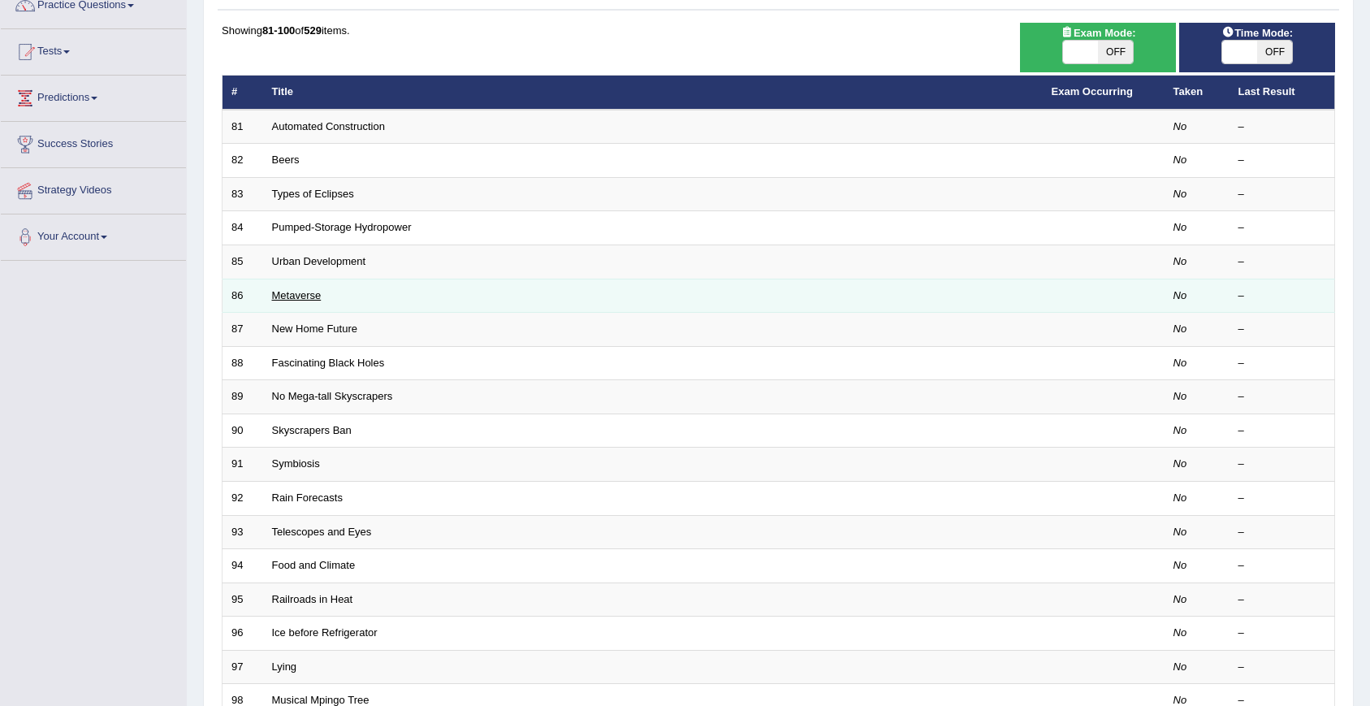
click at [304, 299] on link "Metaverse" at bounding box center [297, 295] width 50 height 12
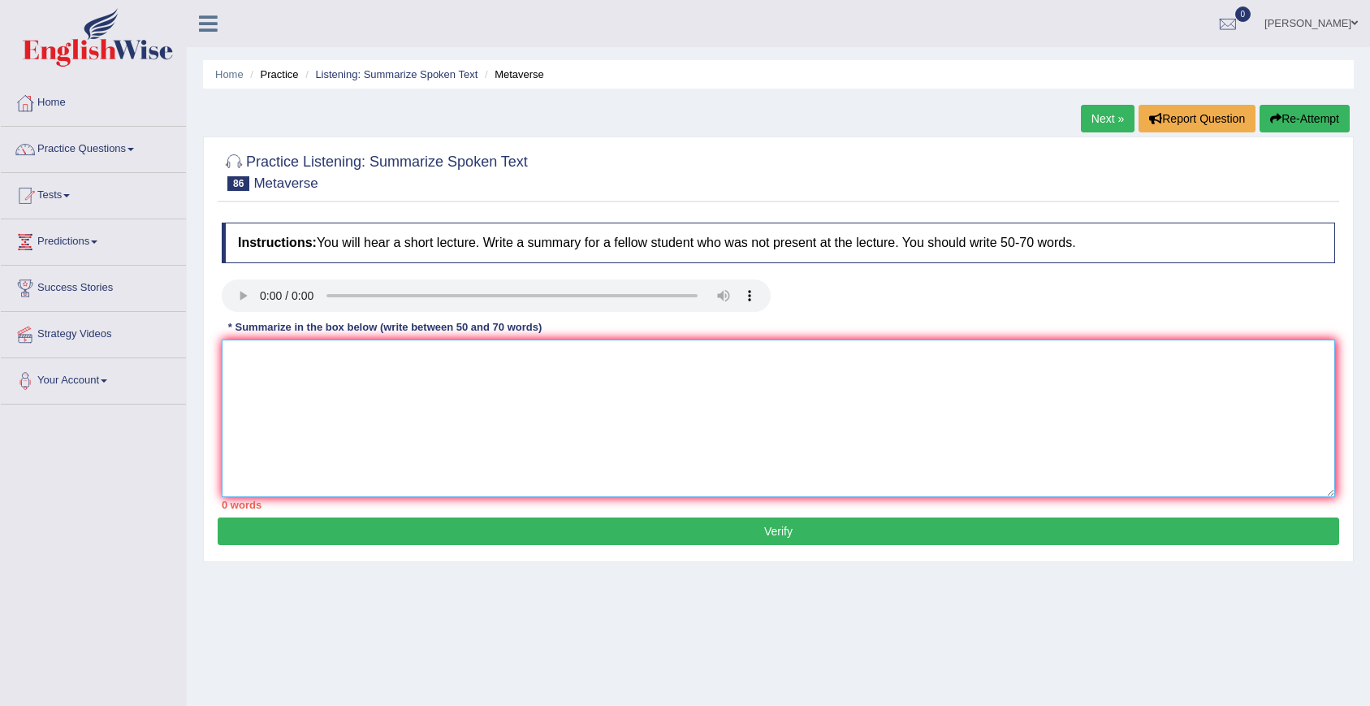
click at [491, 434] on textarea at bounding box center [778, 418] width 1113 height 158
paste textarea "A noteworthy point revealed in the lecture was about the metabus industry. To e…"
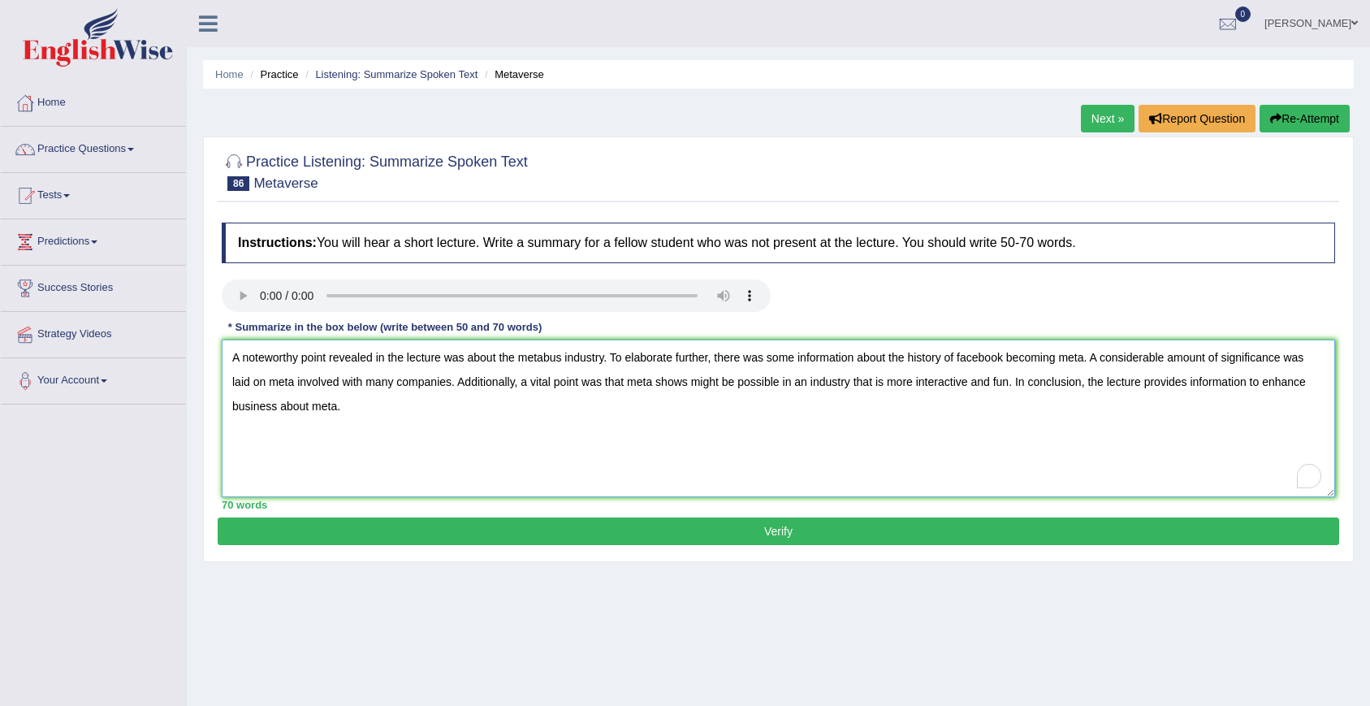
type textarea "A noteworthy point revealed in the lecture was about the metabus industry. To e…"
click at [511, 531] on button "Verify" at bounding box center [779, 531] width 1122 height 28
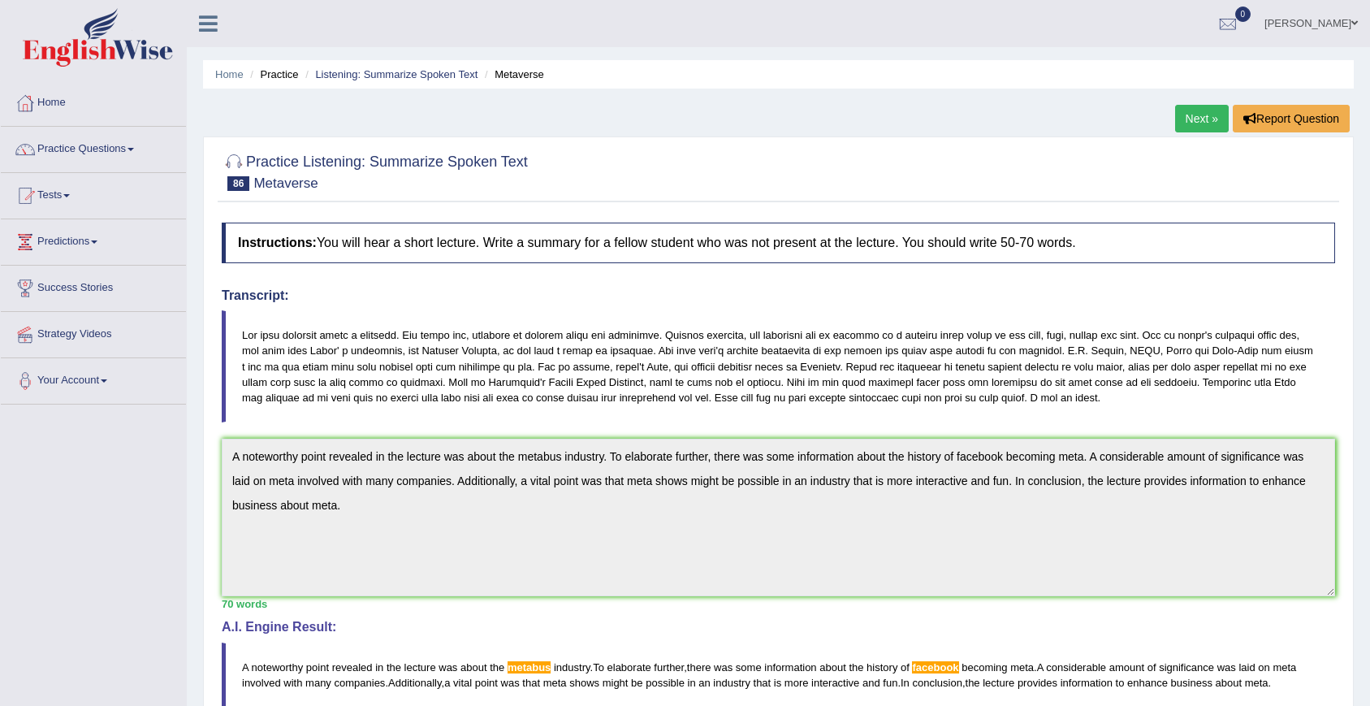
click at [692, 350] on blockquote at bounding box center [778, 366] width 1113 height 112
click at [1205, 109] on link "Next »" at bounding box center [1202, 119] width 54 height 28
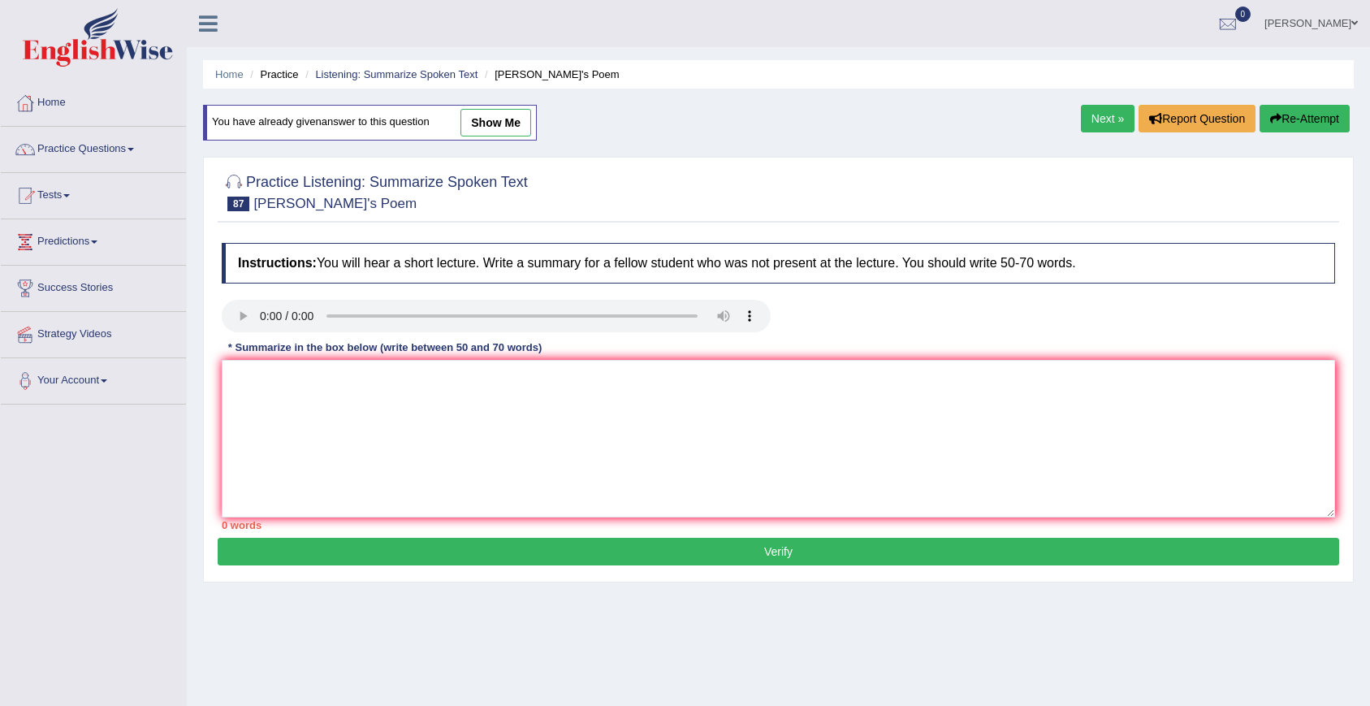
click at [1111, 119] on link "Next »" at bounding box center [1108, 119] width 54 height 28
click at [1088, 114] on link "Next »" at bounding box center [1108, 119] width 54 height 28
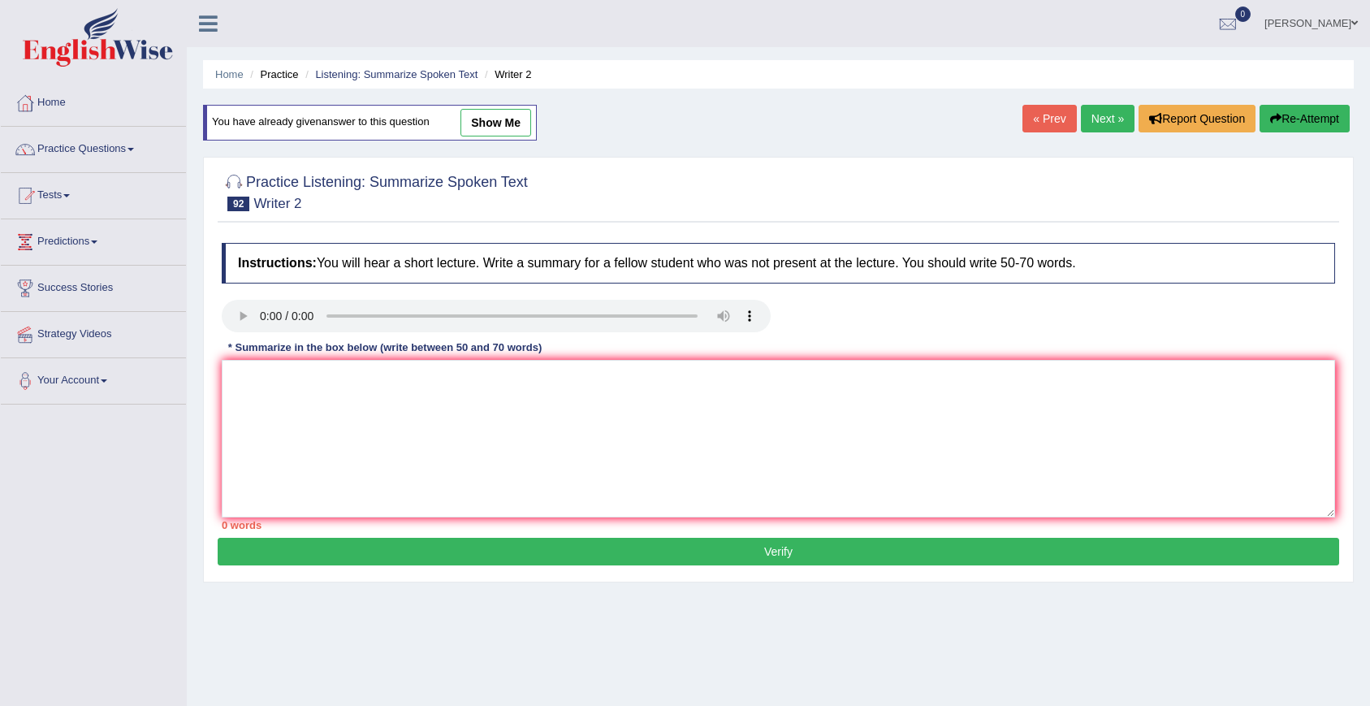
click at [1088, 114] on link "Next »" at bounding box center [1108, 119] width 54 height 28
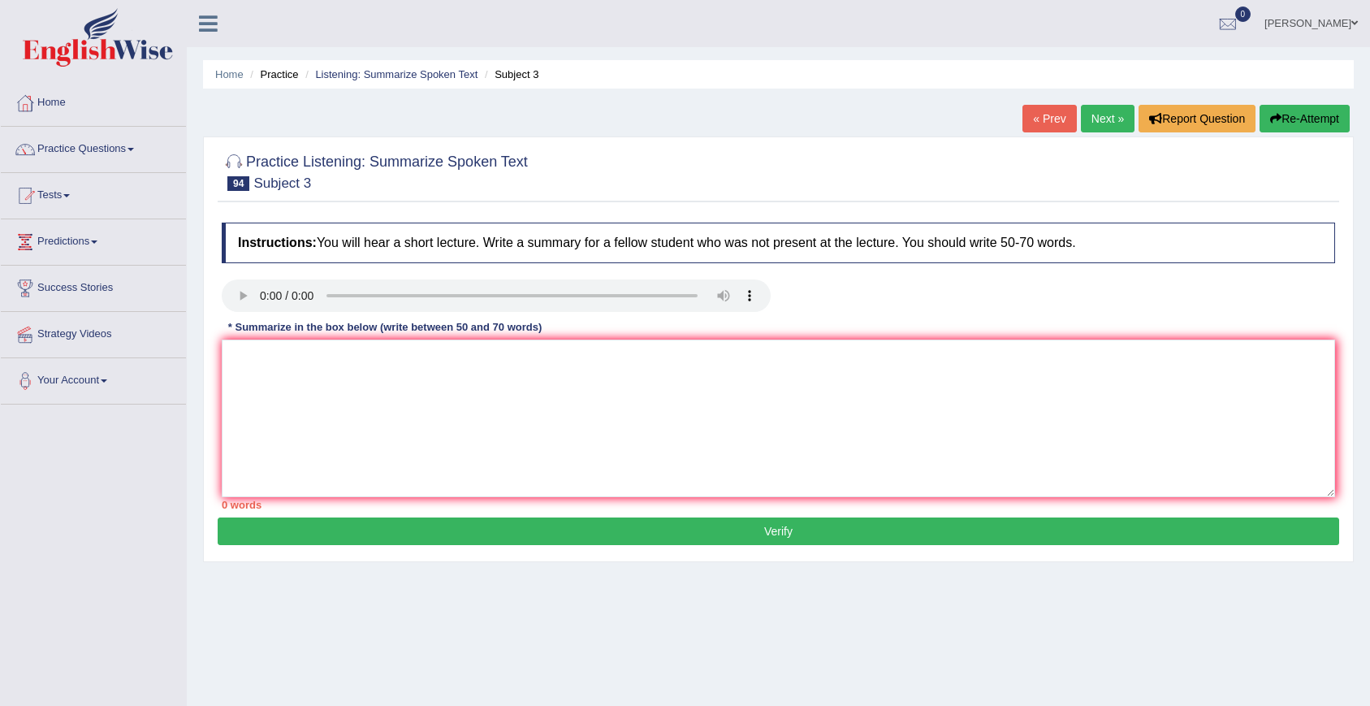
click at [1088, 114] on link "Next »" at bounding box center [1108, 119] width 54 height 28
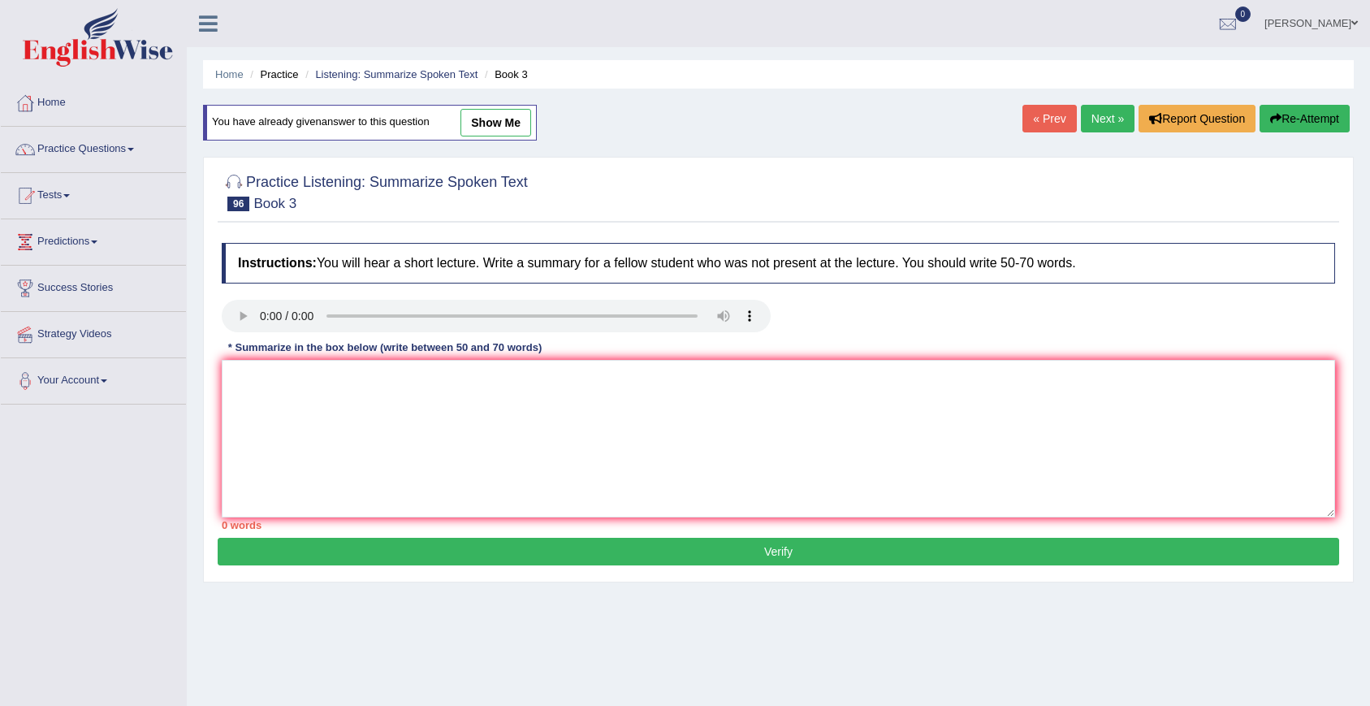
click at [1109, 129] on link "Next »" at bounding box center [1108, 119] width 54 height 28
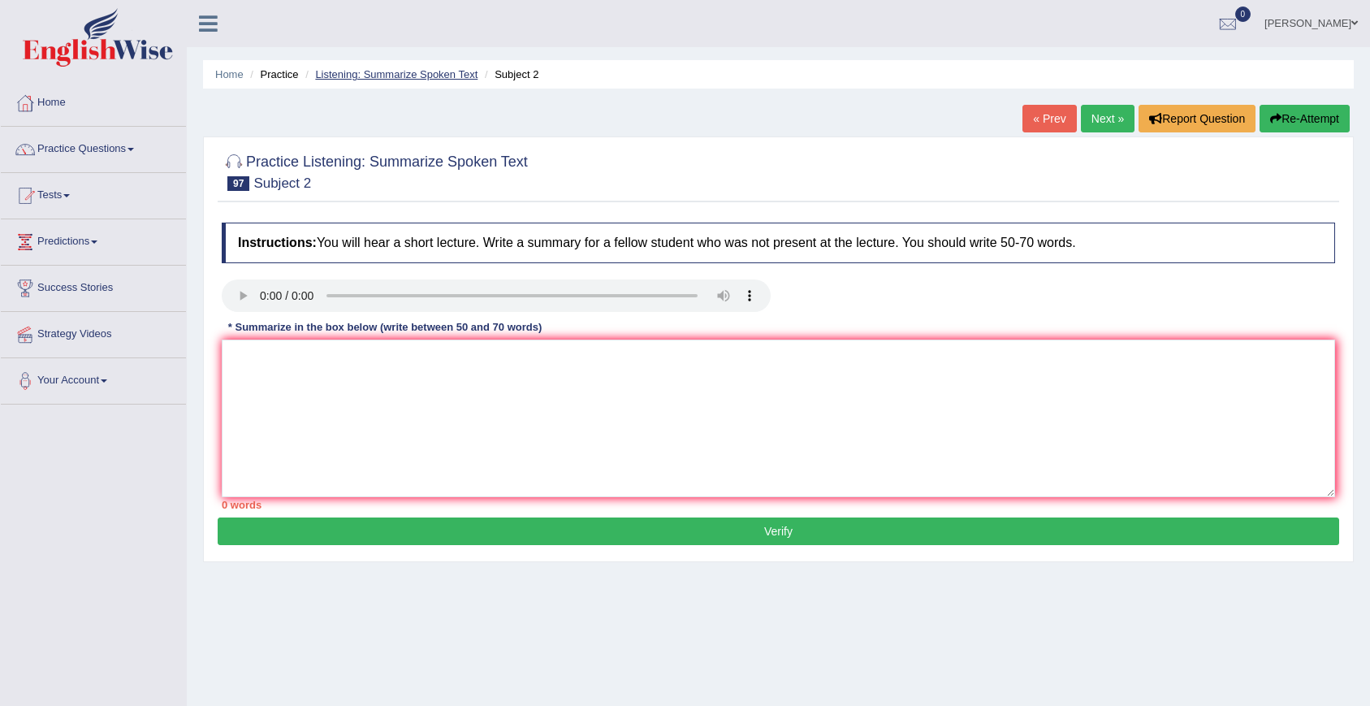
click at [429, 68] on link "Listening: Summarize Spoken Text" at bounding box center [396, 74] width 162 height 12
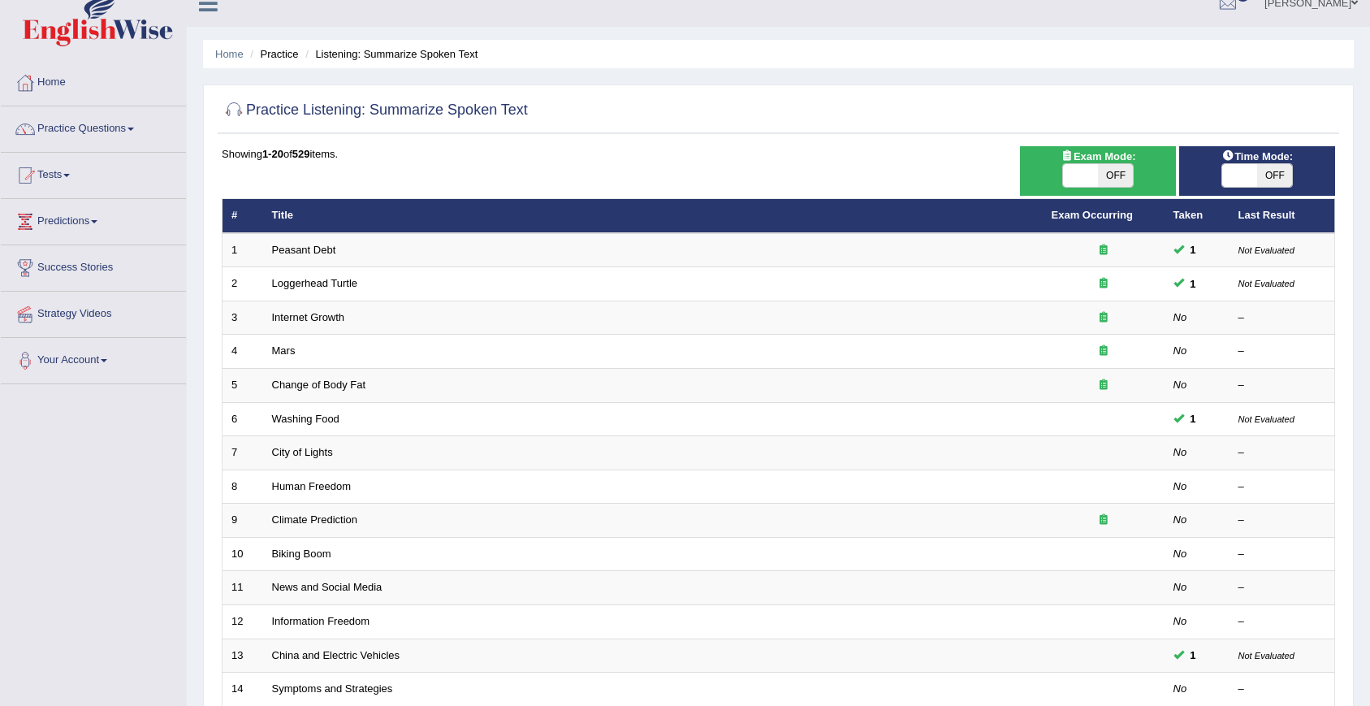
scroll to position [370, 0]
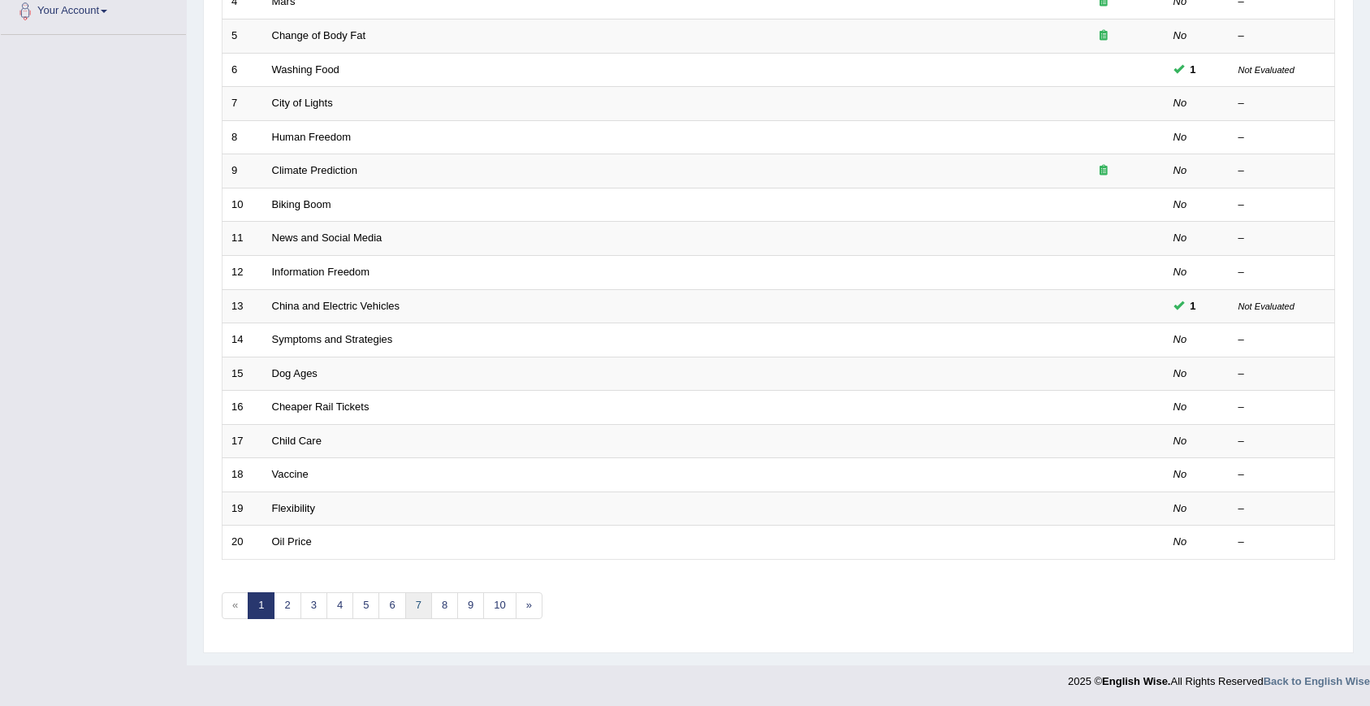
click at [415, 614] on link "7" at bounding box center [418, 605] width 27 height 27
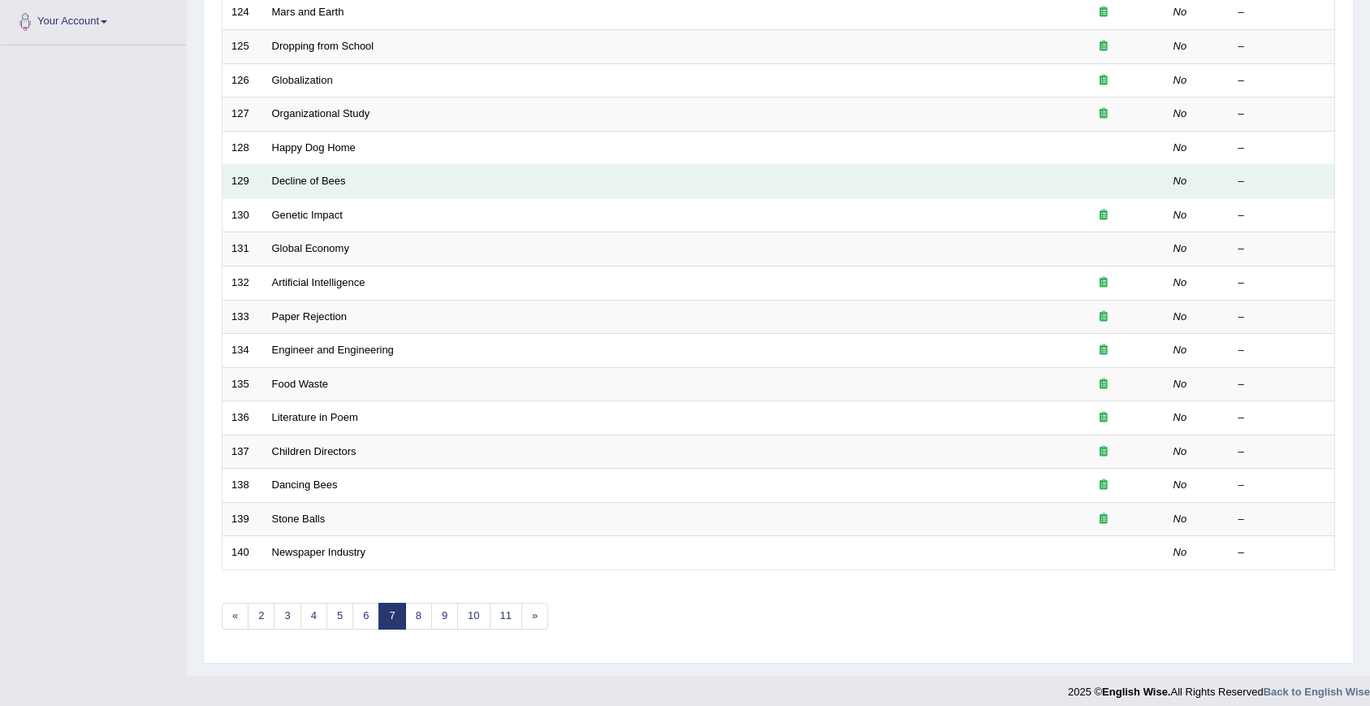
scroll to position [370, 0]
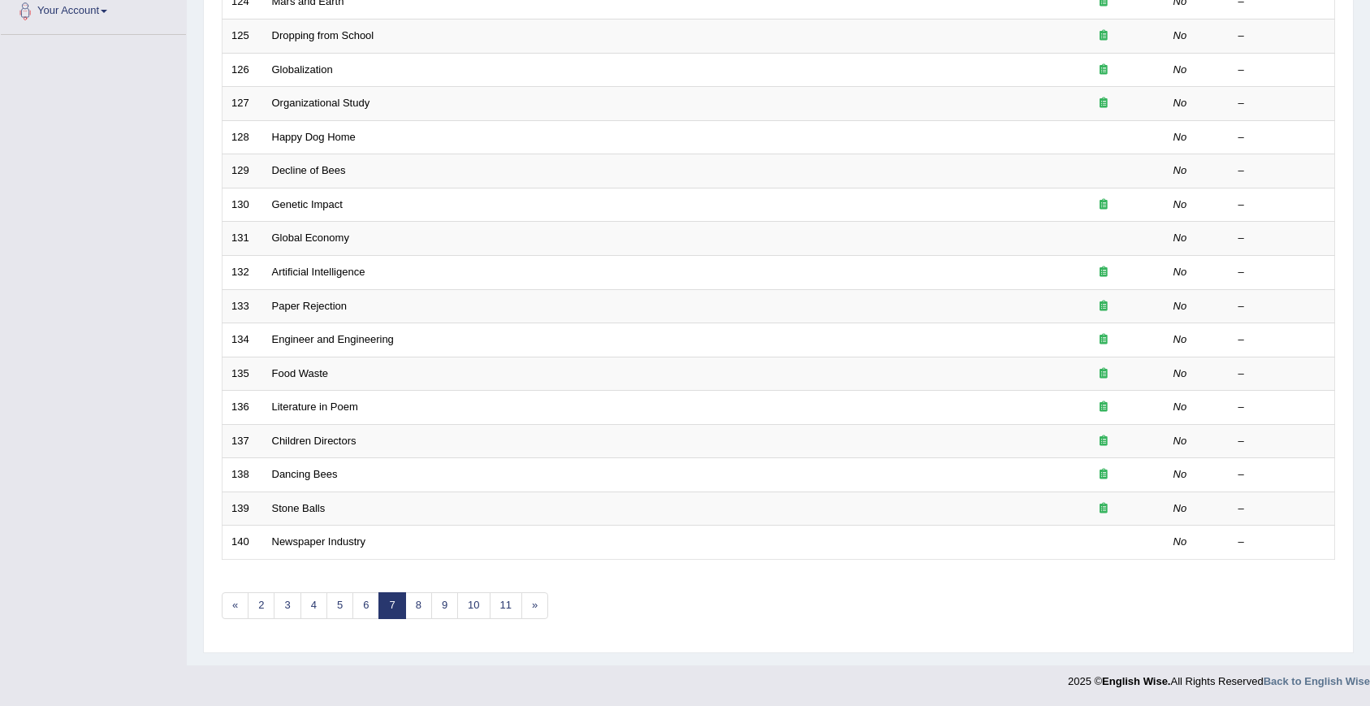
click at [312, 620] on div "Showing 121-140 of 529 items. # Title Exam Occurring Taken Last Result 121 Econ…" at bounding box center [778, 218] width 1113 height 842
click at [309, 606] on link "4" at bounding box center [313, 605] width 27 height 27
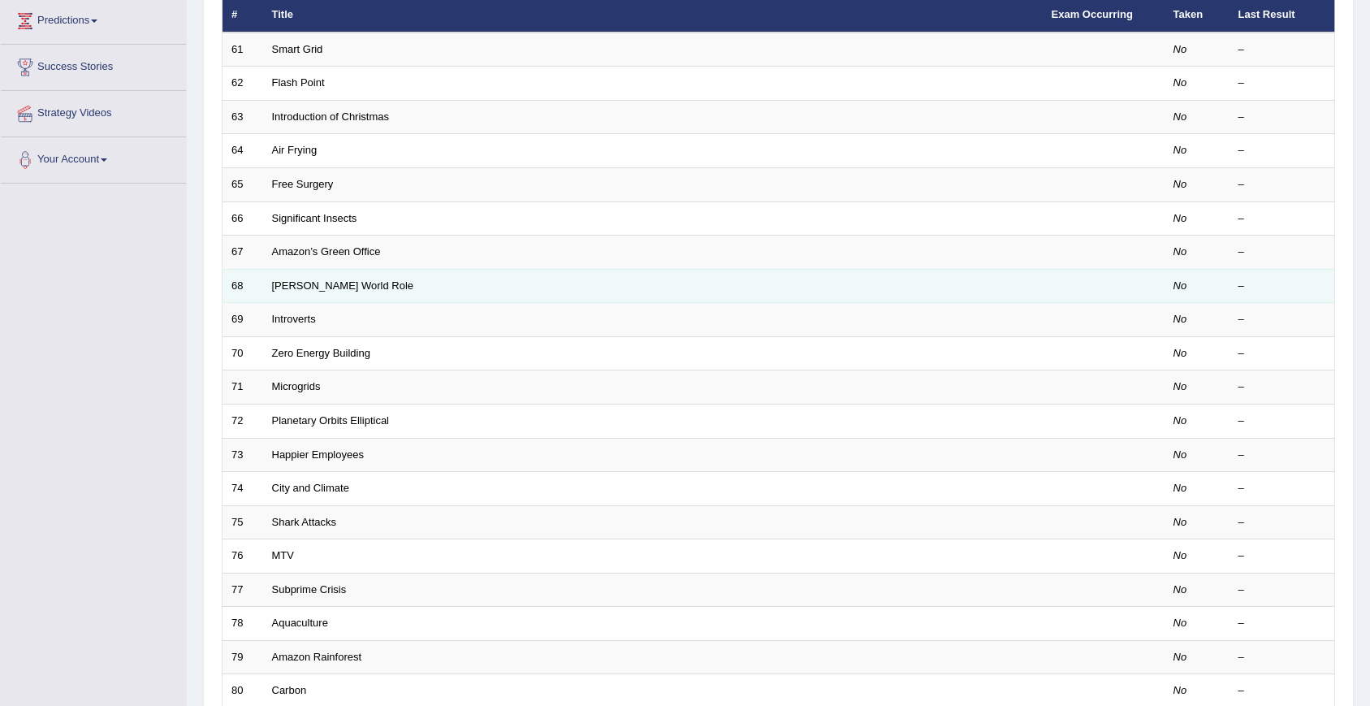
scroll to position [224, 0]
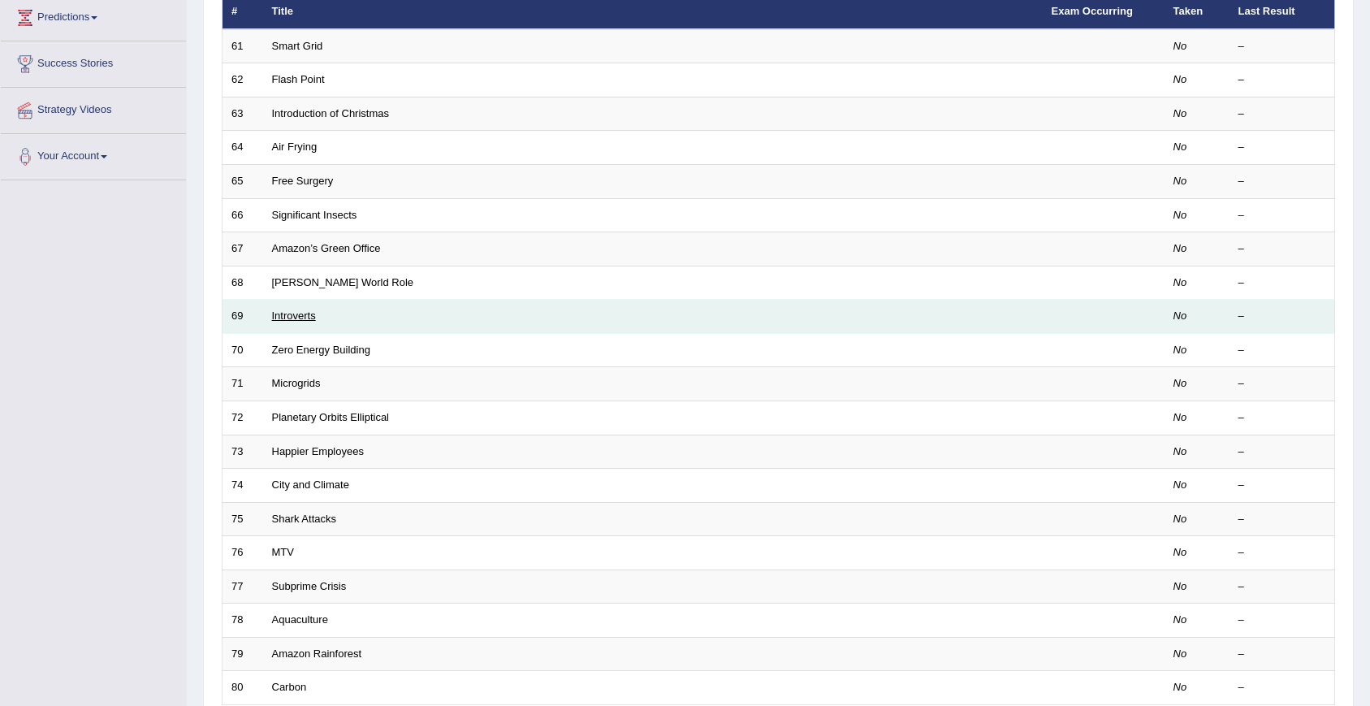
click at [275, 312] on link "Introverts" at bounding box center [294, 315] width 44 height 12
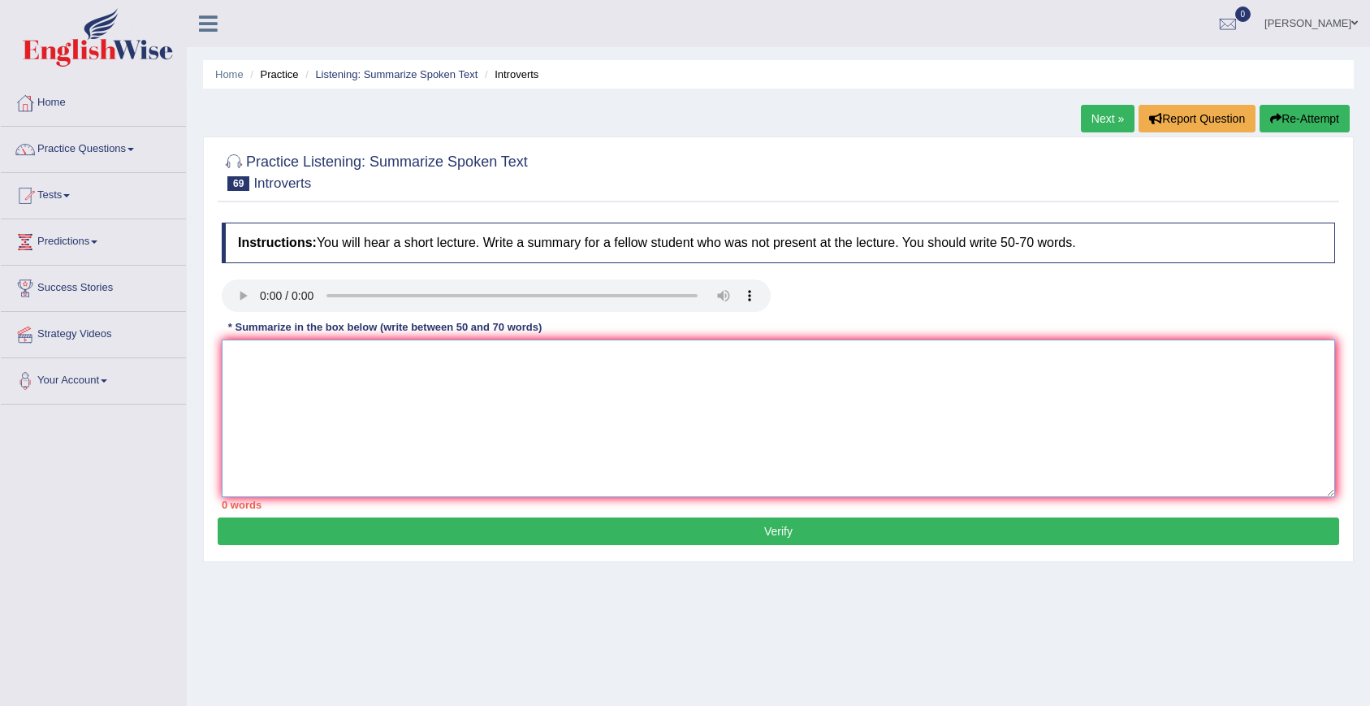
click at [525, 429] on textarea at bounding box center [778, 418] width 1113 height 158
paste textarea "A noteworthy point revealed in the lecture was about the problem of groups. To …"
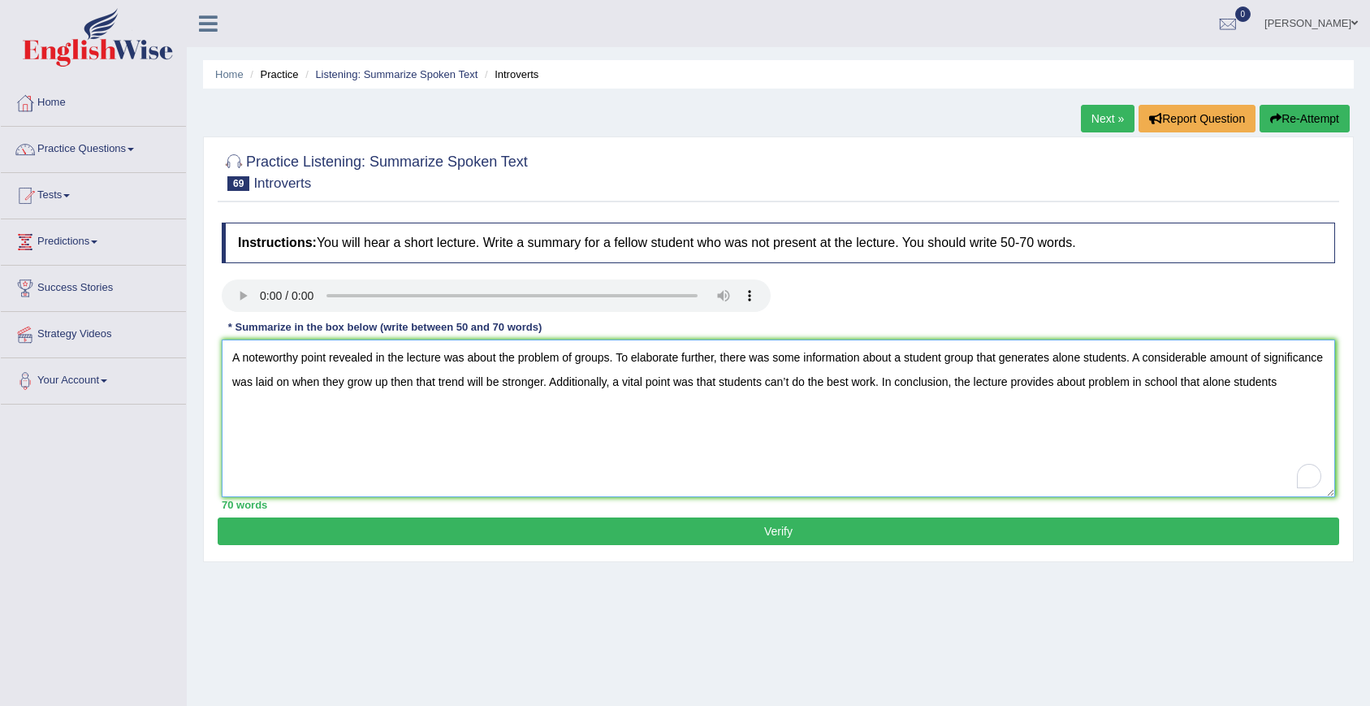
type textarea "A noteworthy point revealed in the lecture was about the problem of groups. To …"
click at [541, 543] on button "Verify" at bounding box center [779, 531] width 1122 height 28
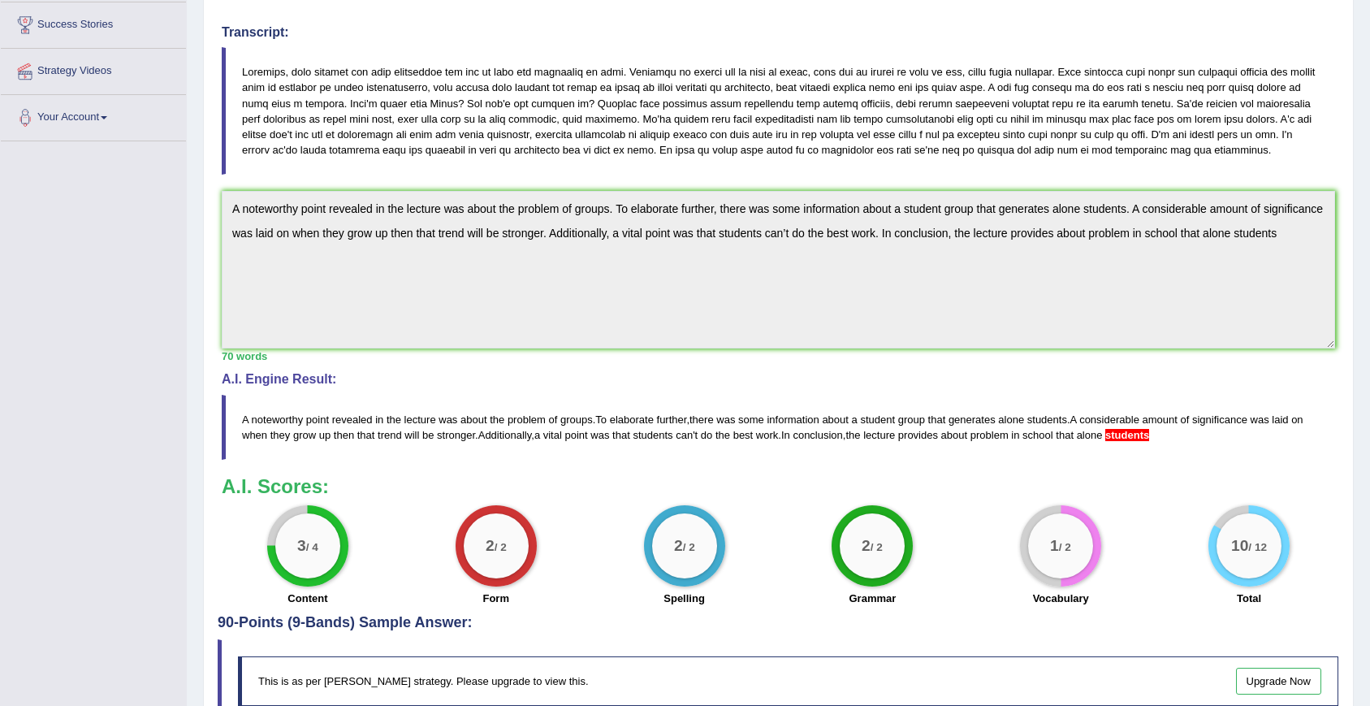
scroll to position [292, 0]
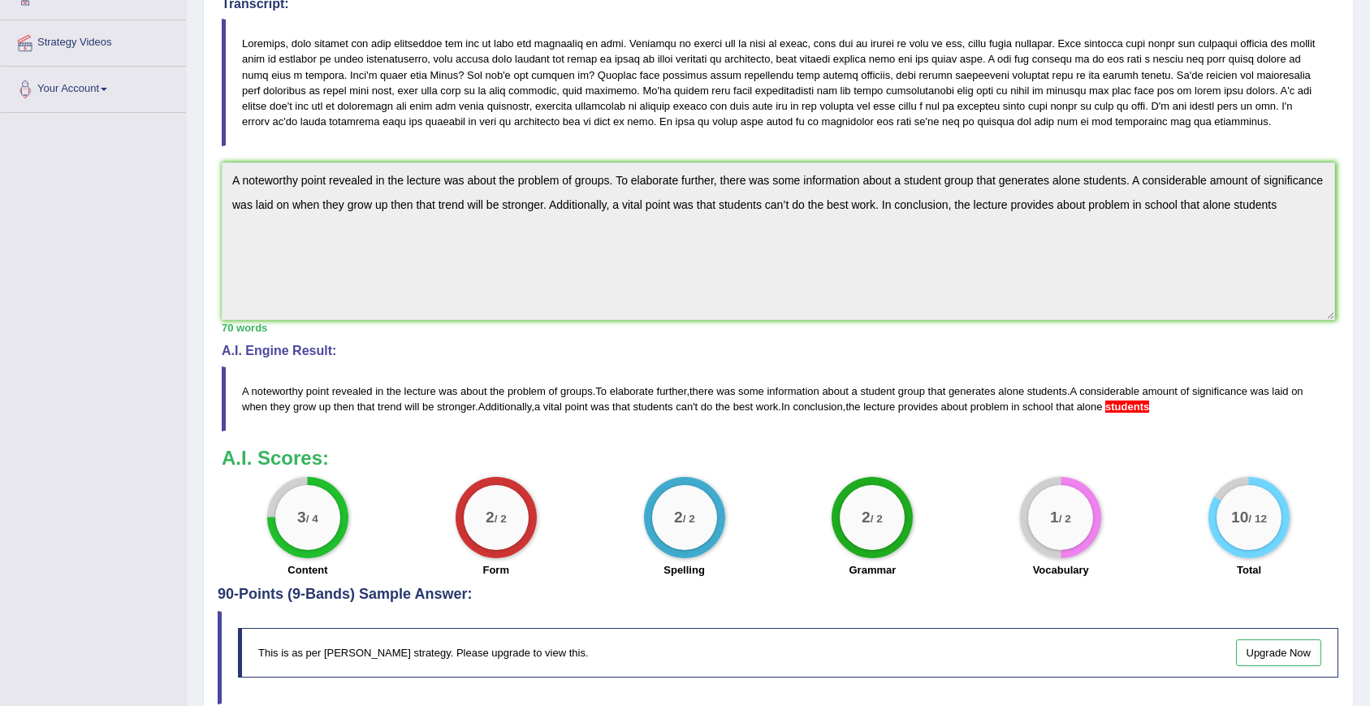
drag, startPoint x: 1150, startPoint y: 400, endPoint x: 1177, endPoint y: 401, distance: 26.8
click at [1149, 401] on span "students" at bounding box center [1127, 406] width 44 height 12
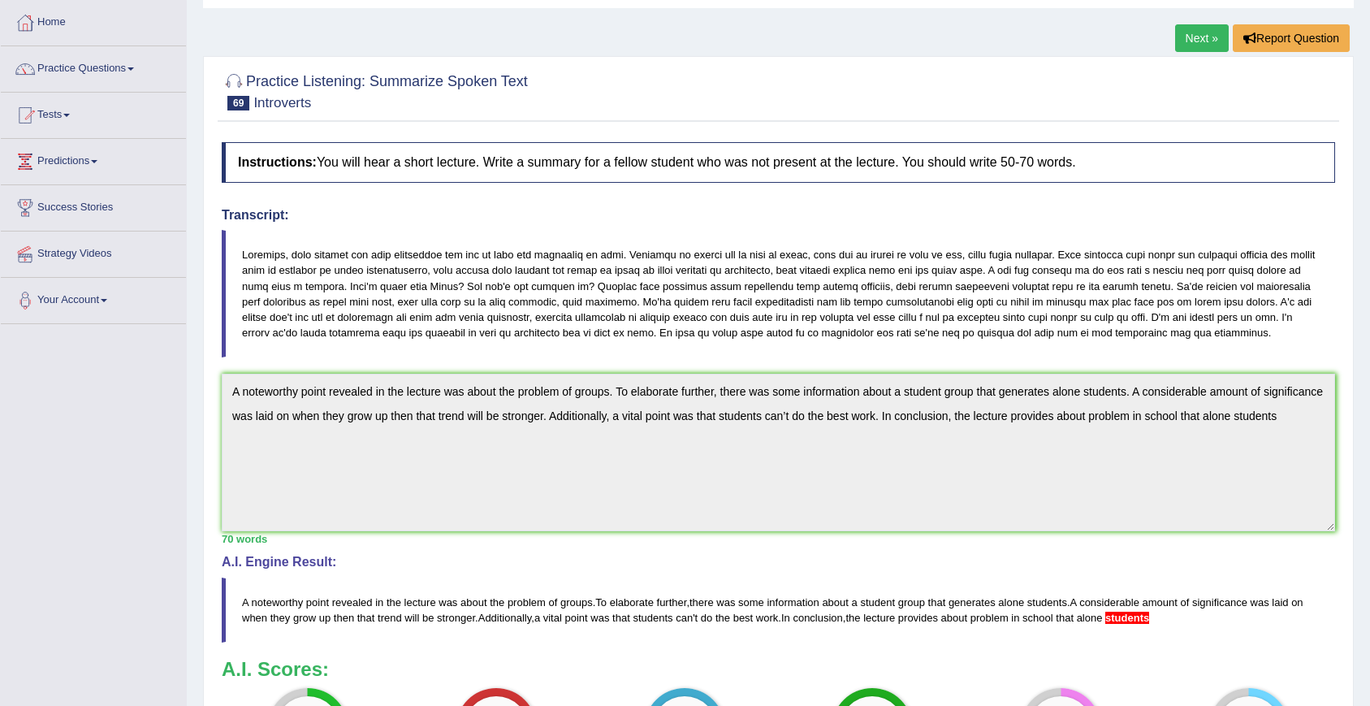
scroll to position [0, 0]
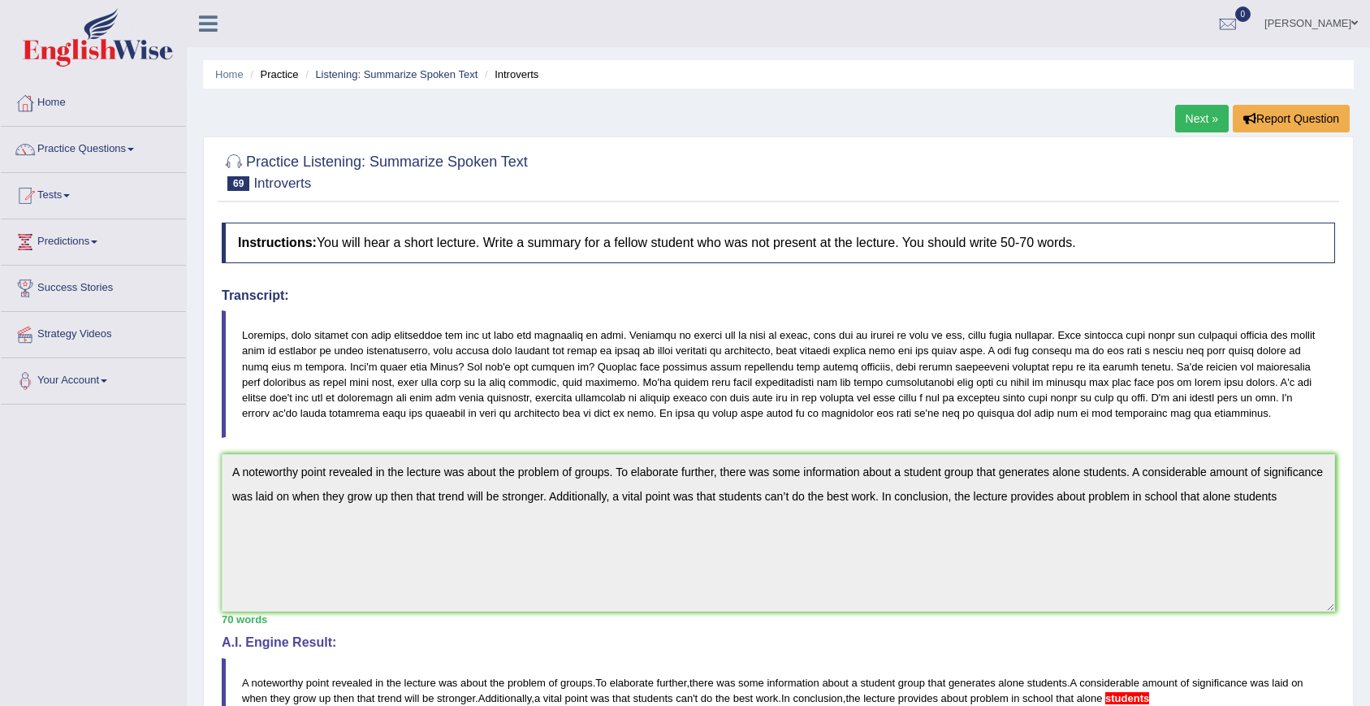
click at [1139, 139] on div "Practice Listening: Summarize Spoken Text 69 Introverts Instructions: You will …" at bounding box center [778, 611] width 1151 height 950
click at [1189, 110] on link "Next »" at bounding box center [1202, 119] width 54 height 28
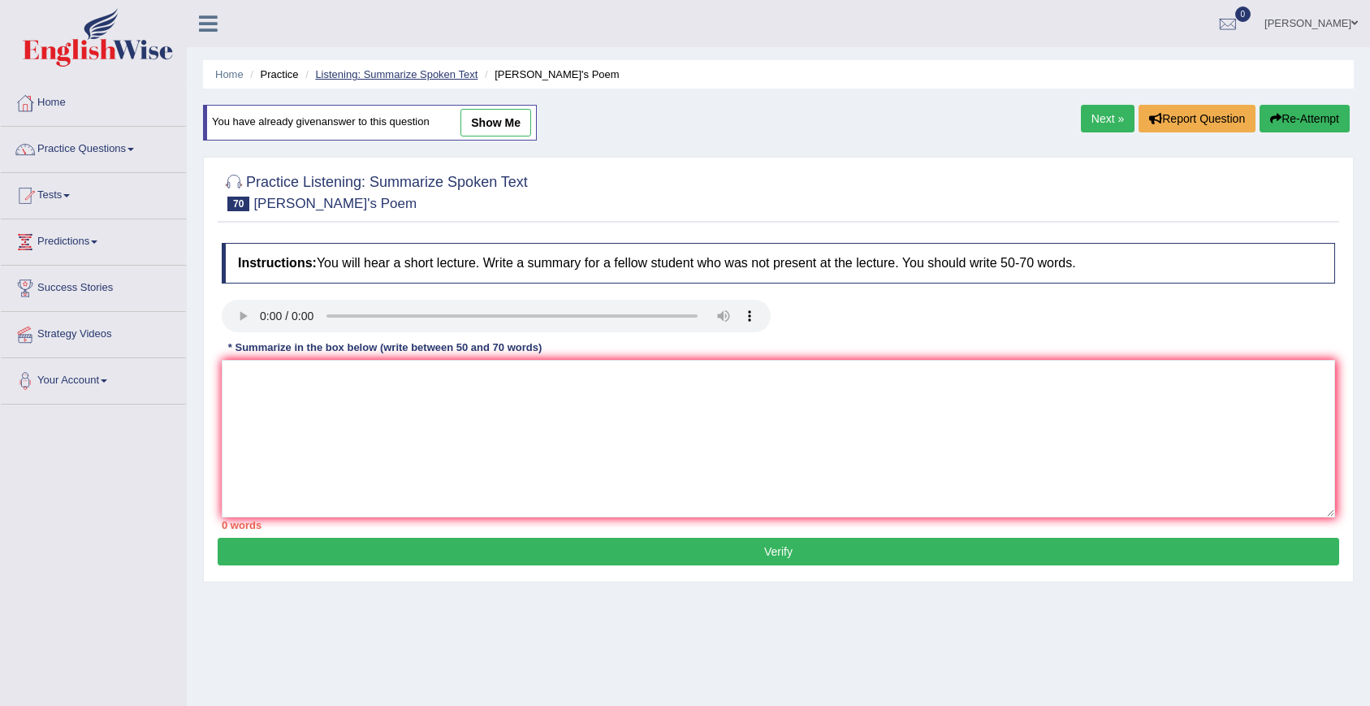
click at [374, 79] on link "Listening: Summarize Spoken Text" at bounding box center [396, 74] width 162 height 12
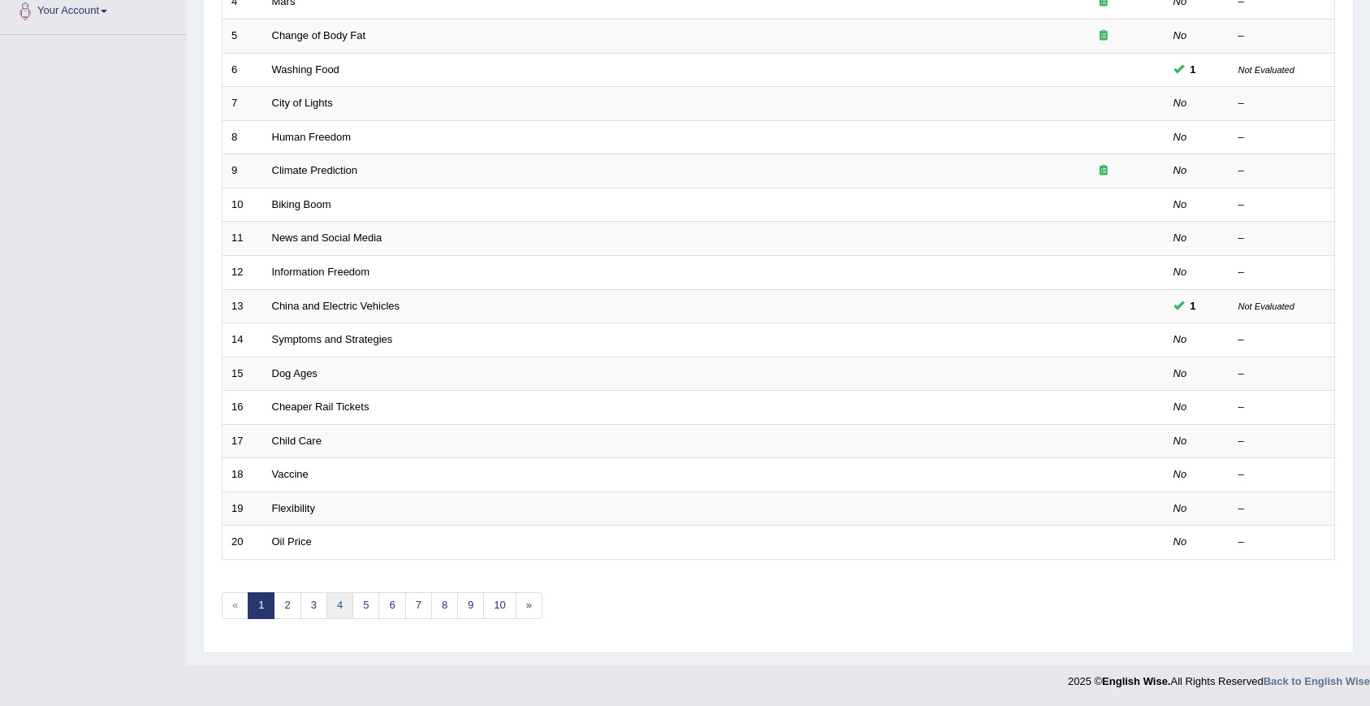
click at [332, 616] on link "4" at bounding box center [339, 605] width 27 height 27
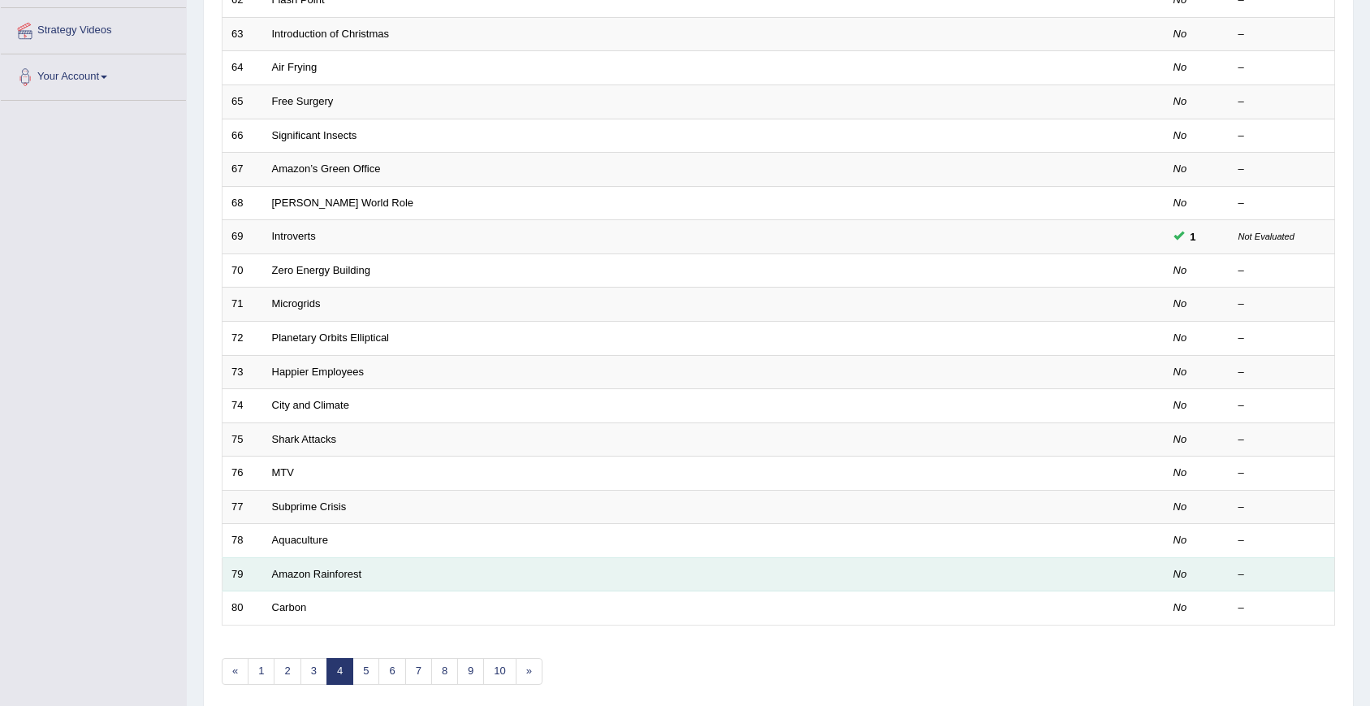
scroll to position [370, 0]
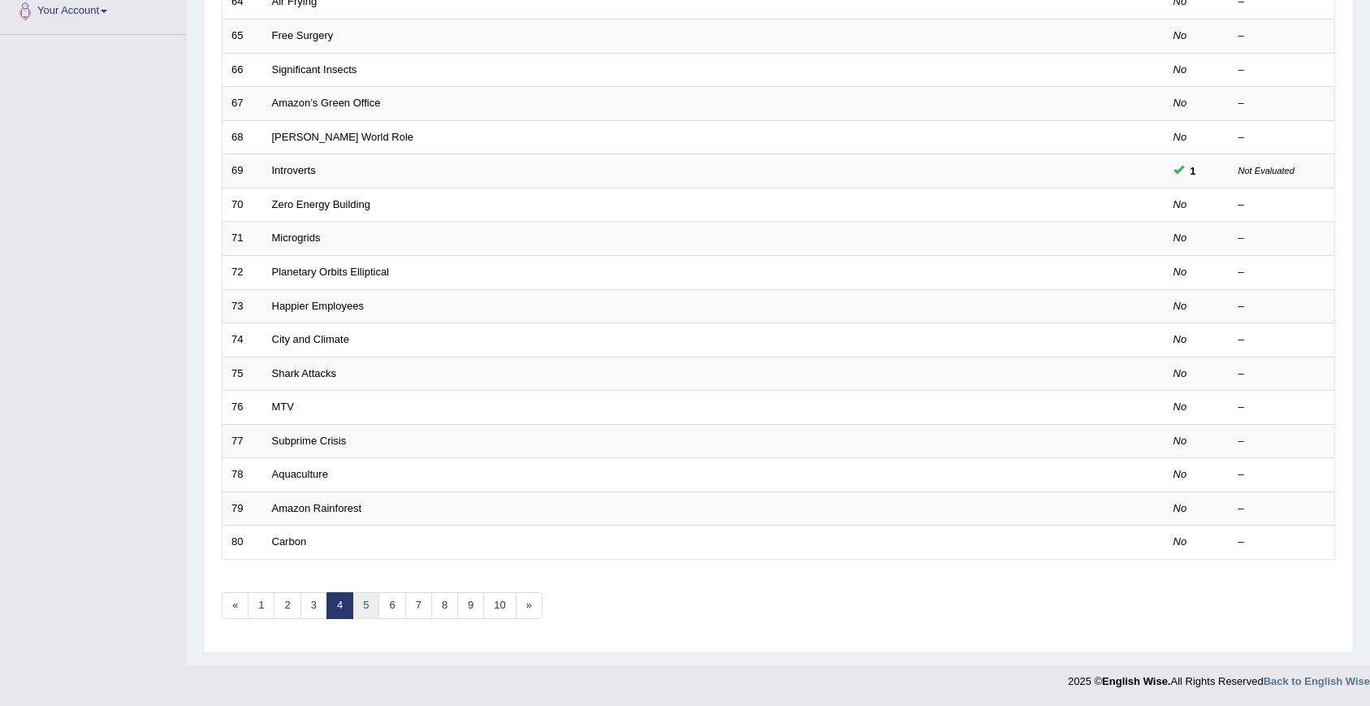
click at [368, 617] on link "5" at bounding box center [365, 605] width 27 height 27
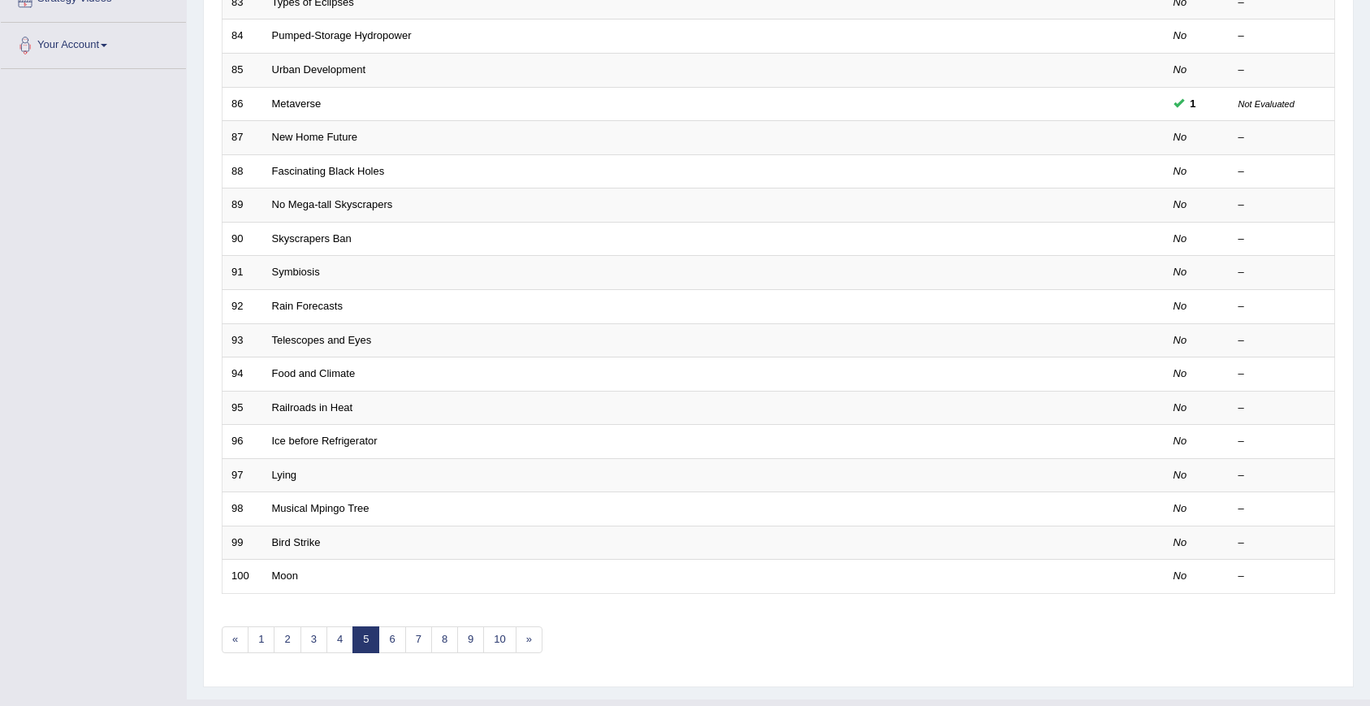
scroll to position [338, 0]
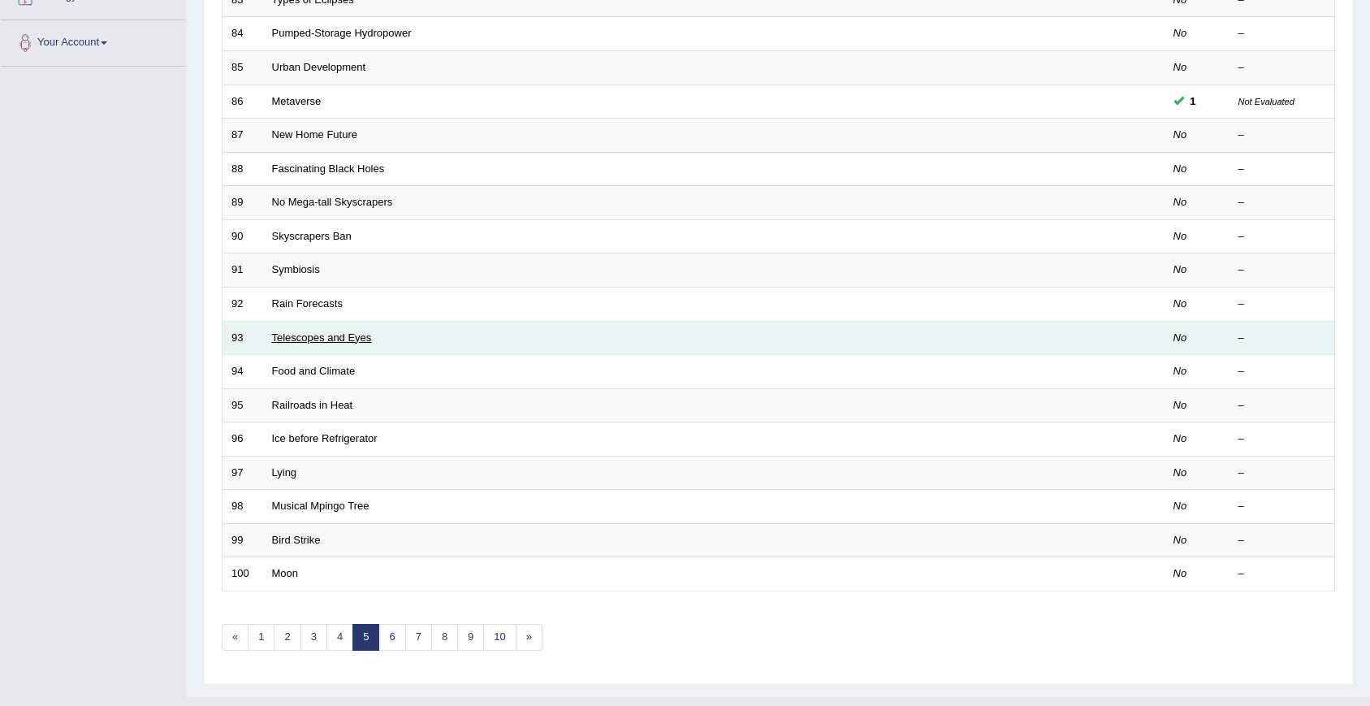
click at [346, 333] on link "Telescopes and Eyes" at bounding box center [322, 337] width 100 height 12
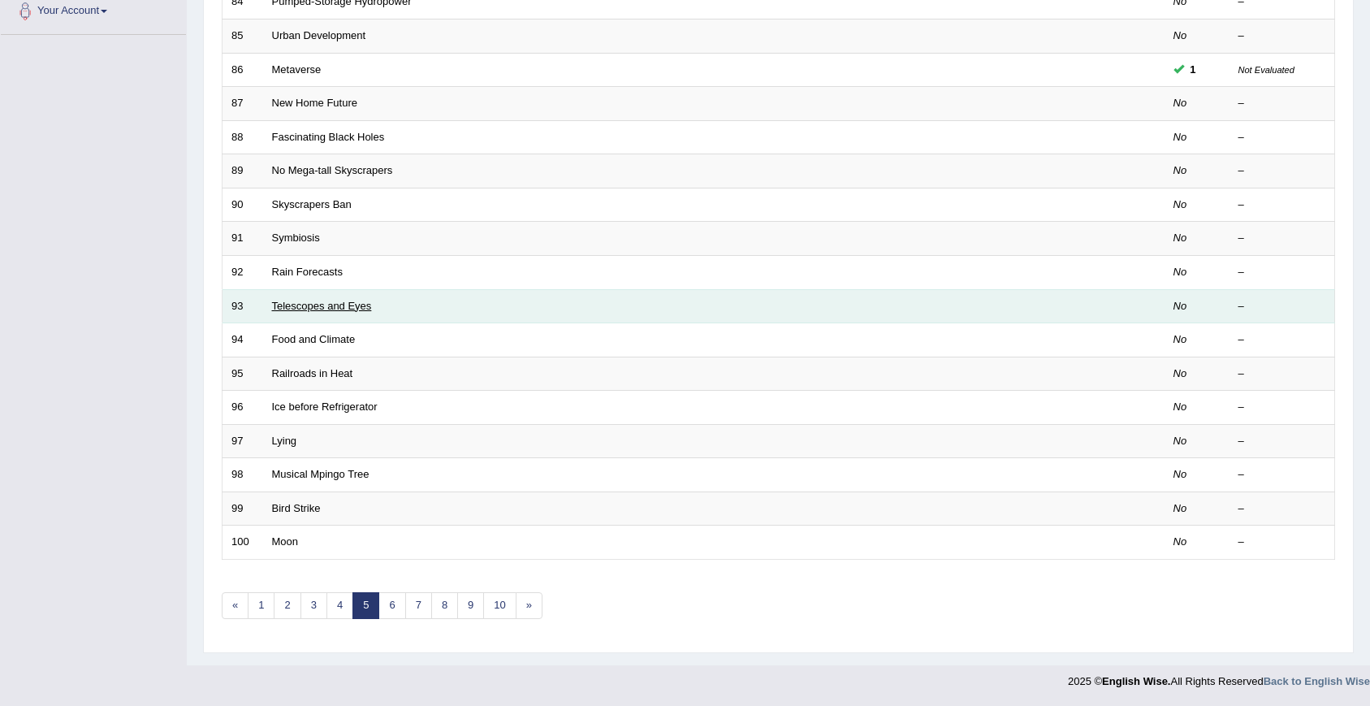
click at [341, 308] on link "Telescopes and Eyes" at bounding box center [322, 306] width 100 height 12
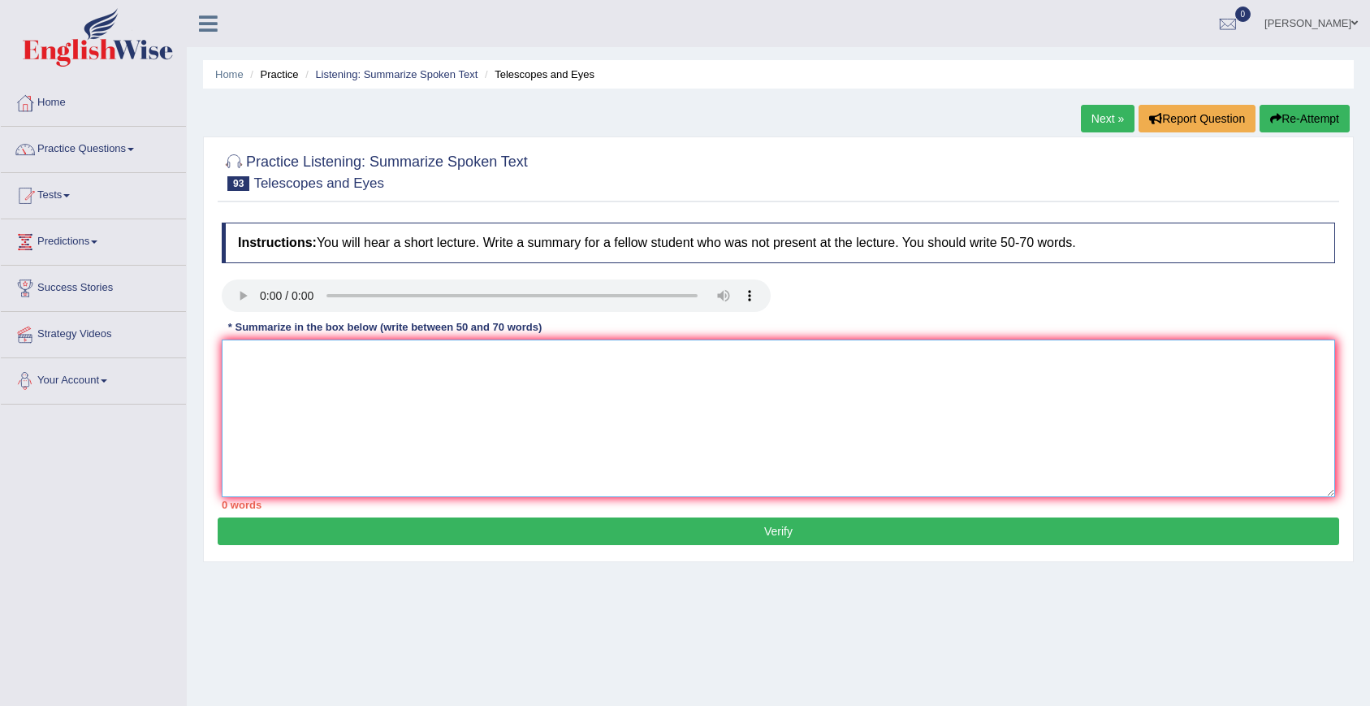
click at [434, 381] on textarea at bounding box center [778, 418] width 1113 height 158
paste textarea "A noteworthy point revealed in the lecture was about the definition of telescop…"
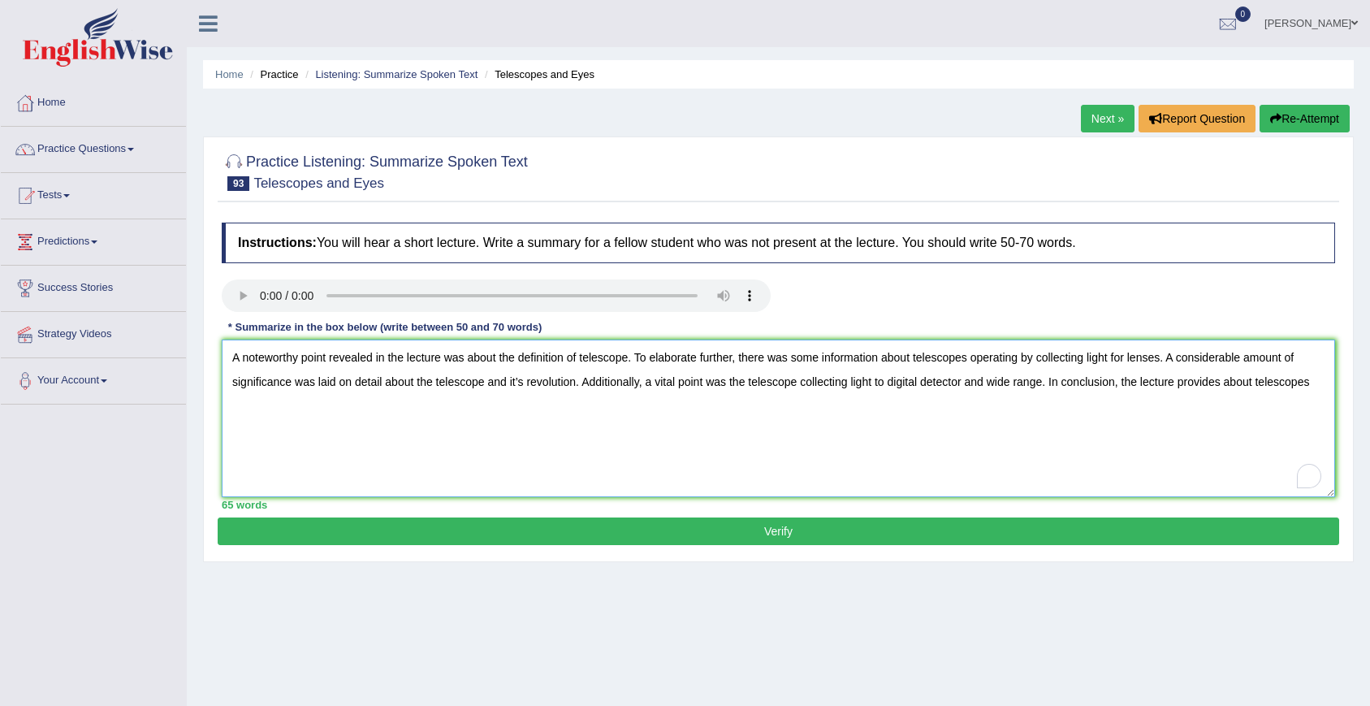
type textarea "A noteworthy point revealed in the lecture was about the definition of telescop…"
click at [480, 525] on button "Verify" at bounding box center [779, 531] width 1122 height 28
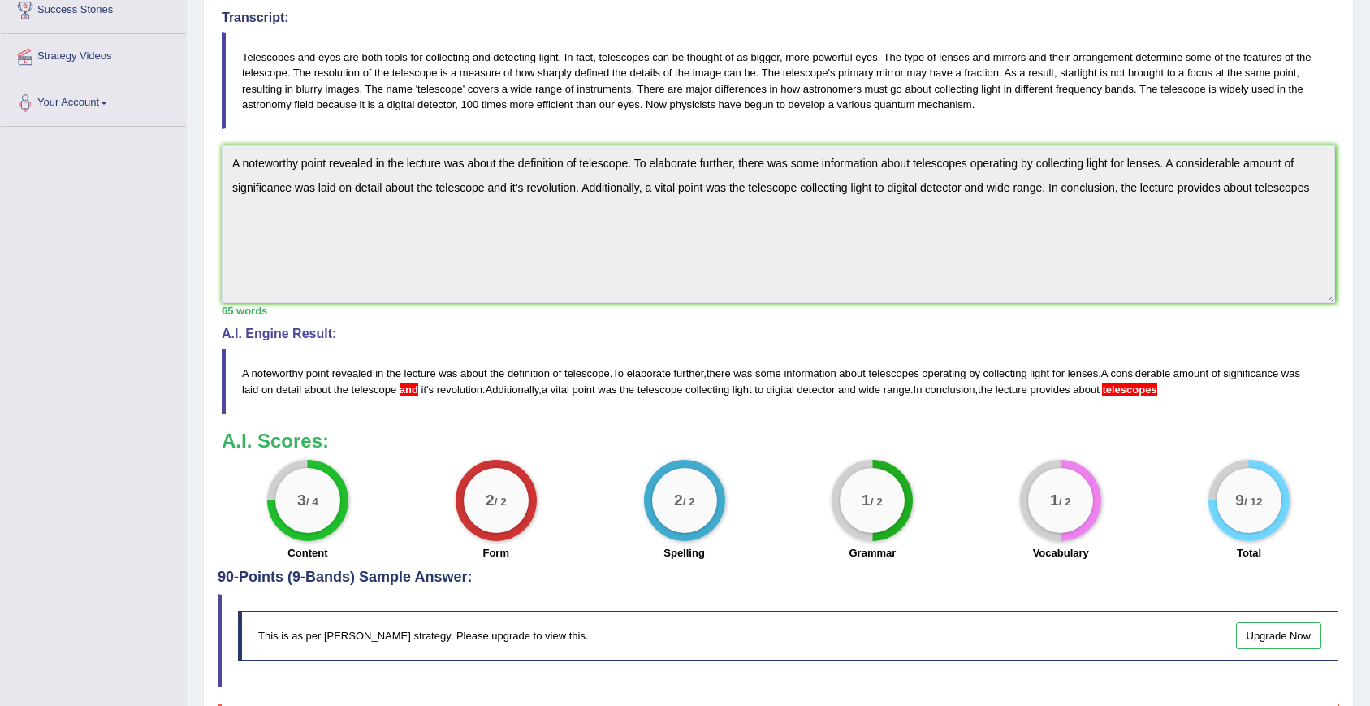
scroll to position [257, 0]
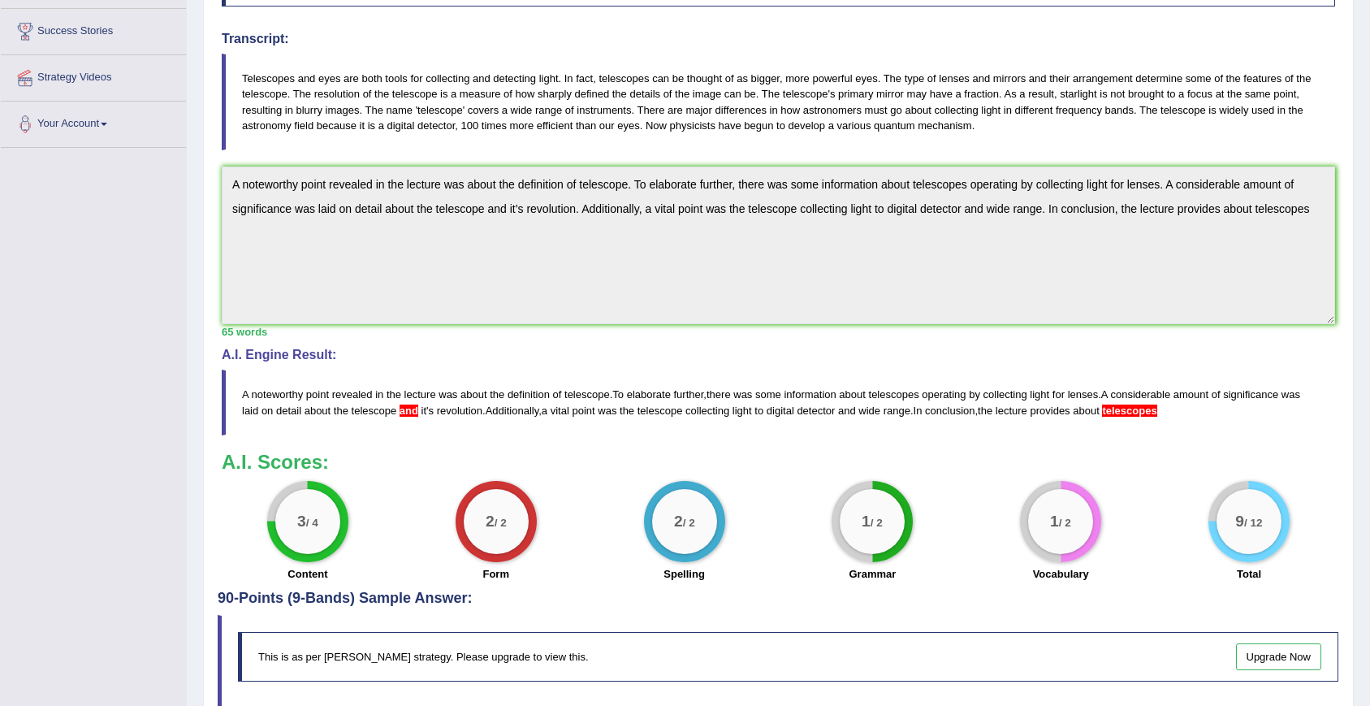
click at [426, 418] on blockquote "A noteworthy point revealed in the lecture was about the definition of telescop…" at bounding box center [778, 402] width 1113 height 65
click at [418, 406] on span "and" at bounding box center [409, 410] width 19 height 12
click at [687, 495] on div "2 / 2" at bounding box center [684, 521] width 65 height 65
click at [491, 532] on div "2 / 2" at bounding box center [496, 521] width 65 height 65
click at [791, 527] on div "1 / 2 Grammar" at bounding box center [872, 533] width 188 height 105
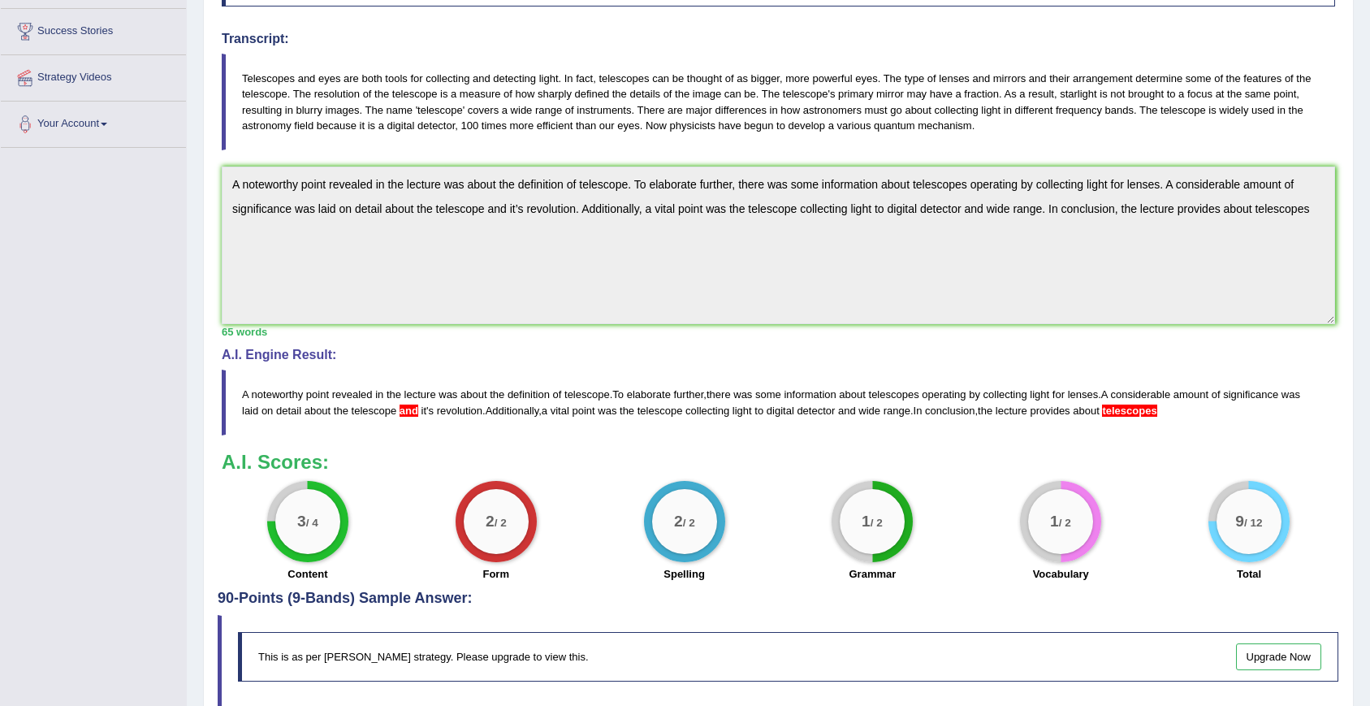
drag, startPoint x: 854, startPoint y: 468, endPoint x: 883, endPoint y: 551, distance: 88.3
click at [883, 551] on div "A.I. Scores: 3 / 4 Content 2 / 2 Form 2 / 2 Spelling 1 / 2 Grammar 1 / 2 Vocabu…" at bounding box center [778, 519] width 1113 height 135
drag, startPoint x: 1079, startPoint y: 416, endPoint x: 1120, endPoint y: 416, distance: 40.6
click at [1120, 416] on blockquote "A noteworthy point revealed in the lecture was about the definition of telescop…" at bounding box center [778, 402] width 1113 height 65
drag, startPoint x: 1115, startPoint y: 408, endPoint x: 1066, endPoint y: 409, distance: 49.6
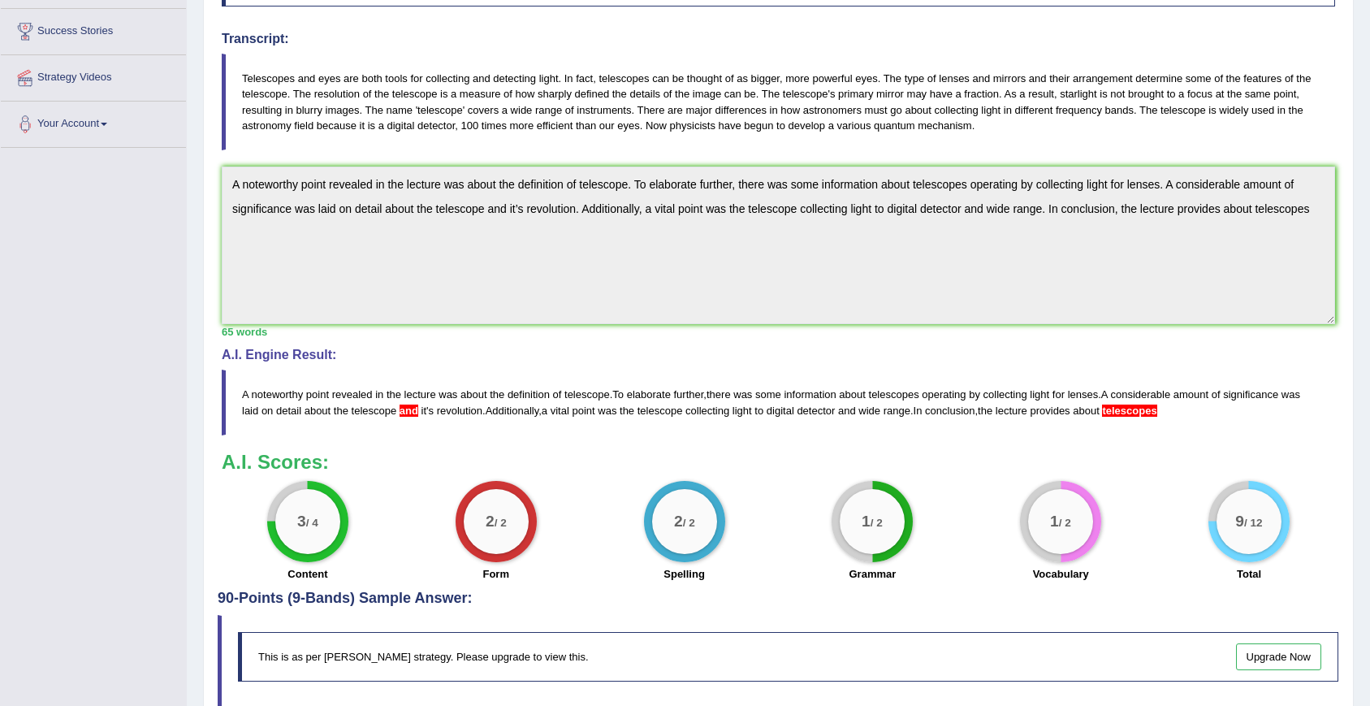
click at [1066, 409] on blockquote "A noteworthy point revealed in the lecture was about the definition of telescop…" at bounding box center [778, 402] width 1113 height 65
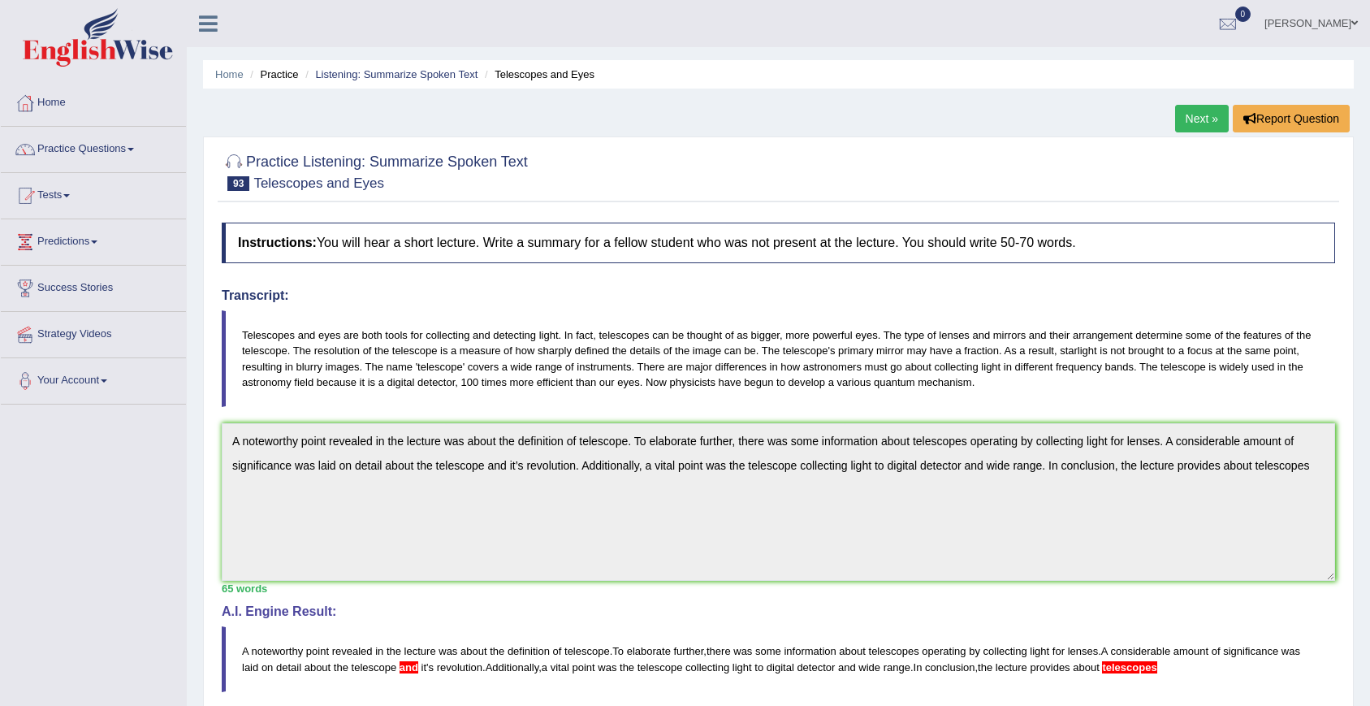
click at [411, 132] on div "Home Practice Listening: Summarize Spoken Text Telescopes and Eyes Next » Repor…" at bounding box center [778, 534] width 1183 height 1068
click at [374, 70] on link "Listening: Summarize Spoken Text" at bounding box center [396, 74] width 162 height 12
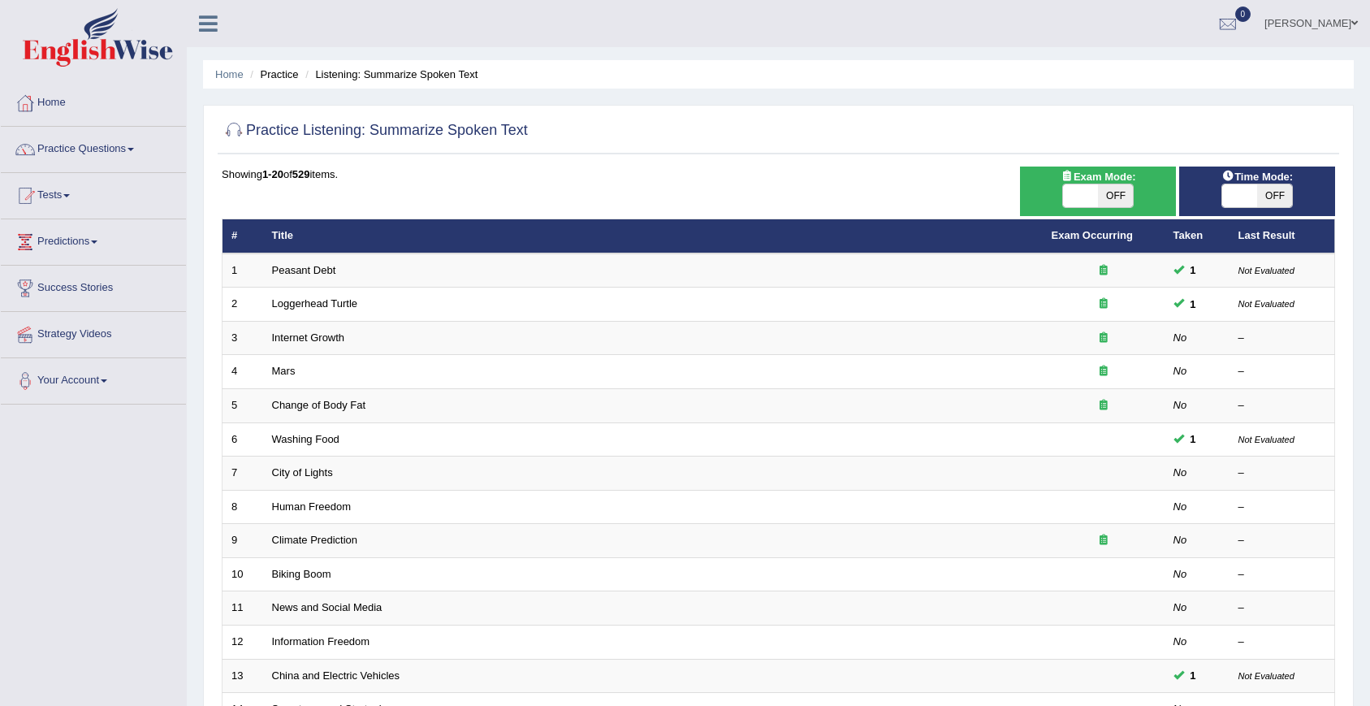
scroll to position [370, 0]
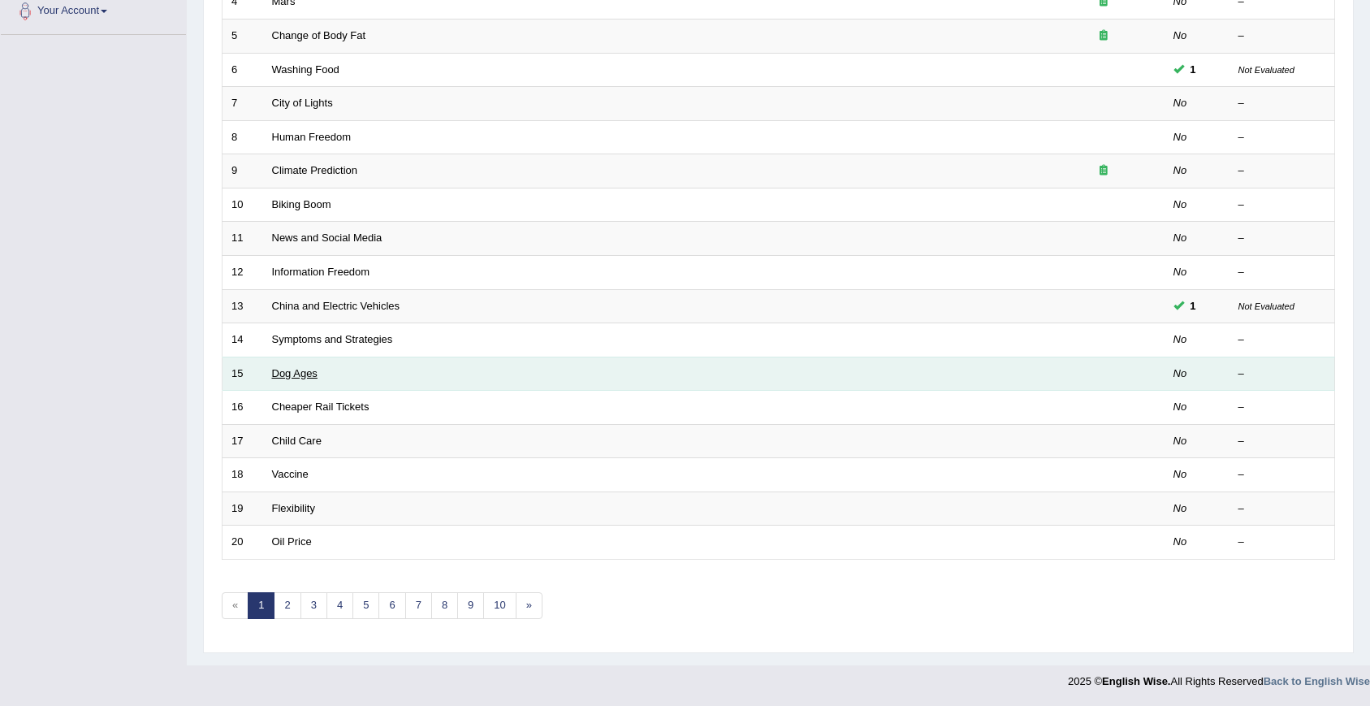
click at [310, 368] on link "Dog Ages" at bounding box center [294, 373] width 45 height 12
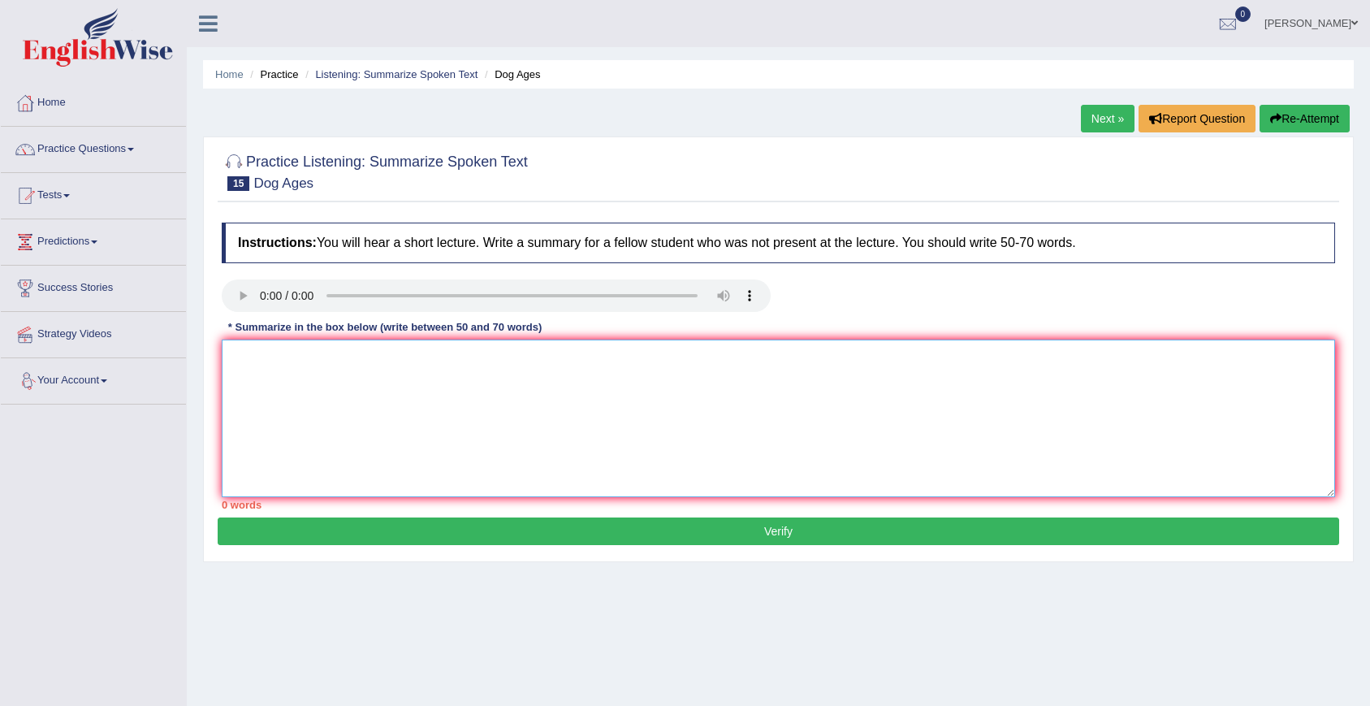
click at [406, 384] on textarea at bounding box center [778, 418] width 1113 height 158
paste textarea "A noteworthy point revealed in the lecture was about time with a dog. To elabor…"
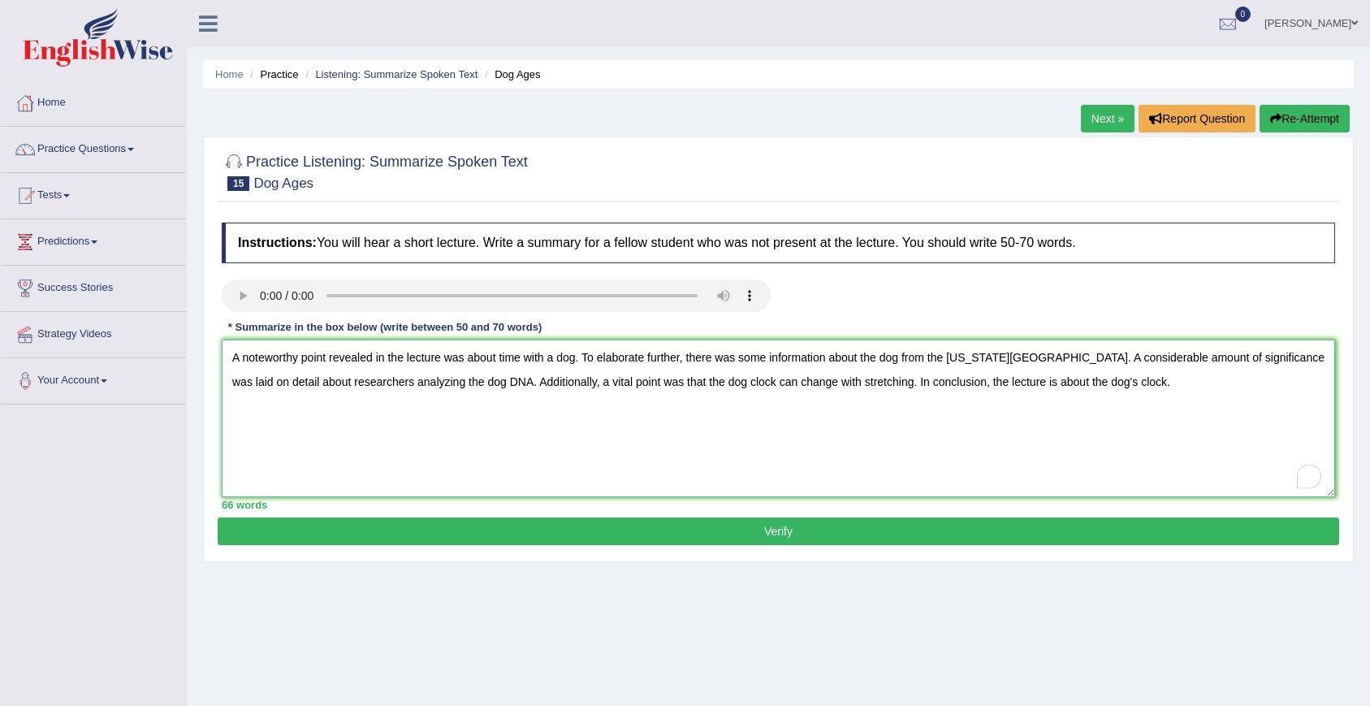
type textarea "A noteworthy point revealed in the lecture was about time with a dog. To elabor…"
click at [482, 526] on button "Verify" at bounding box center [779, 531] width 1122 height 28
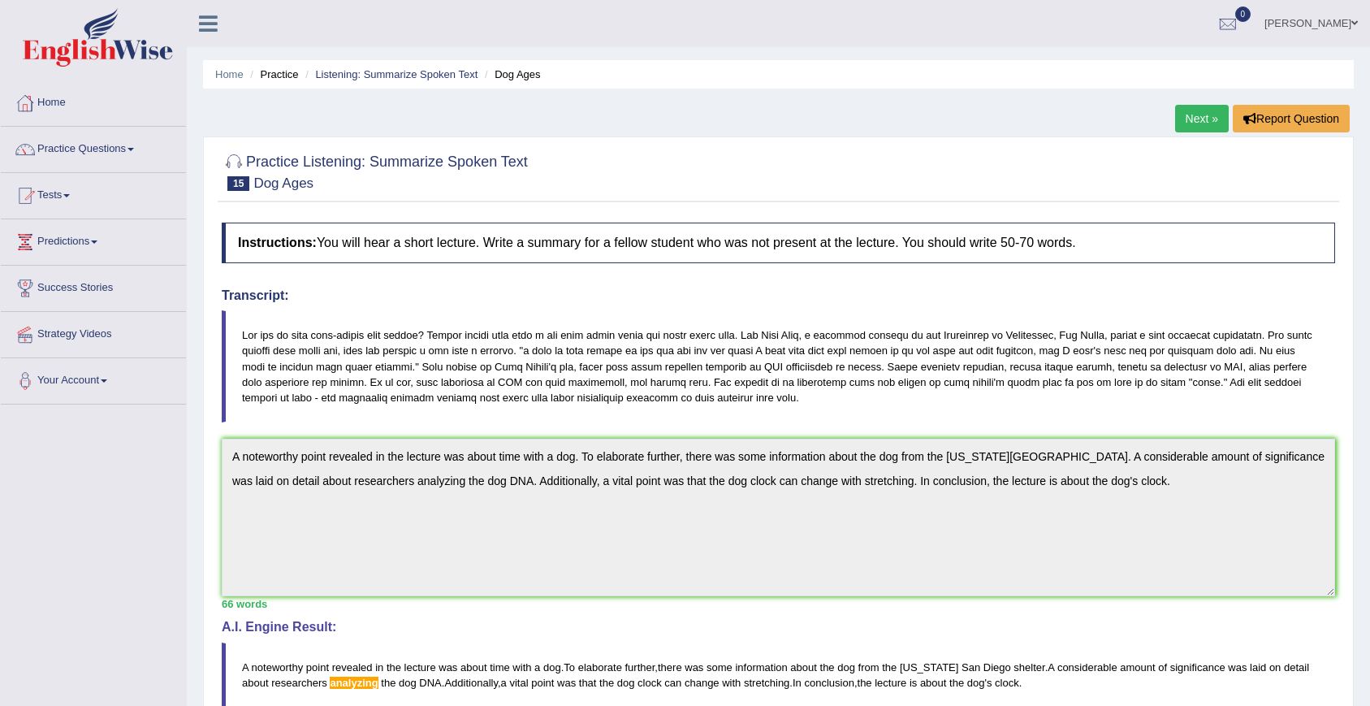
click at [51, 91] on link "Home" at bounding box center [93, 100] width 185 height 41
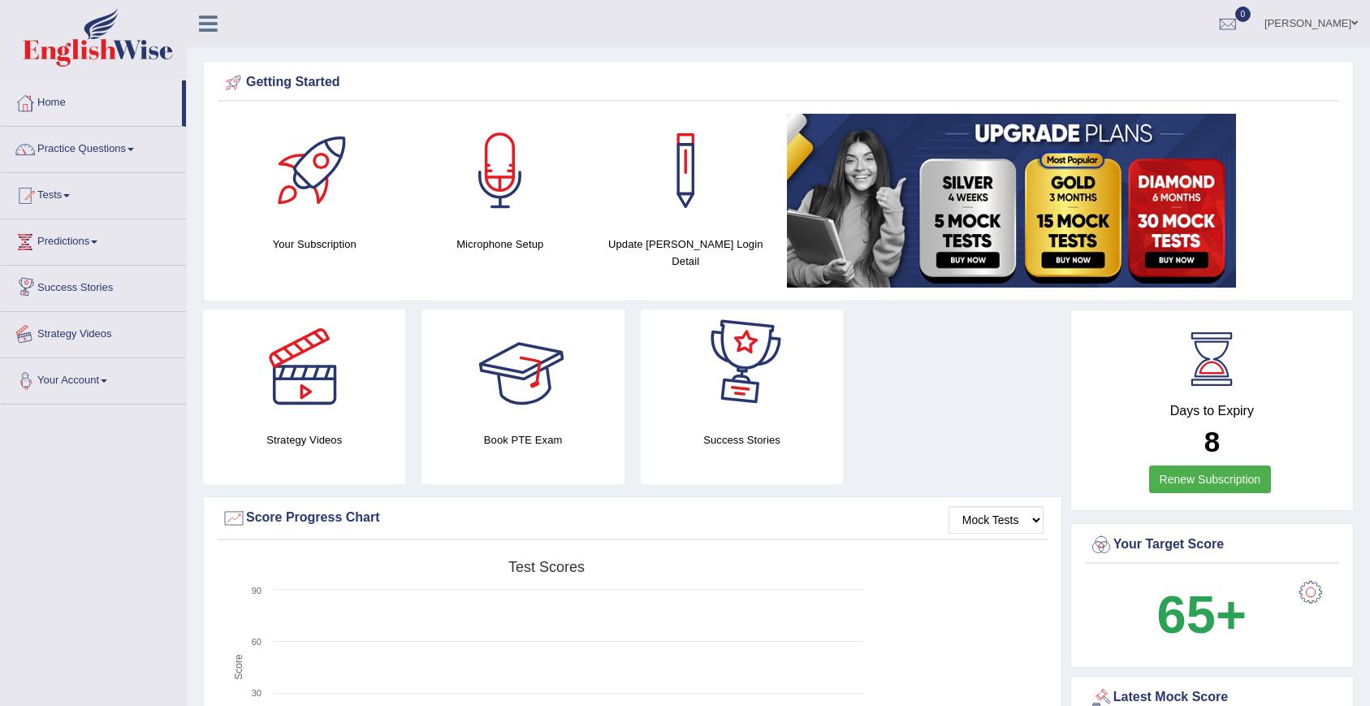
click at [96, 376] on link "Your Account" at bounding box center [93, 378] width 185 height 41
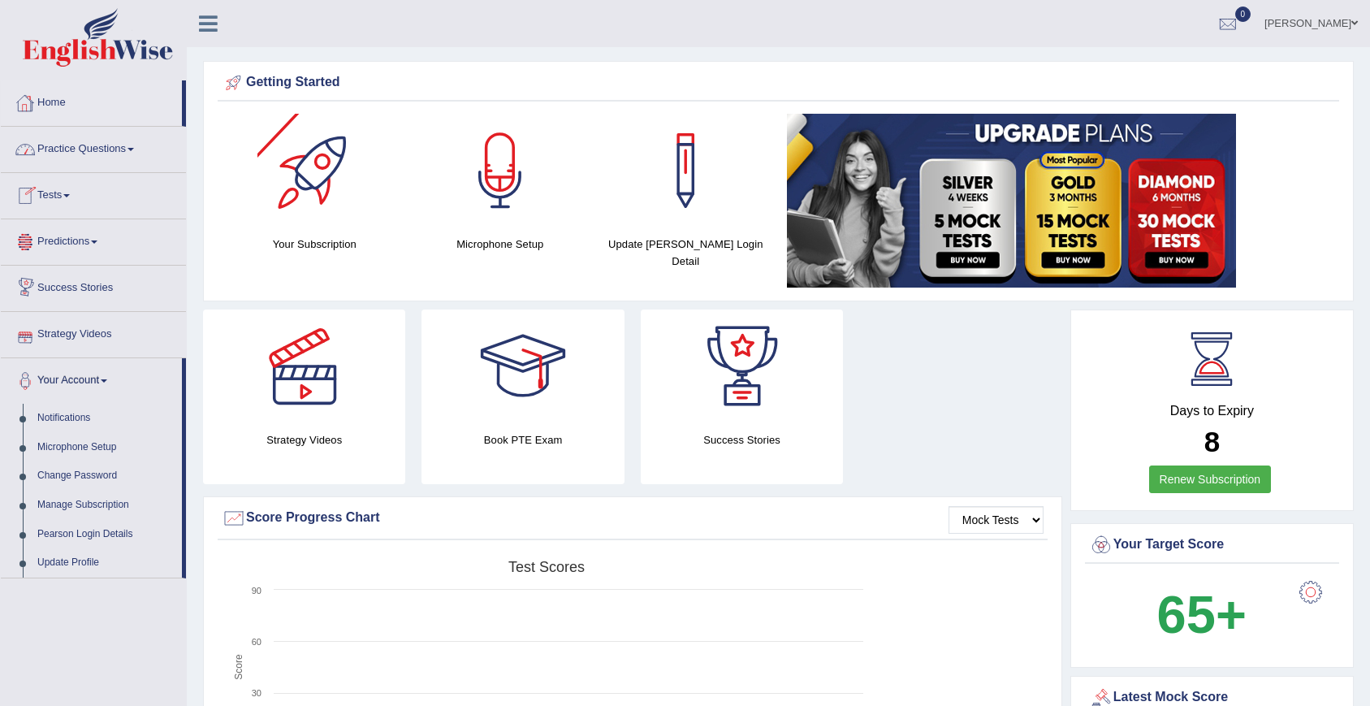
click at [84, 103] on link "Home" at bounding box center [91, 100] width 181 height 41
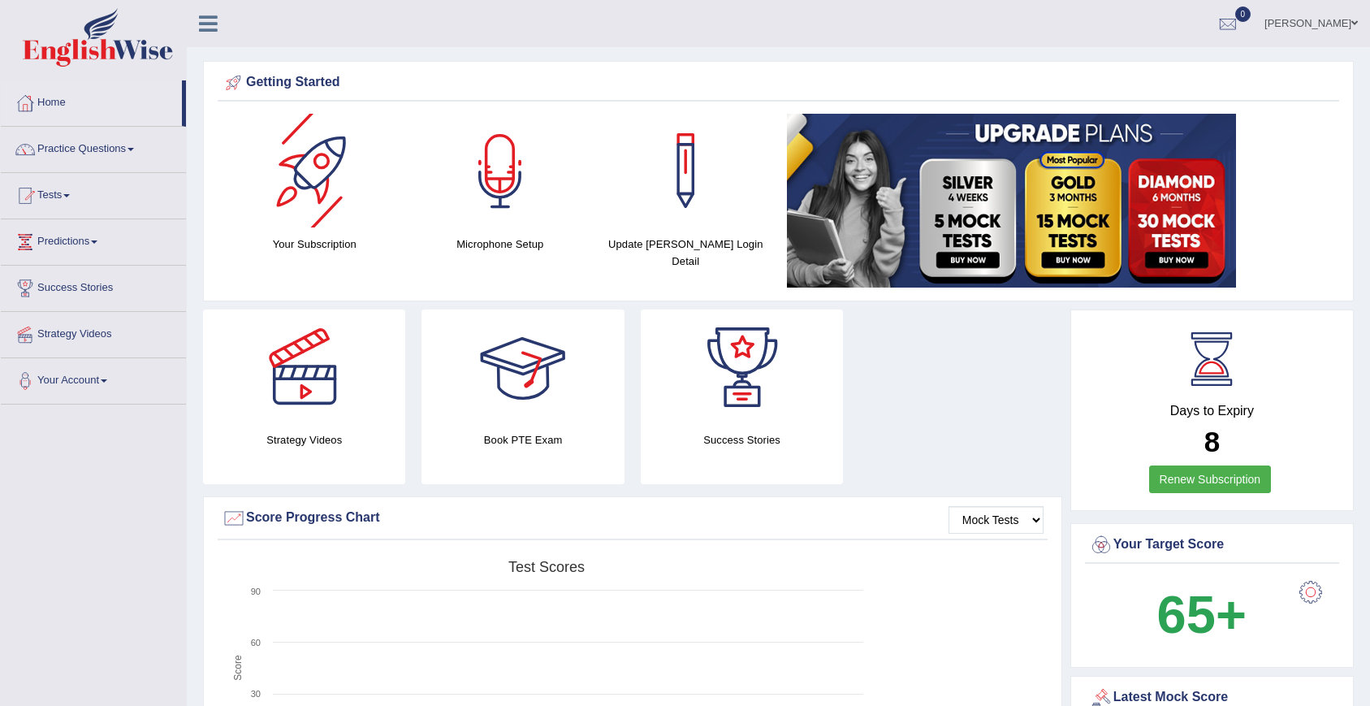
click at [302, 246] on h4 "Your Subscription" at bounding box center [315, 244] width 170 height 17
click at [1188, 477] on link "Renew Subscription" at bounding box center [1210, 479] width 123 height 28
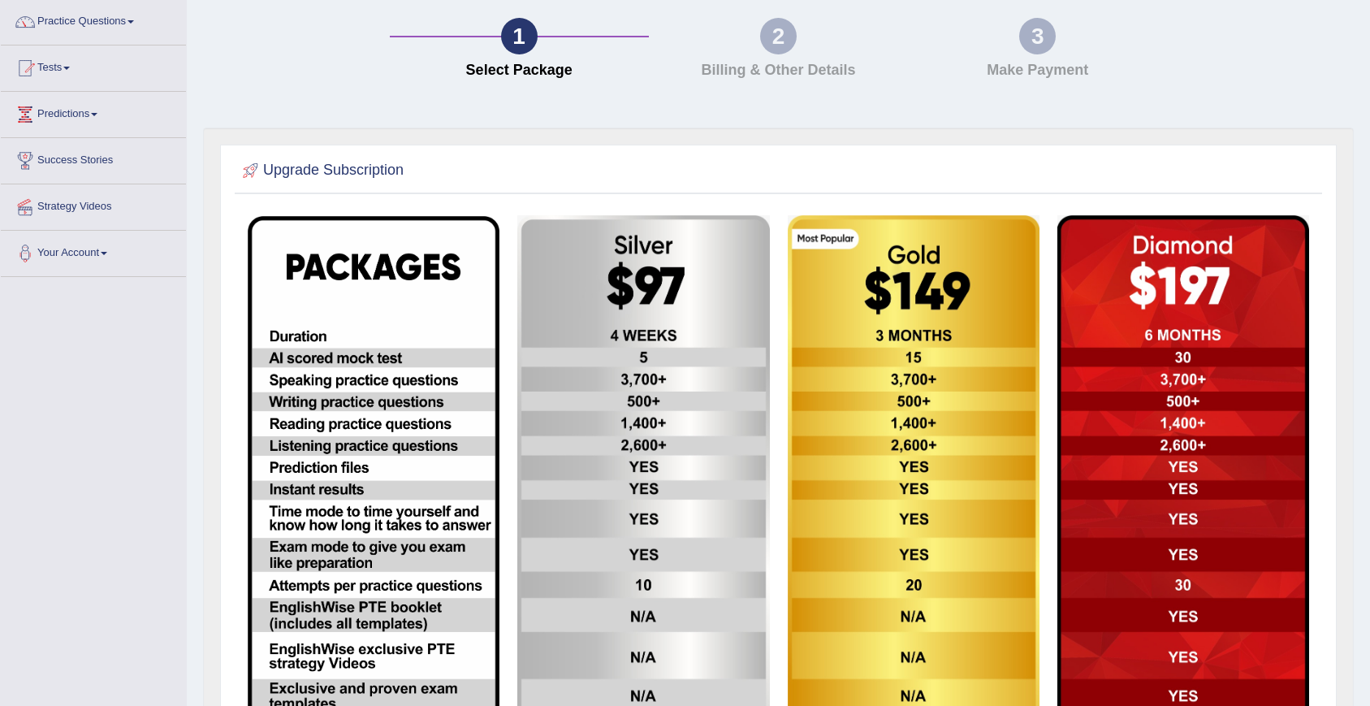
scroll to position [125, 0]
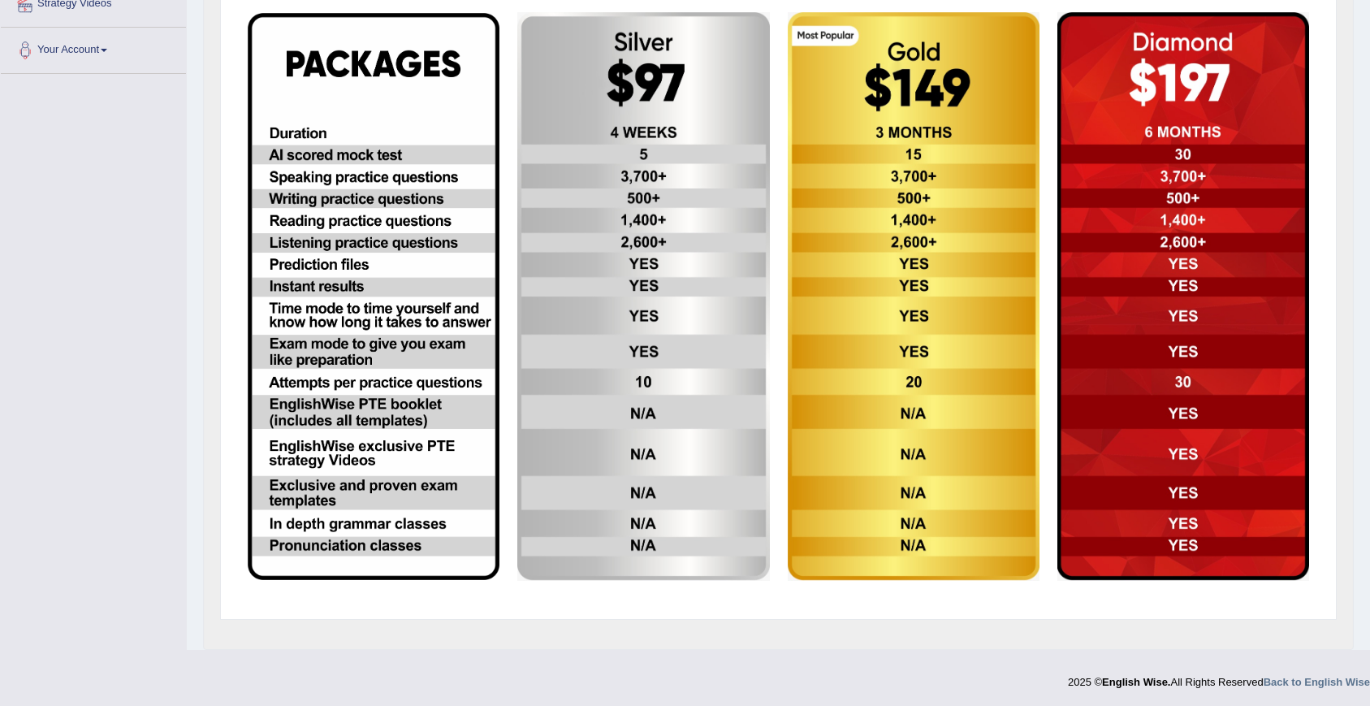
click at [361, 268] on img at bounding box center [374, 296] width 252 height 567
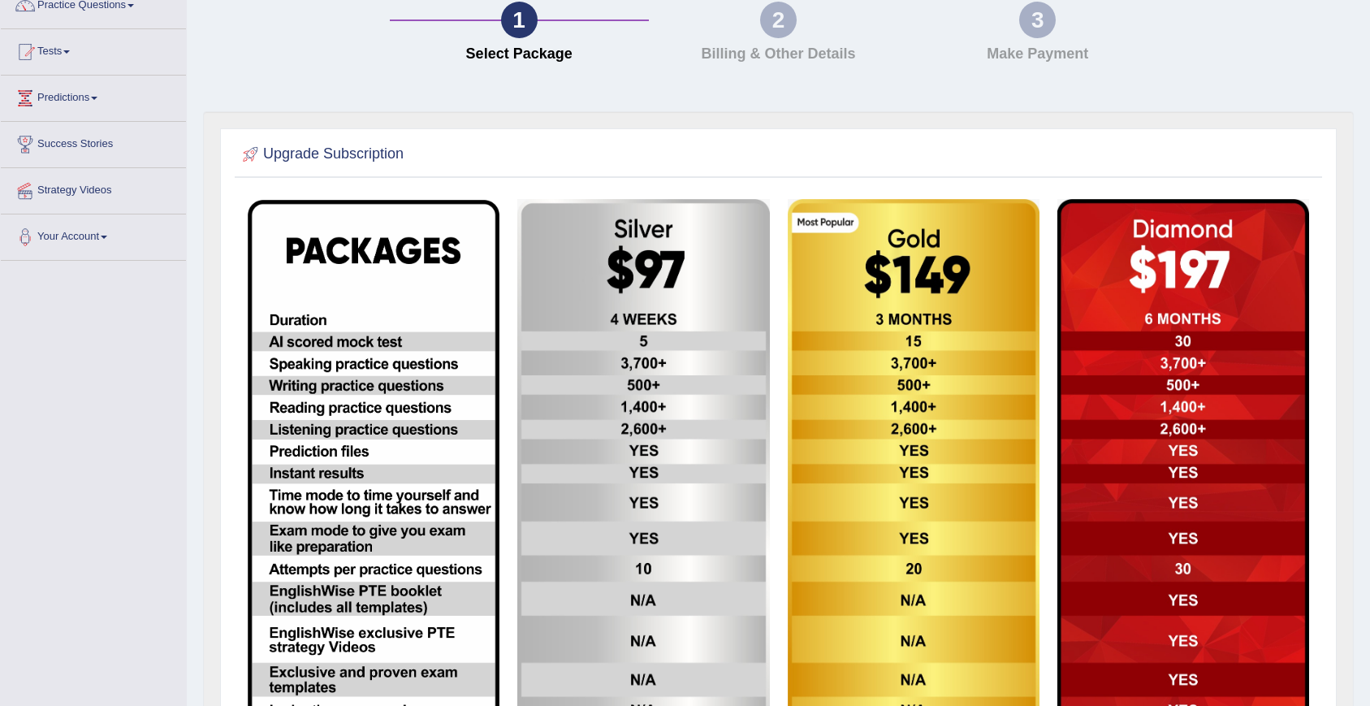
scroll to position [0, 0]
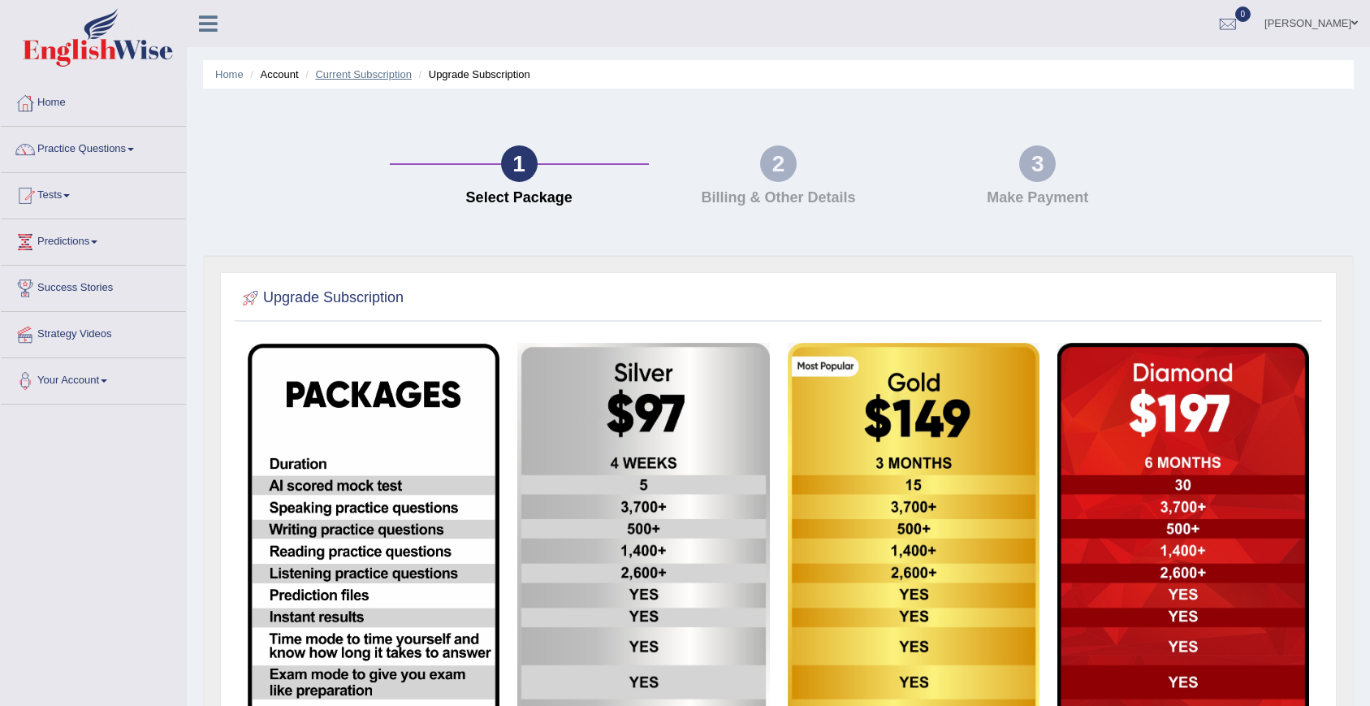
click at [386, 76] on link "Current Subscription" at bounding box center [363, 74] width 97 height 12
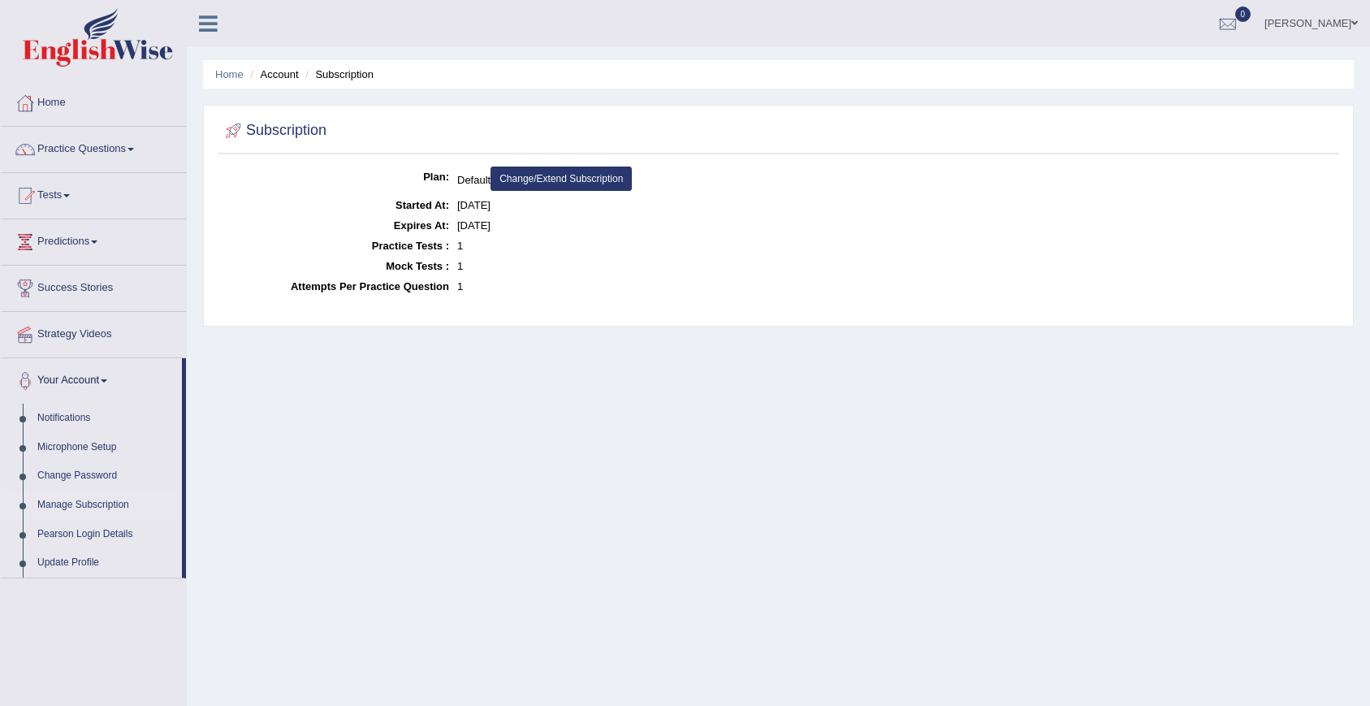
click at [534, 181] on link "Change/Extend Subscription" at bounding box center [561, 178] width 141 height 24
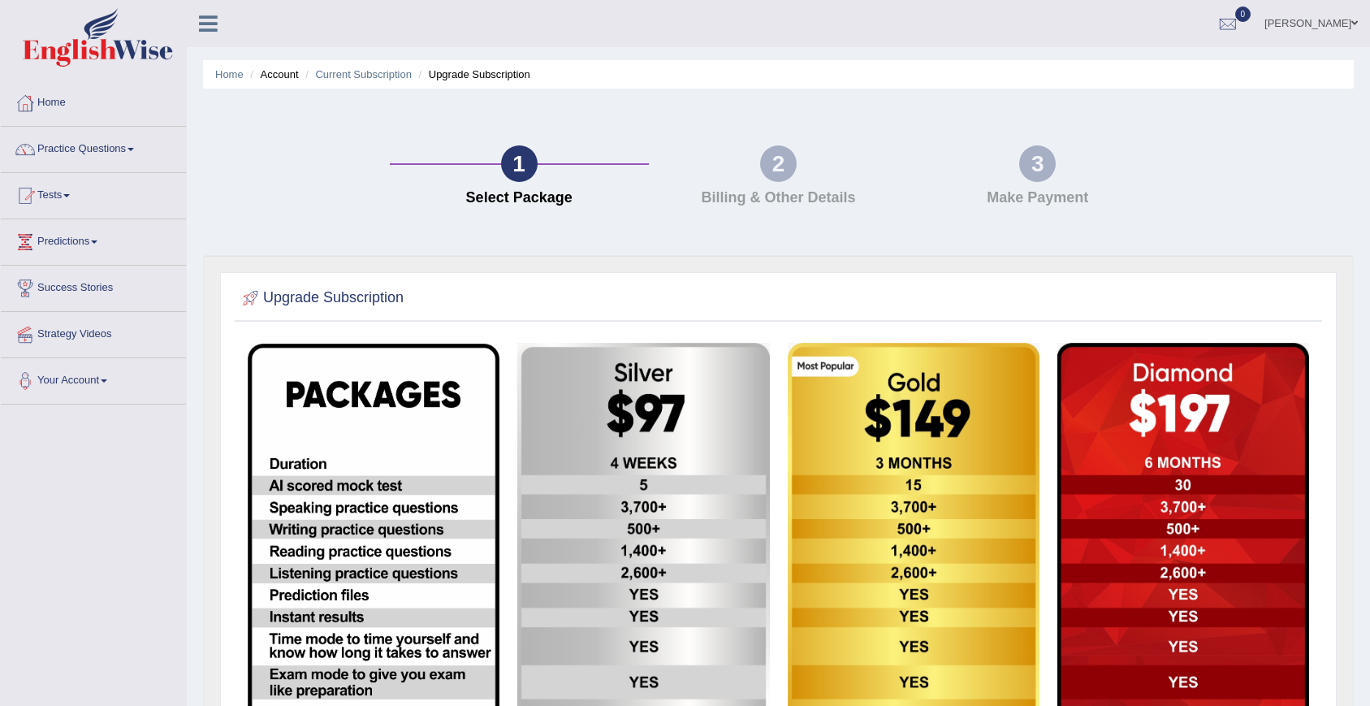
click at [401, 436] on img at bounding box center [374, 627] width 252 height 567
click at [784, 162] on div "2" at bounding box center [778, 163] width 37 height 37
click at [341, 76] on link "Current Subscription" at bounding box center [363, 74] width 97 height 12
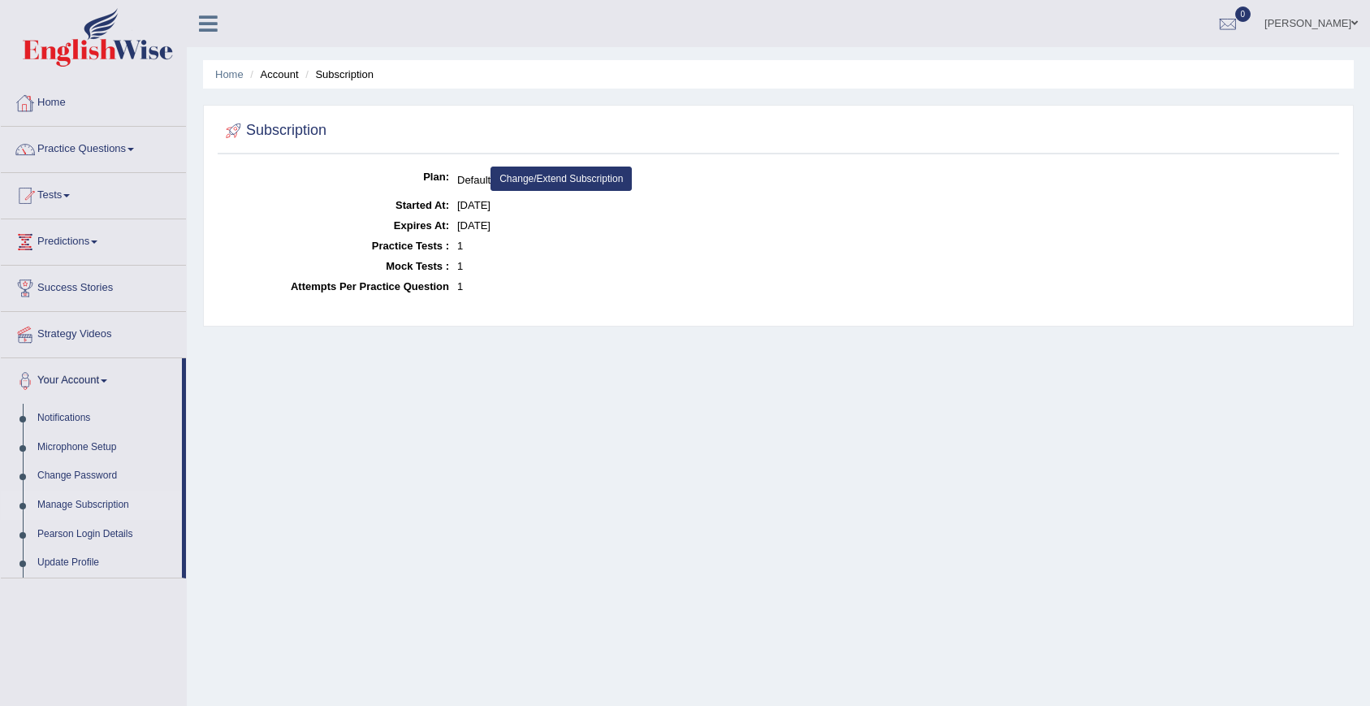
click at [77, 112] on link "Home" at bounding box center [93, 100] width 185 height 41
